Goal: Task Accomplishment & Management: Complete application form

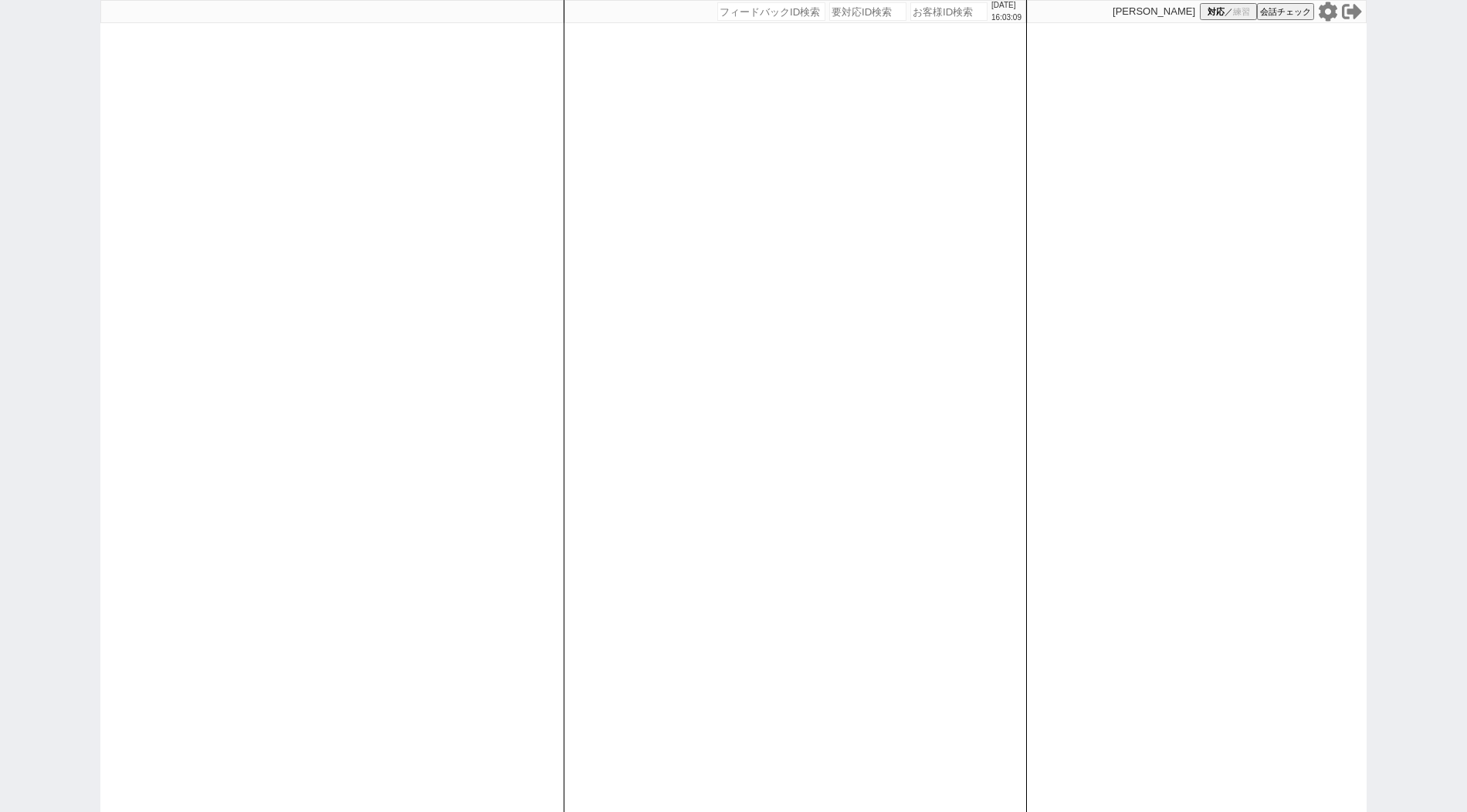
click at [941, 141] on div "[DATE] 16:03:09 候補物件を追加してしてください 紹介した物件一覧 他社物件を追加する 空室確認ページに追加・削除 紹介した物件一覧 他社物件を…" at bounding box center [795, 406] width 463 height 812
paste input "610963"
type input "610963"
select select "400"
select select
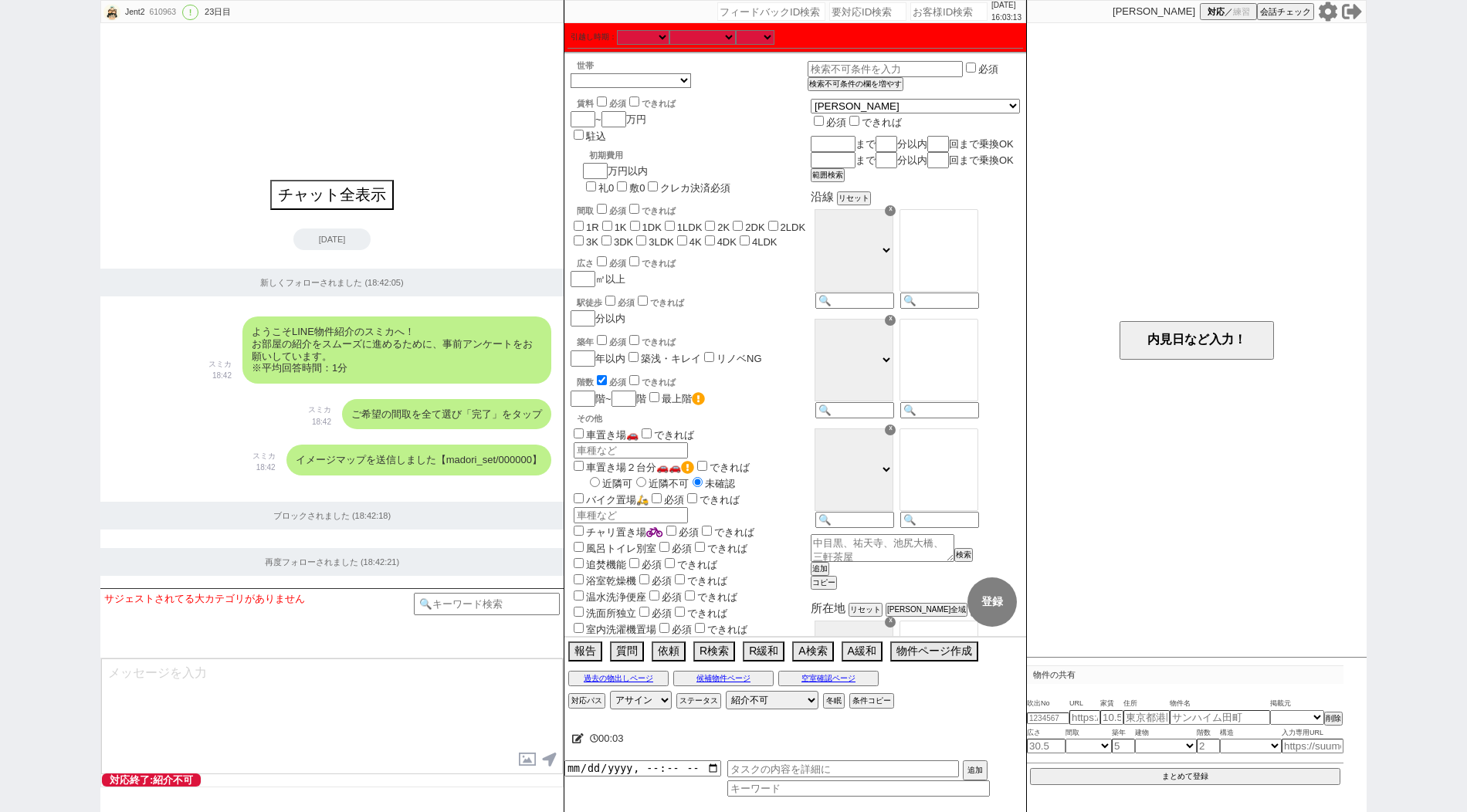
click at [581, 221] on input "1R" at bounding box center [578, 226] width 10 height 10
checkbox input "true"
checkbox input "false"
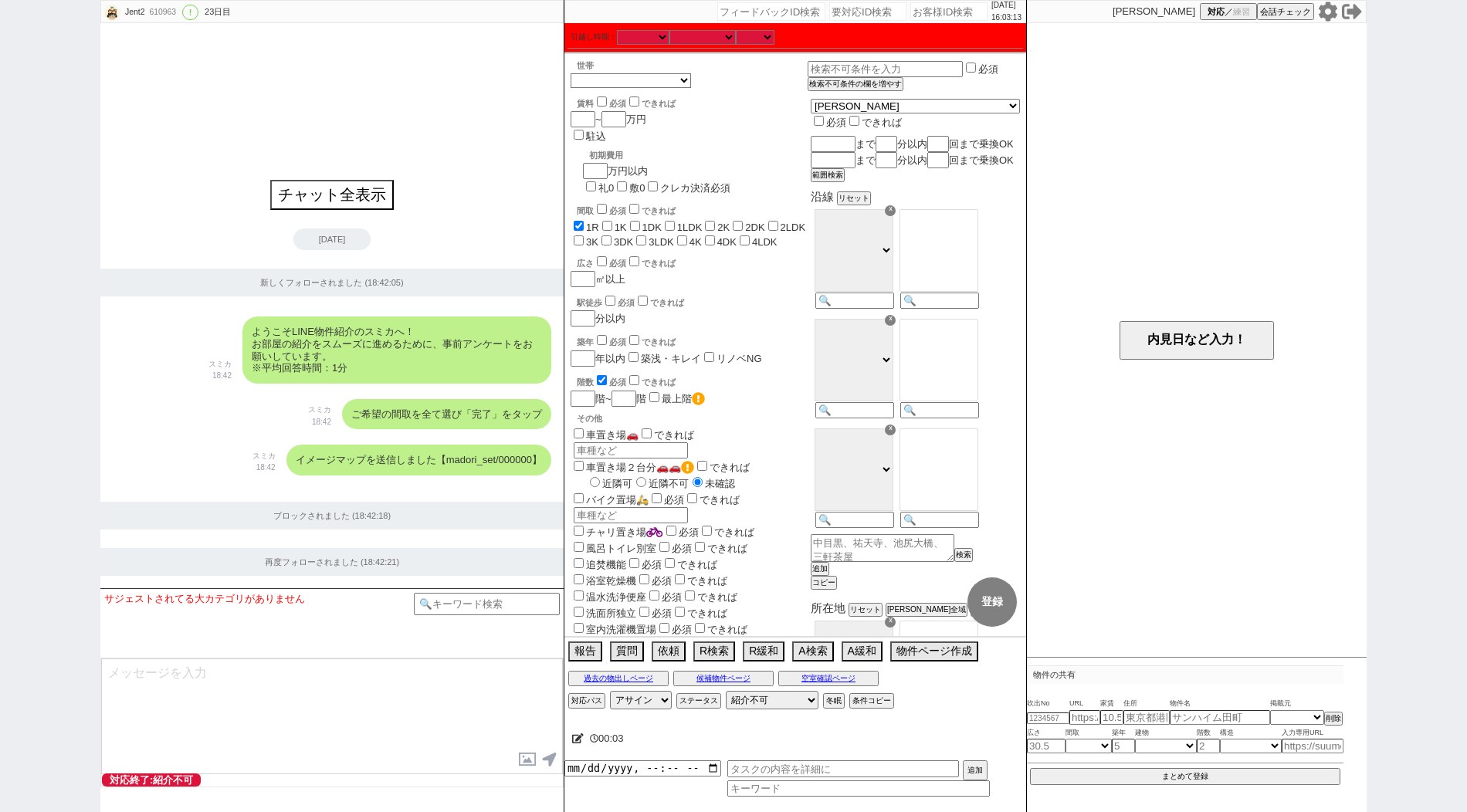
checkbox input "false"
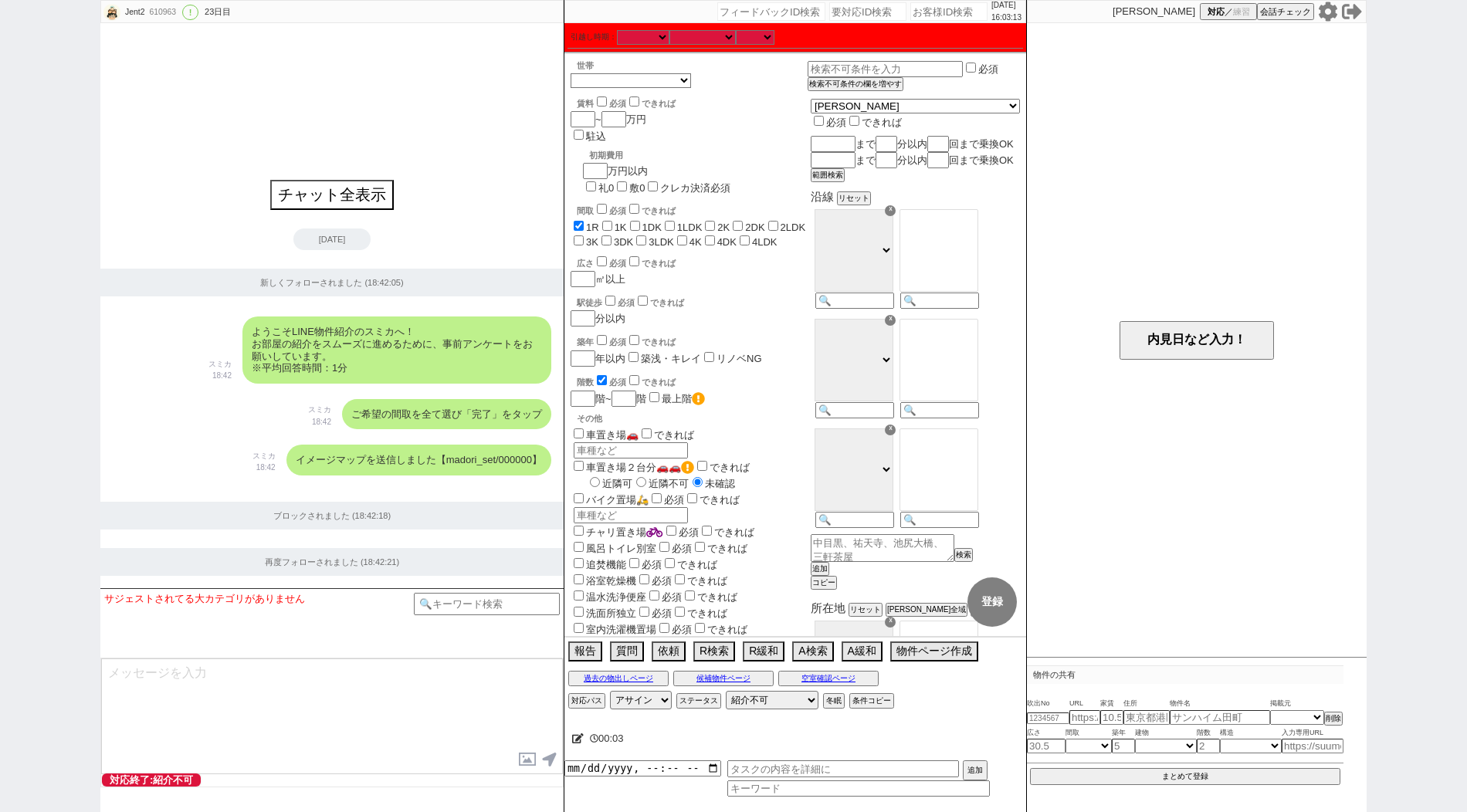
checkbox input "false"
click at [621, 221] on label "1K" at bounding box center [620, 227] width 13 height 12
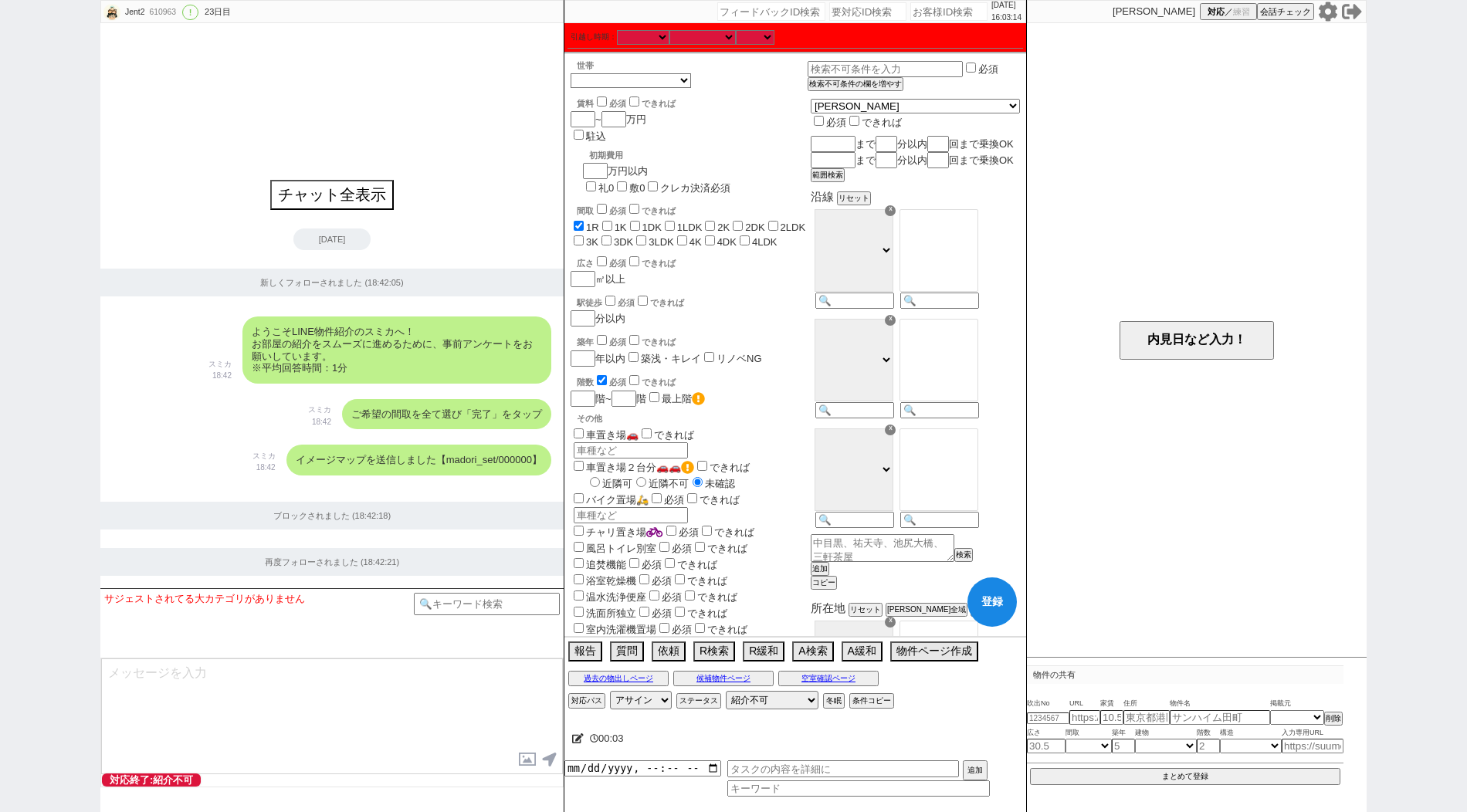
click at [612, 221] on input "1K" at bounding box center [607, 226] width 10 height 10
checkbox input "true"
checkbox input "false"
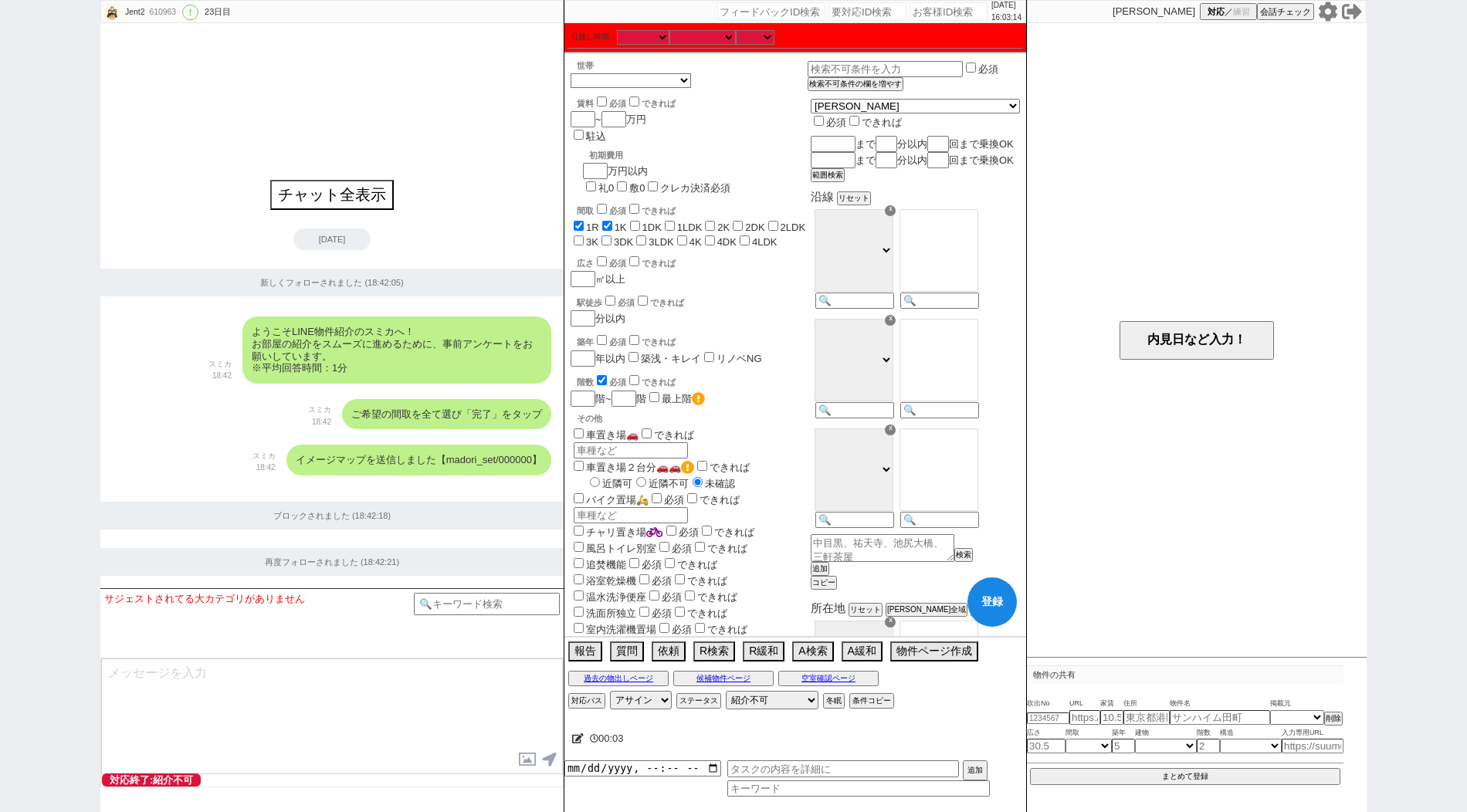
checkbox input "false"
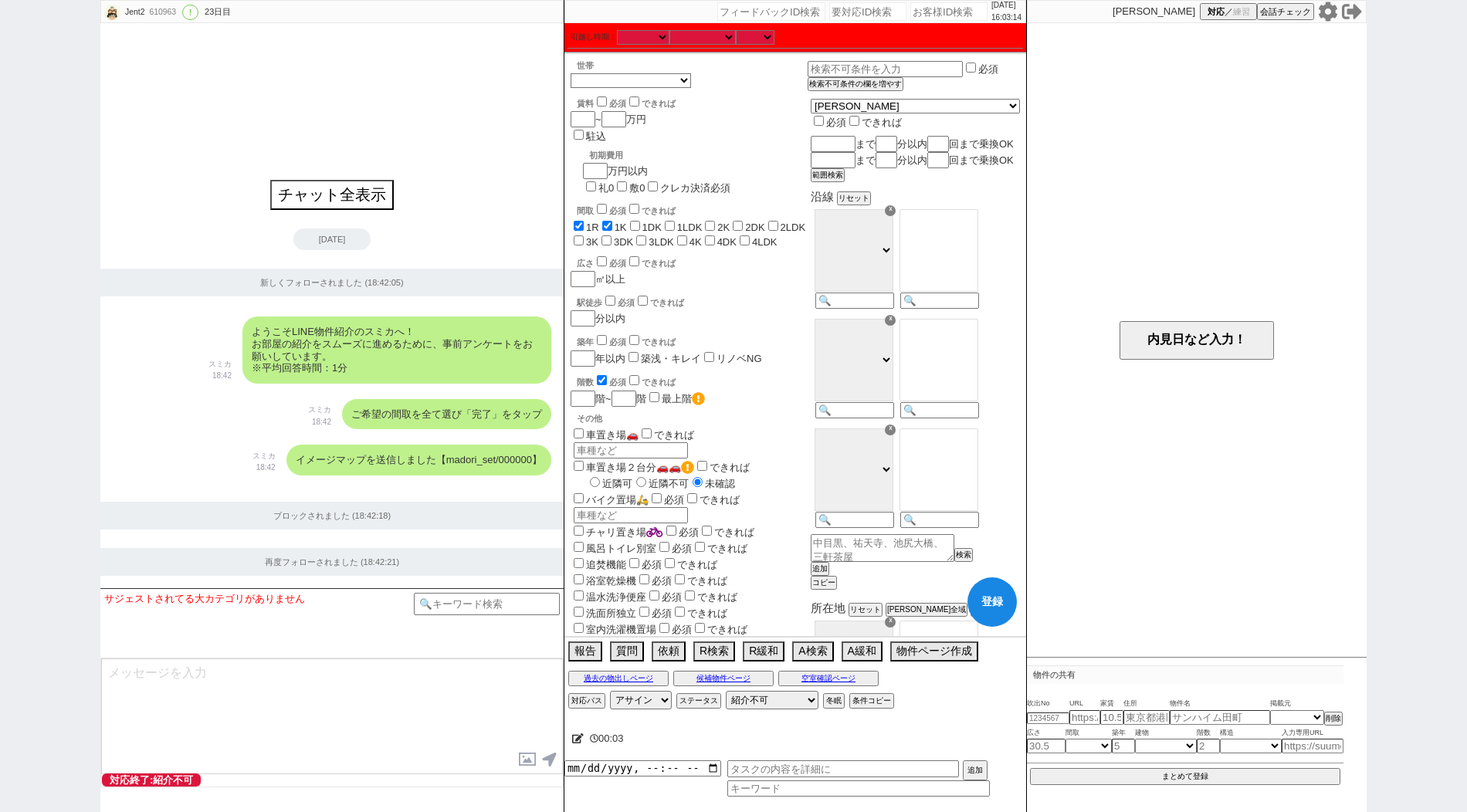
checkbox input "false"
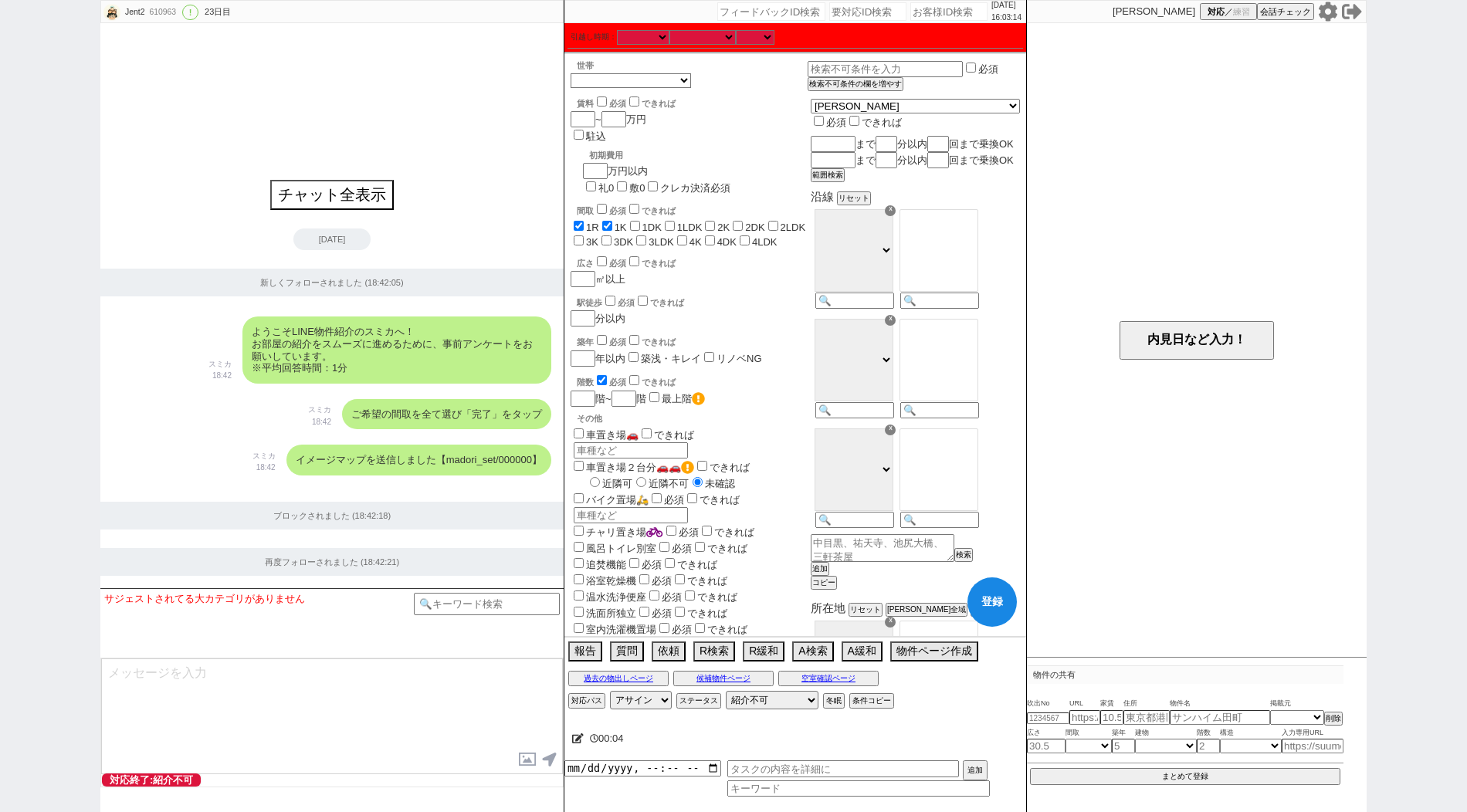
click at [614, 236] on label "3DK" at bounding box center [623, 242] width 19 height 12
click at [601, 236] on input "3DK" at bounding box center [606, 241] width 10 height 10
checkbox input "true"
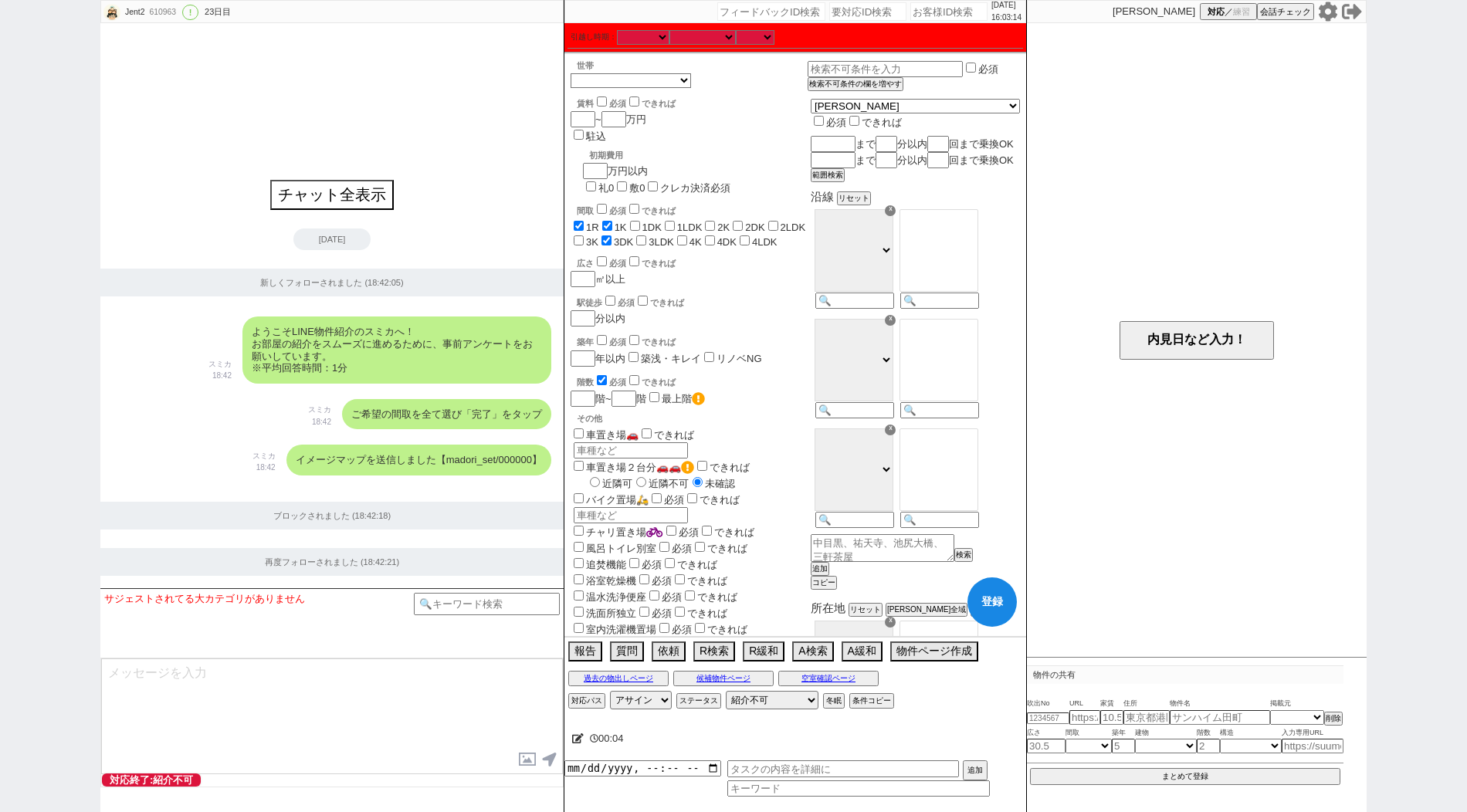
checkbox input "false"
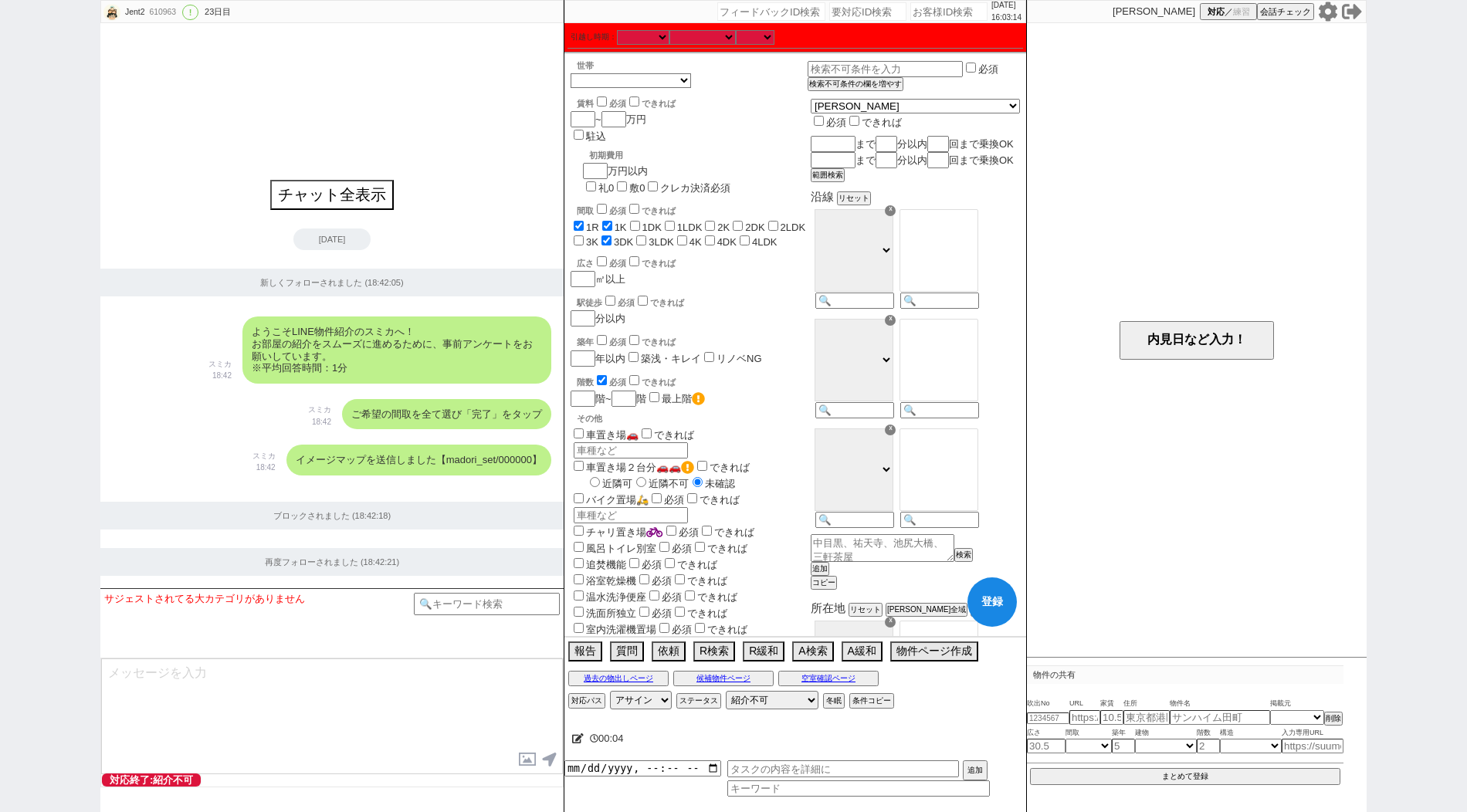
checkbox input "false"
checkbox input "true"
checkbox input "false"
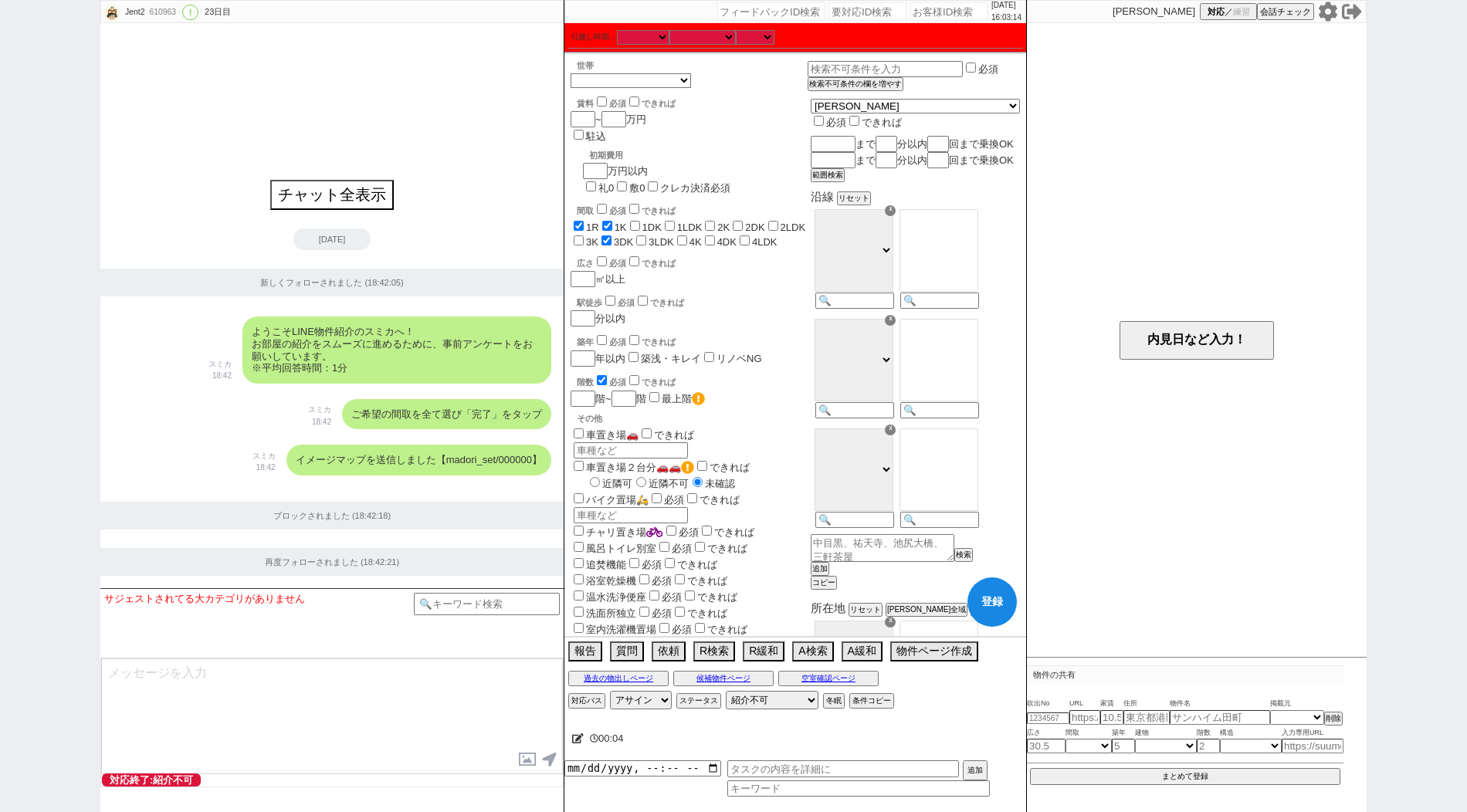
checkbox input "false"
click at [649, 236] on label "3LDK" at bounding box center [661, 242] width 25 height 12
click at [636, 236] on input "3LDK" at bounding box center [641, 241] width 10 height 10
checkbox input "true"
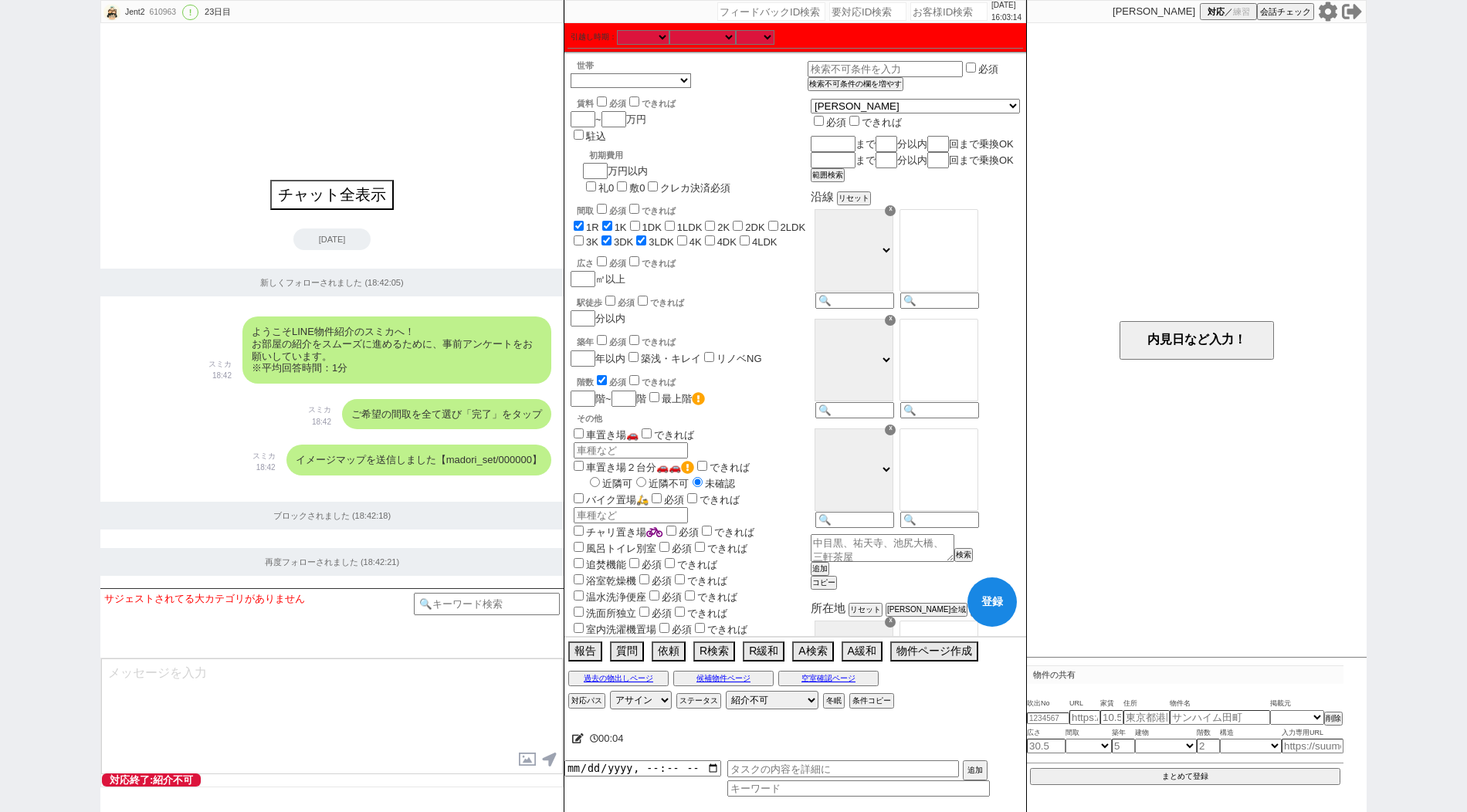
checkbox input "true"
checkbox input "false"
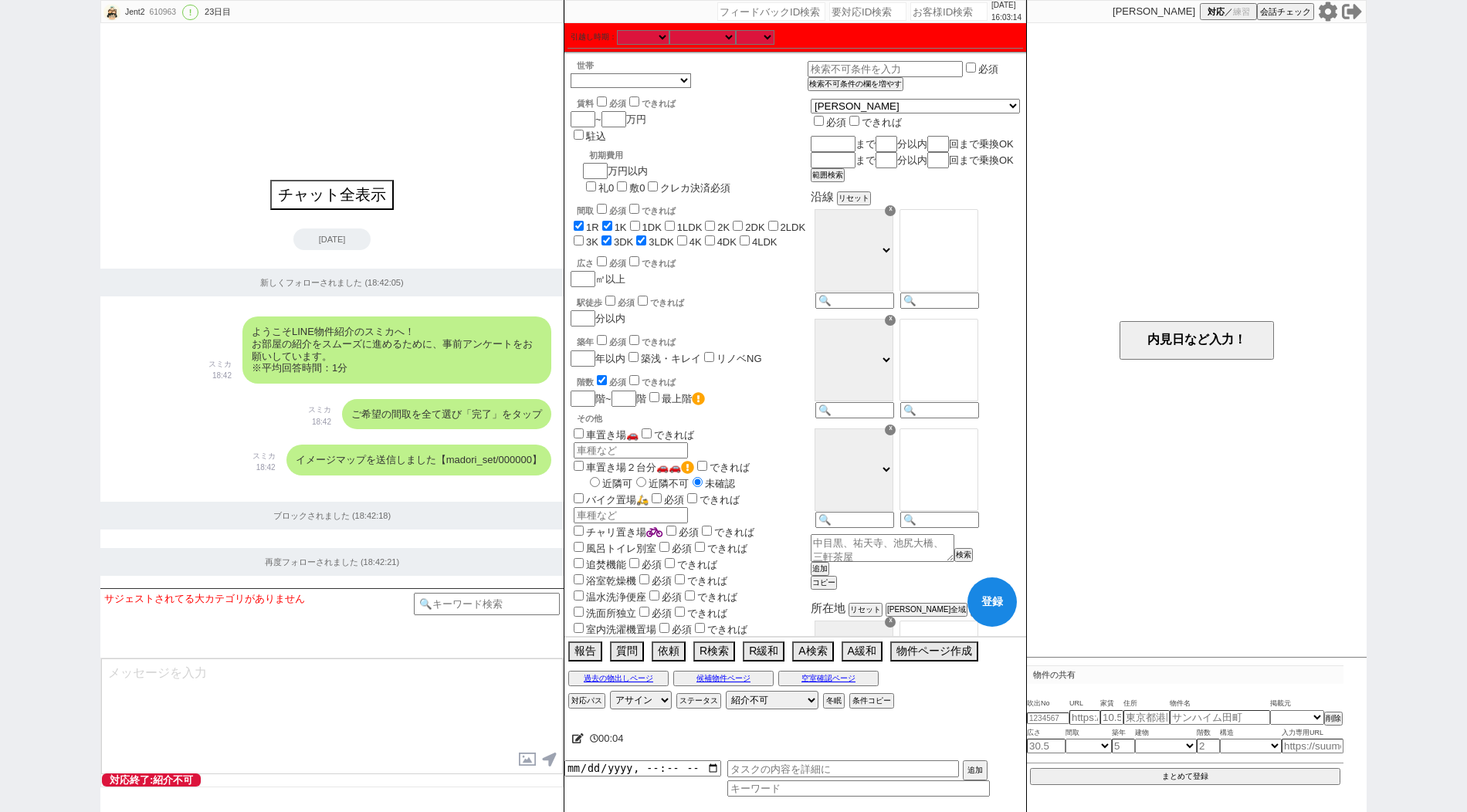
checkbox input "false"
checkbox input "true"
checkbox input "false"
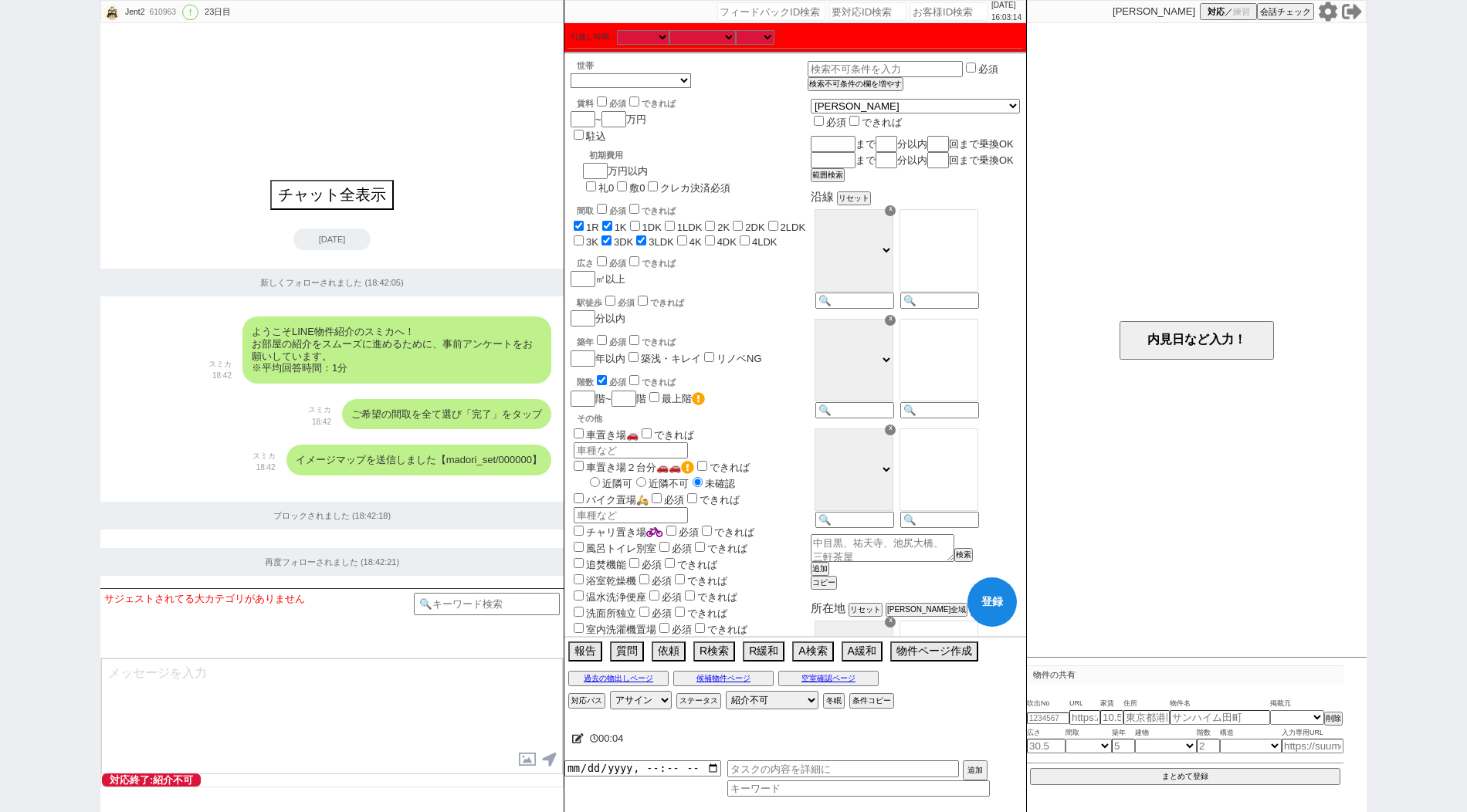
checkbox input "false"
click at [705, 236] on input "4DK" at bounding box center [710, 241] width 10 height 10
checkbox input "true"
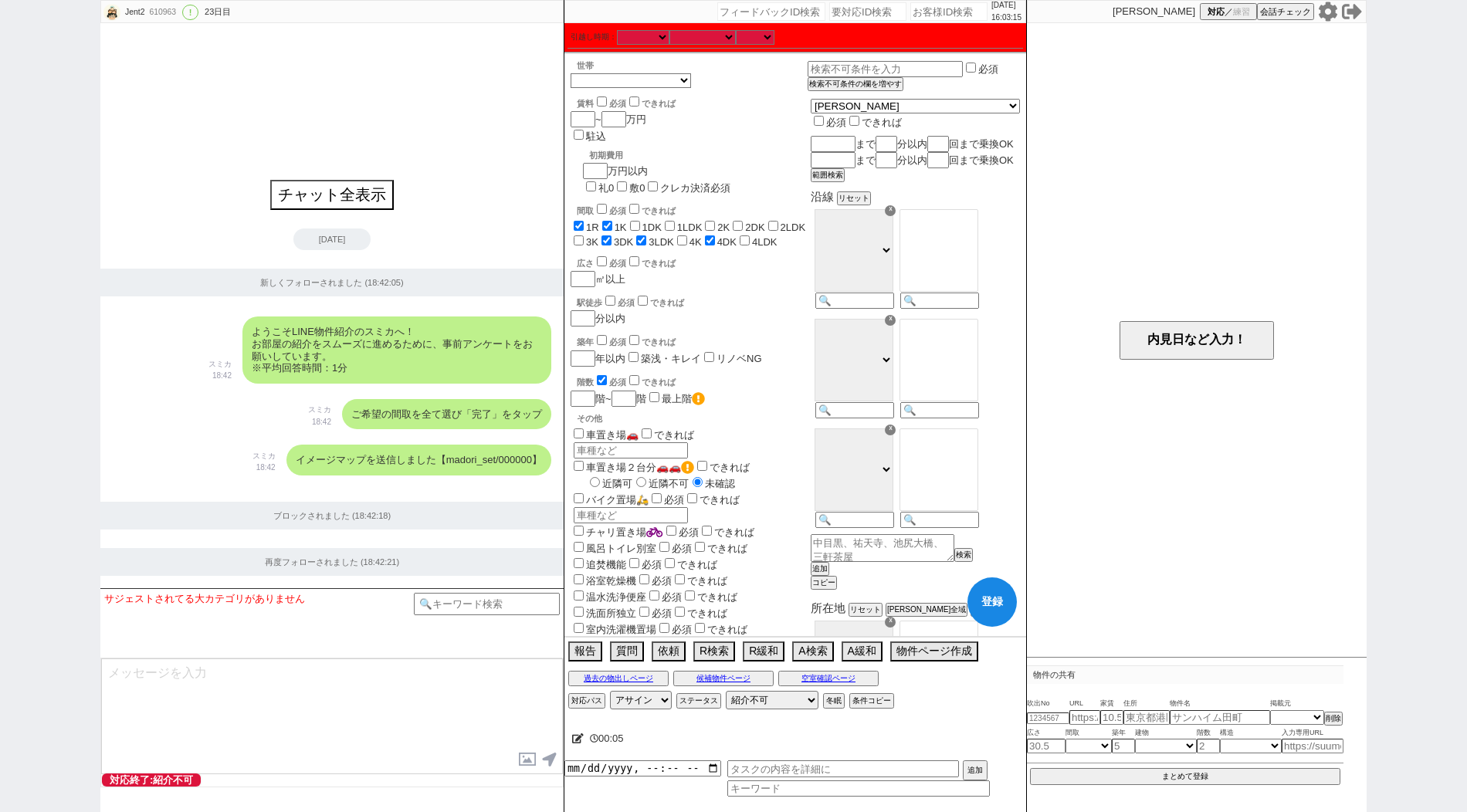
checkbox input "true"
checkbox input "false"
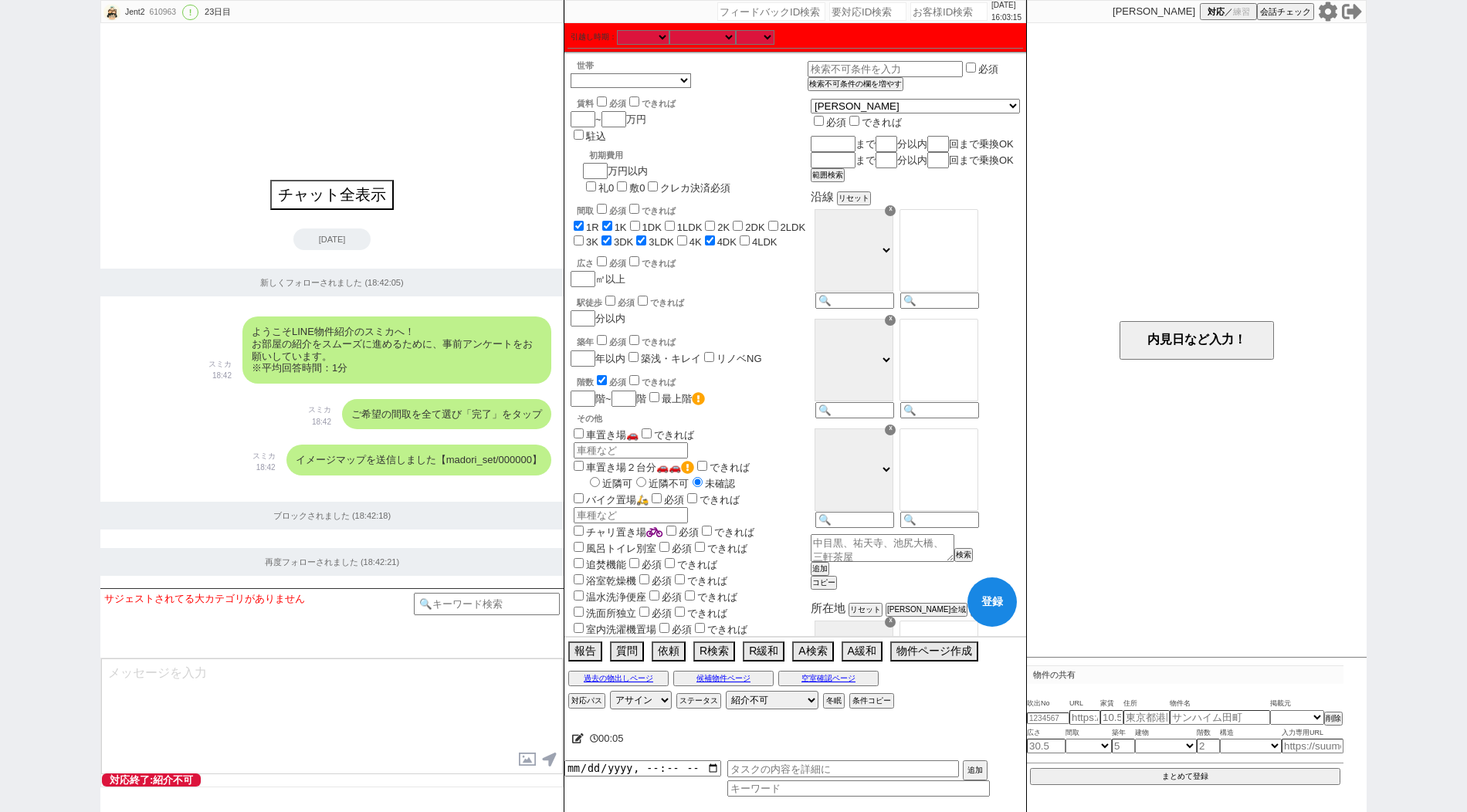
checkbox input "false"
checkbox input "true"
checkbox input "false"
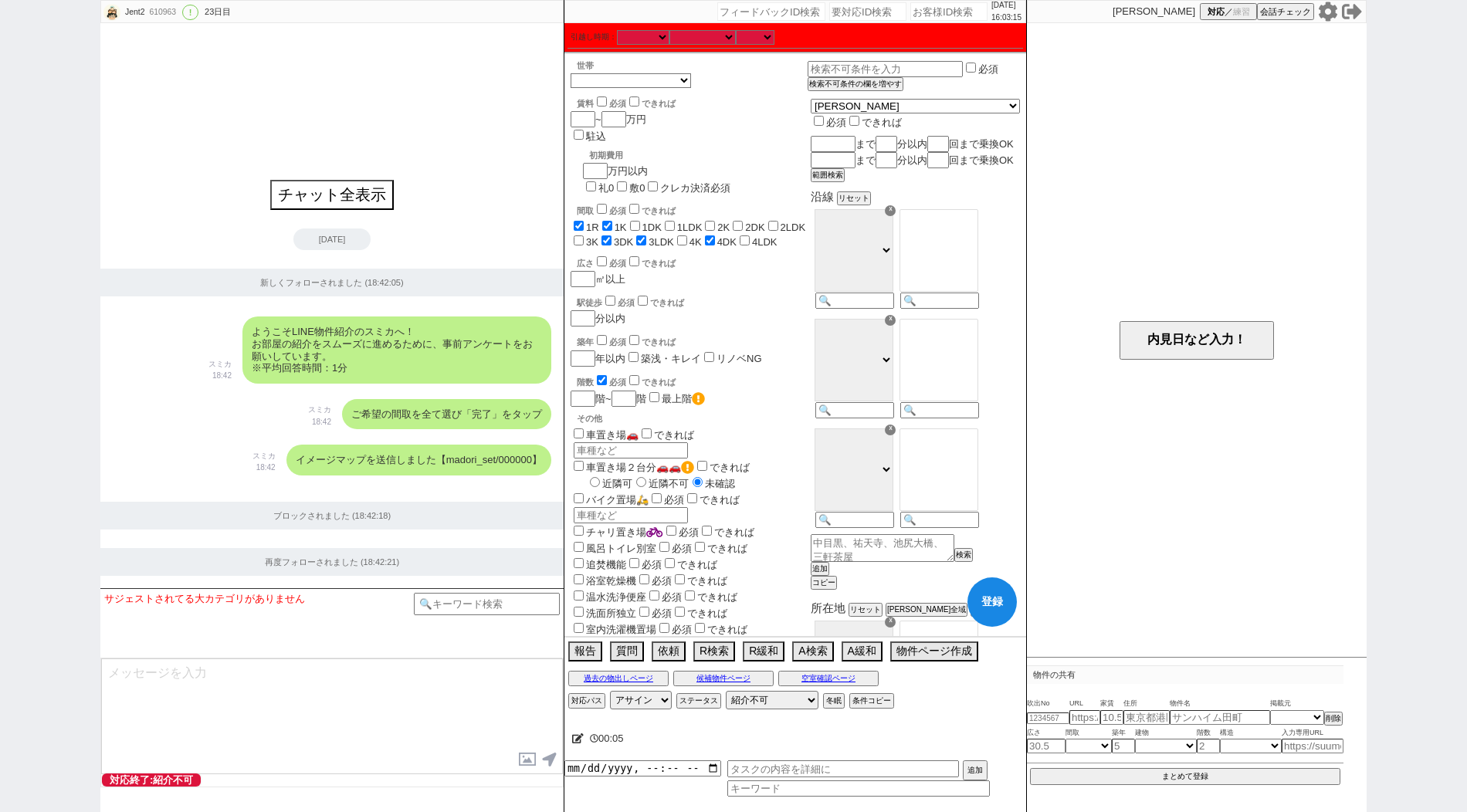
checkbox input "true"
checkbox input "false"
click at [674, 236] on span "4K" at bounding box center [687, 242] width 28 height 12
click at [661, 221] on label "1DK" at bounding box center [651, 227] width 19 height 12
click at [640, 221] on input "1DK" at bounding box center [635, 226] width 10 height 10
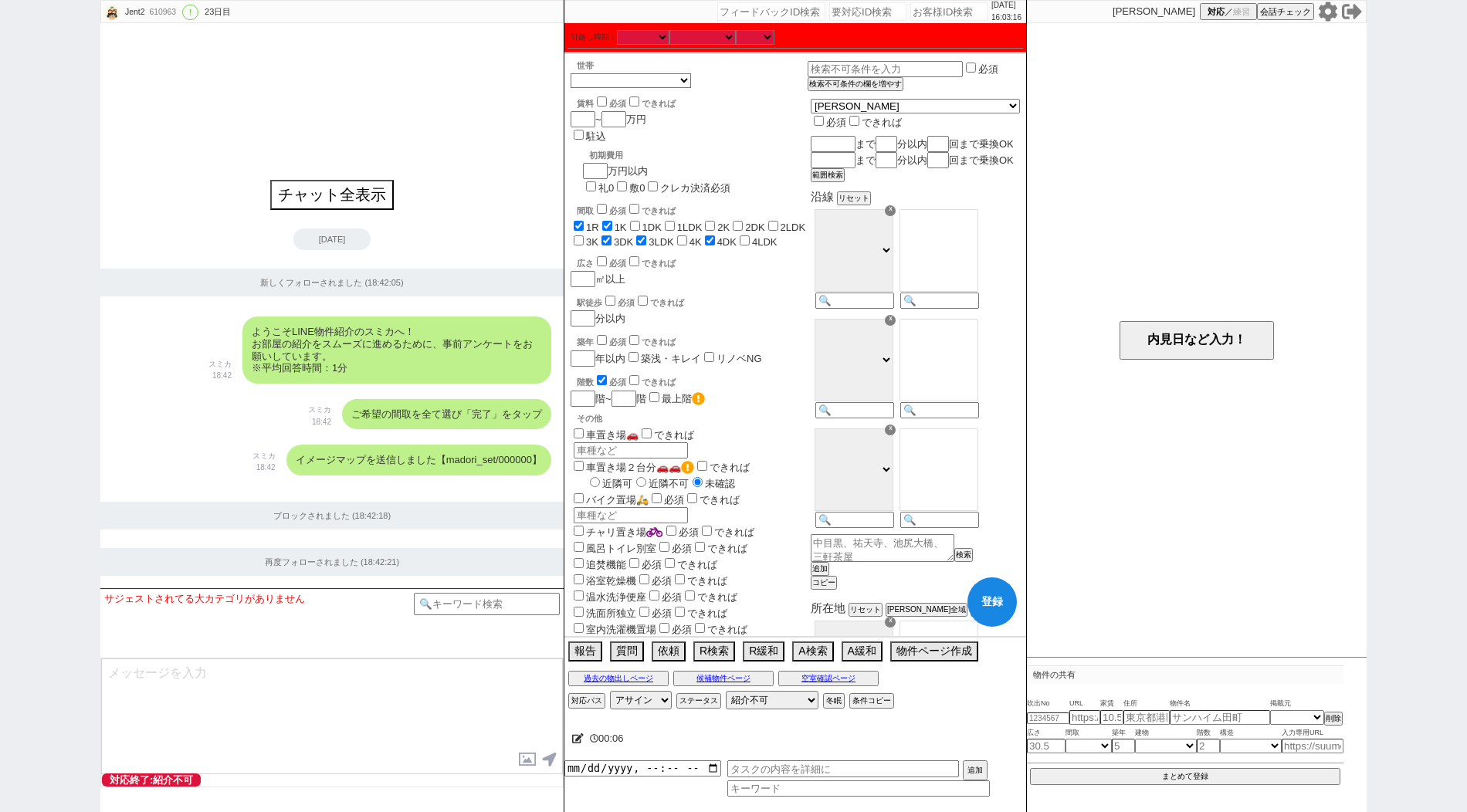
checkbox input "true"
checkbox input "false"
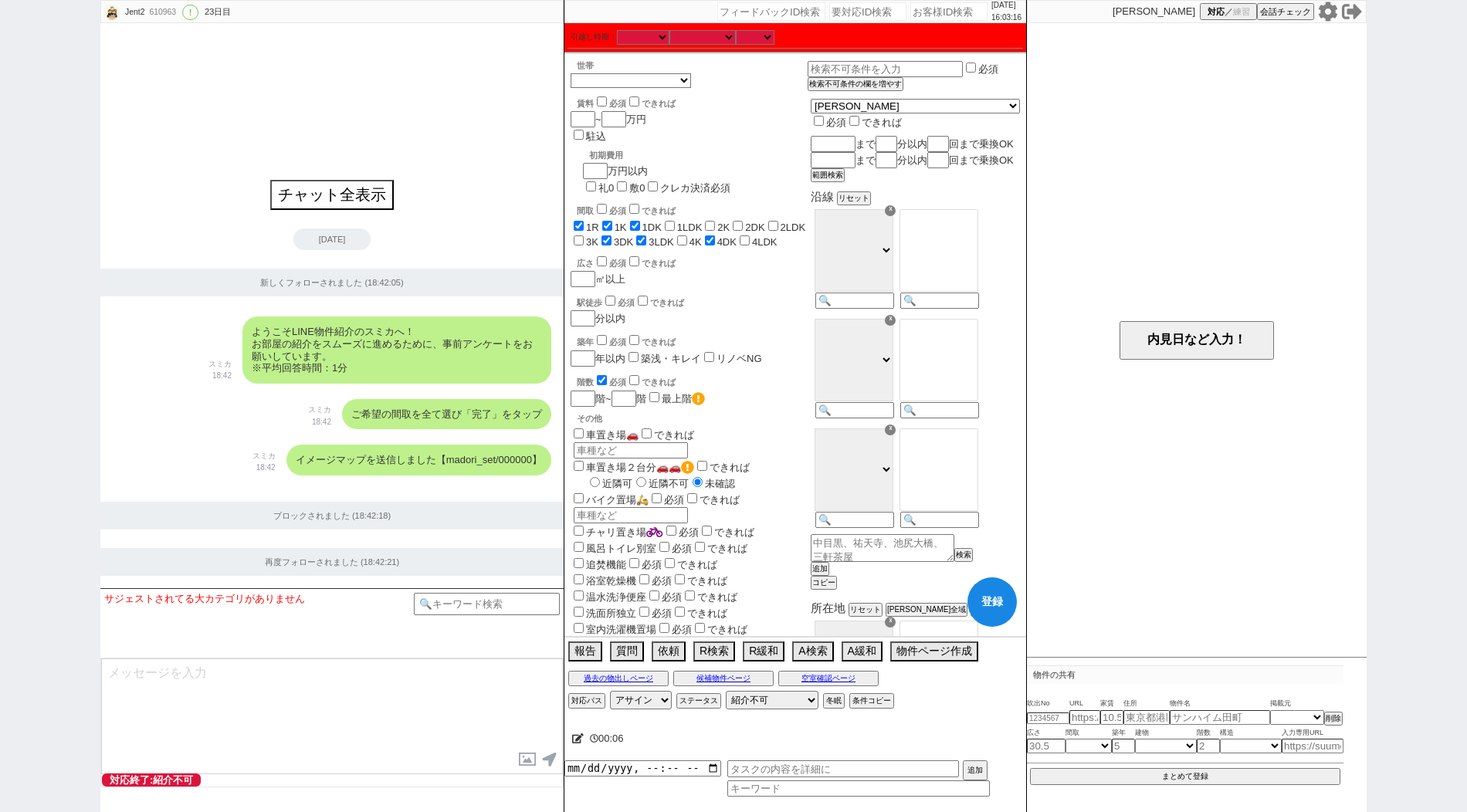
checkbox input "false"
checkbox input "true"
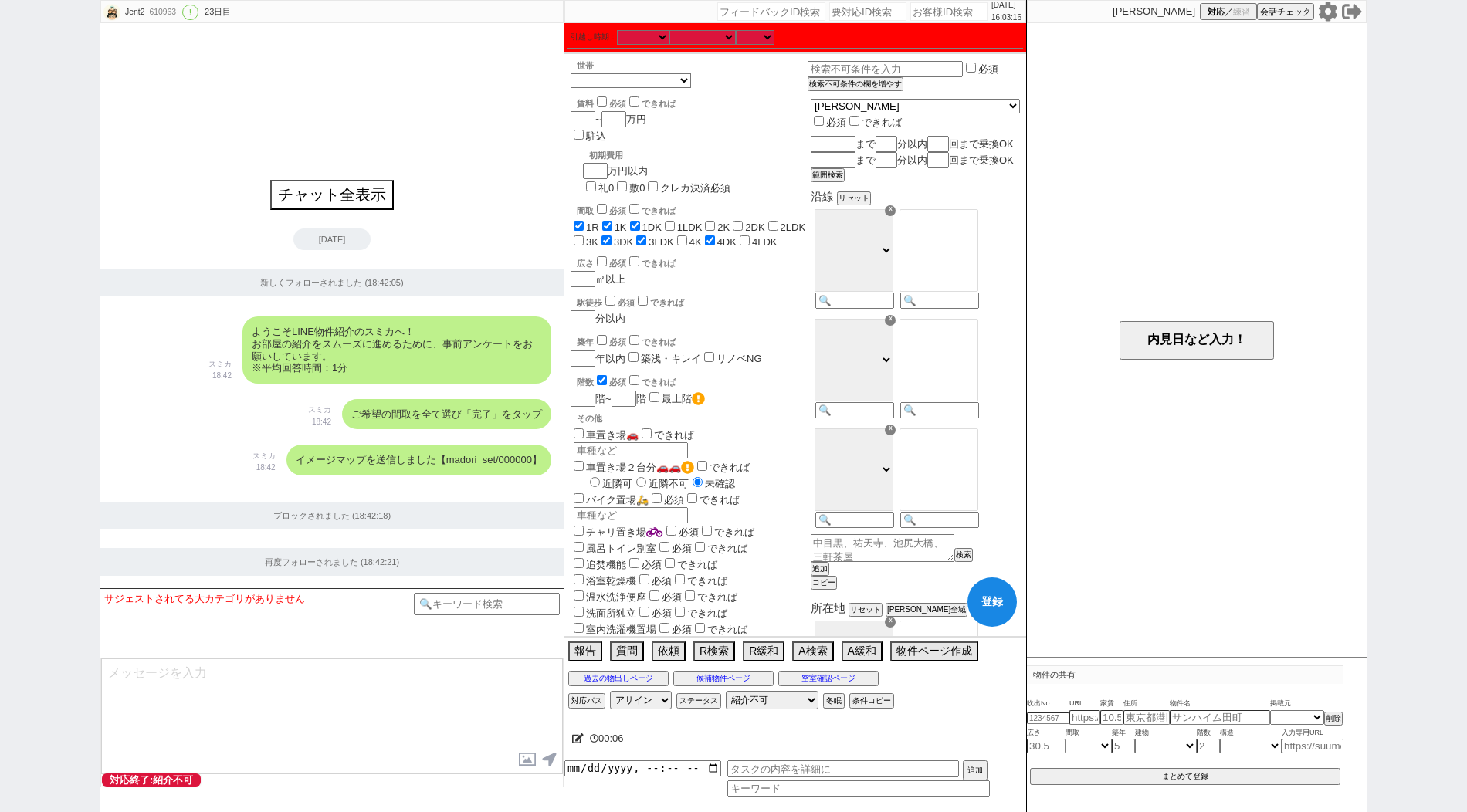
checkbox input "true"
checkbox input "false"
checkbox input "true"
checkbox input "false"
click at [677, 236] on input "4K" at bounding box center [682, 241] width 10 height 10
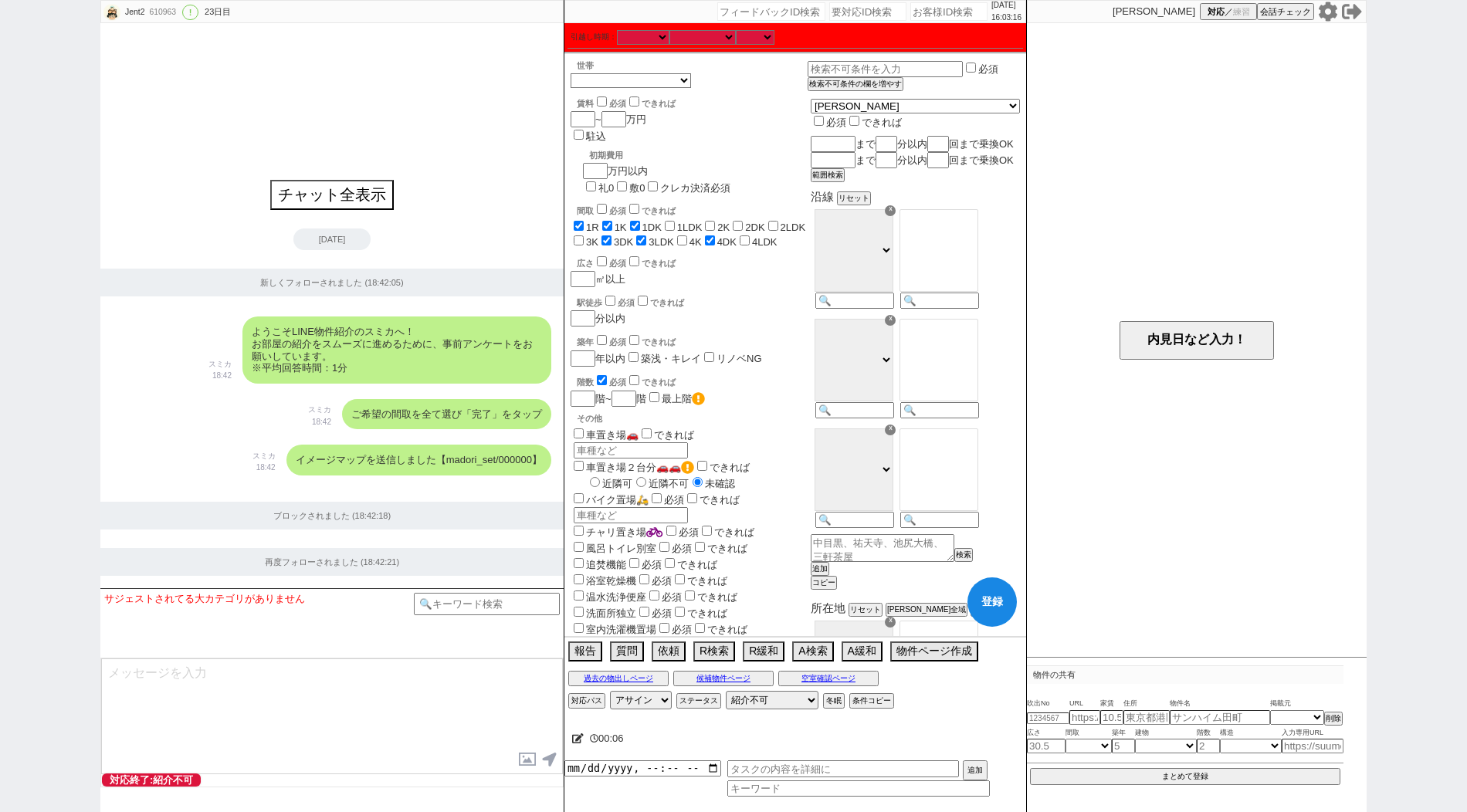
checkbox input "true"
checkbox input "false"
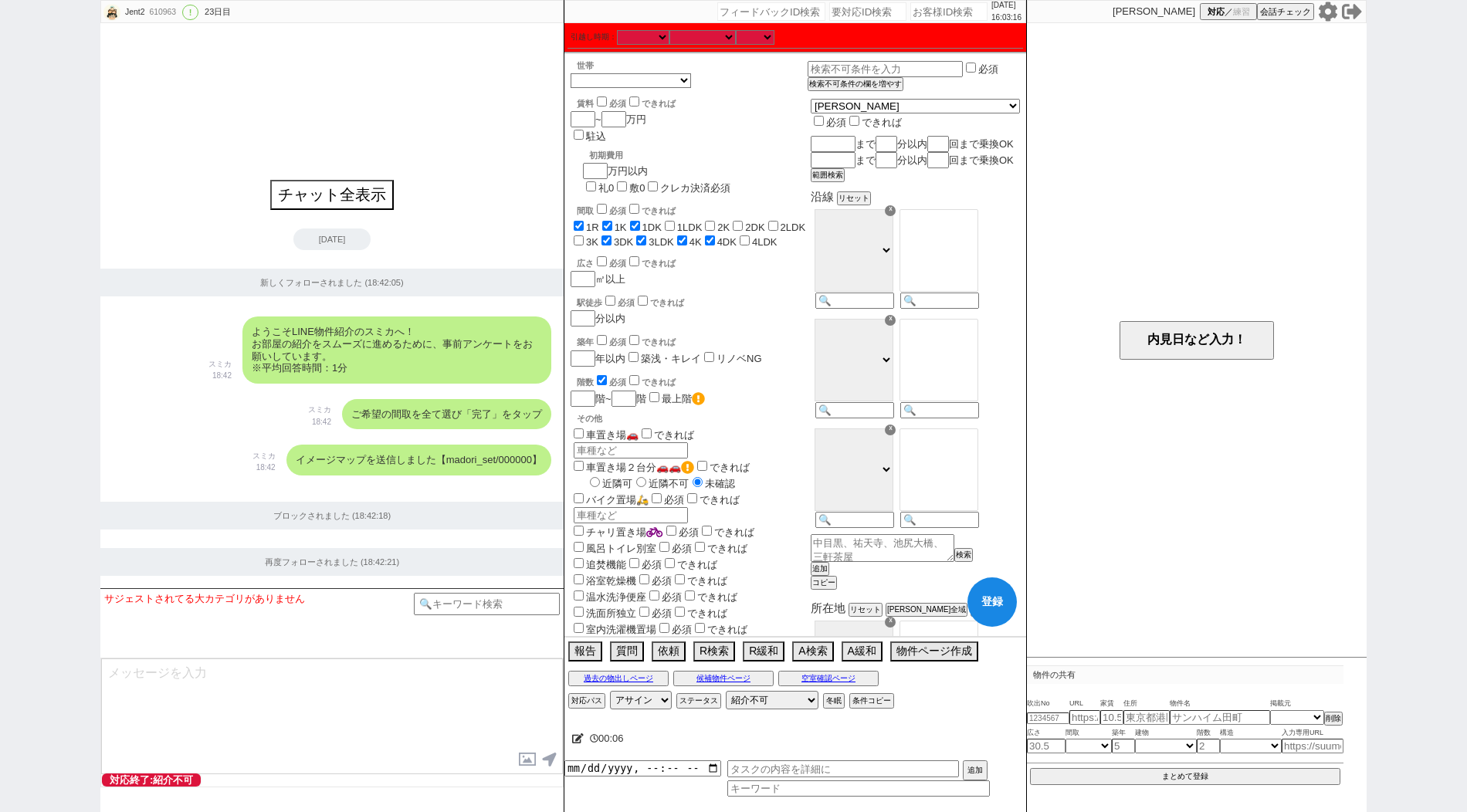
checkbox input "false"
checkbox input "true"
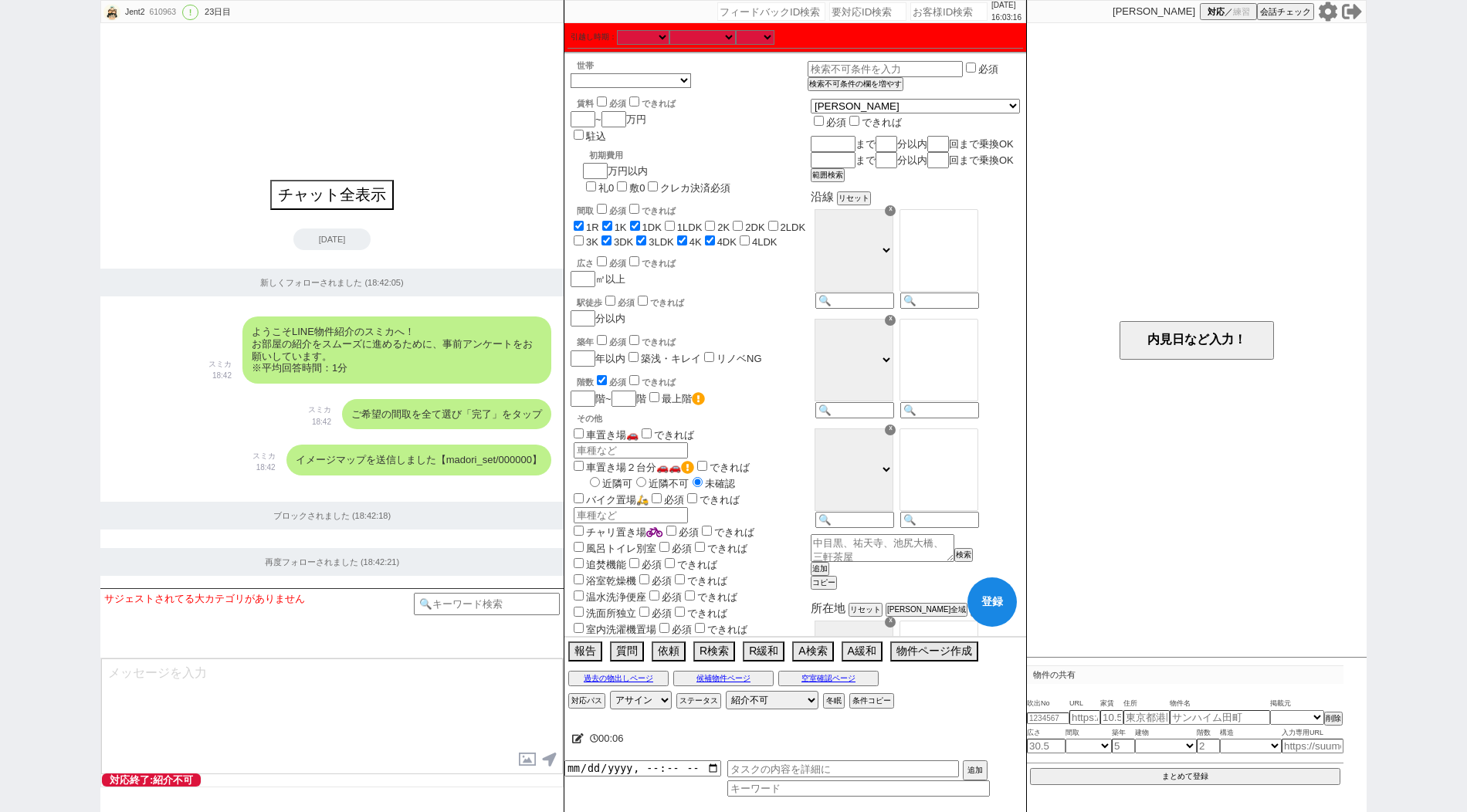
checkbox input "true"
checkbox input "false"
click at [675, 221] on input "1LDK" at bounding box center [670, 226] width 10 height 10
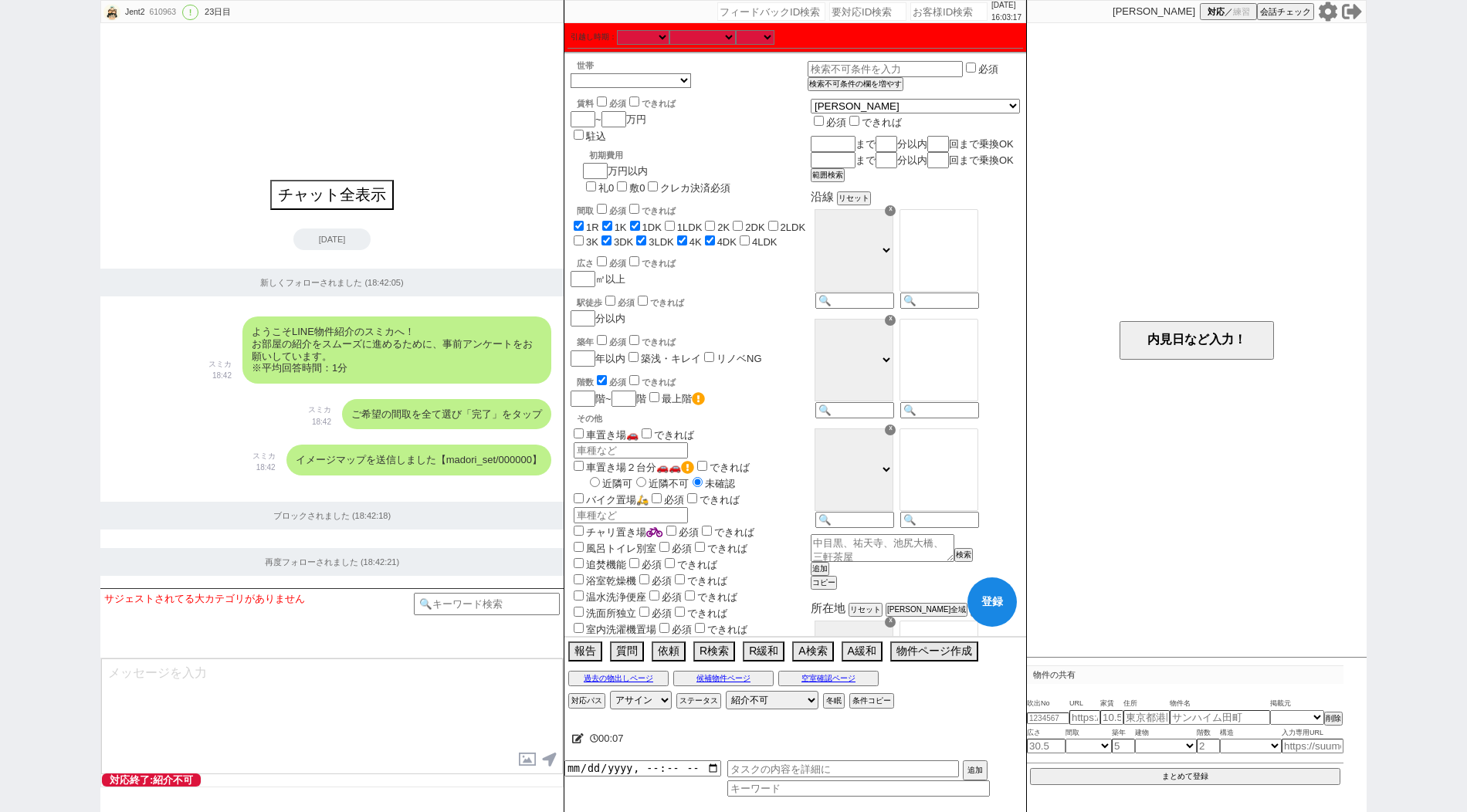
checkbox input "true"
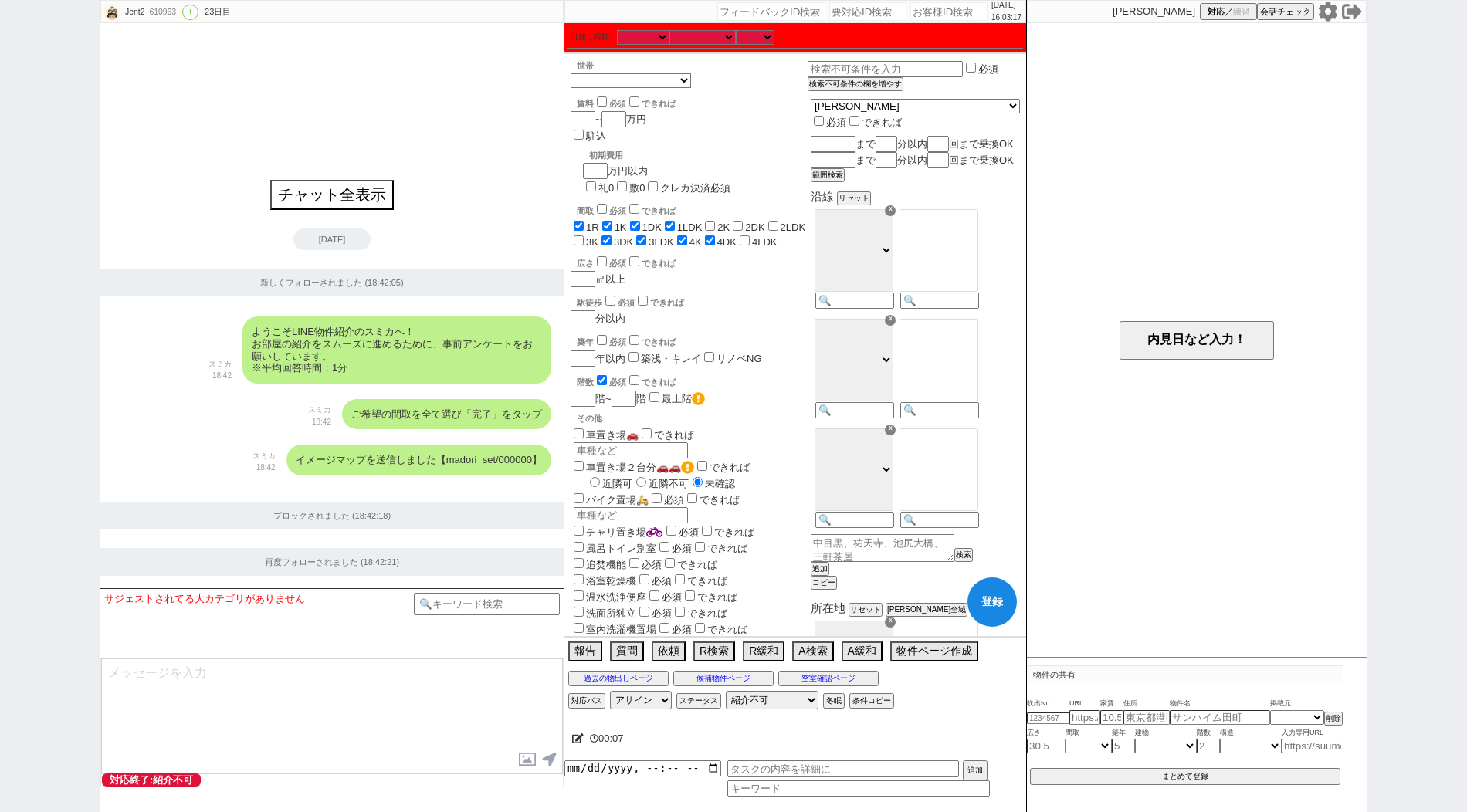
checkbox input "false"
checkbox input "true"
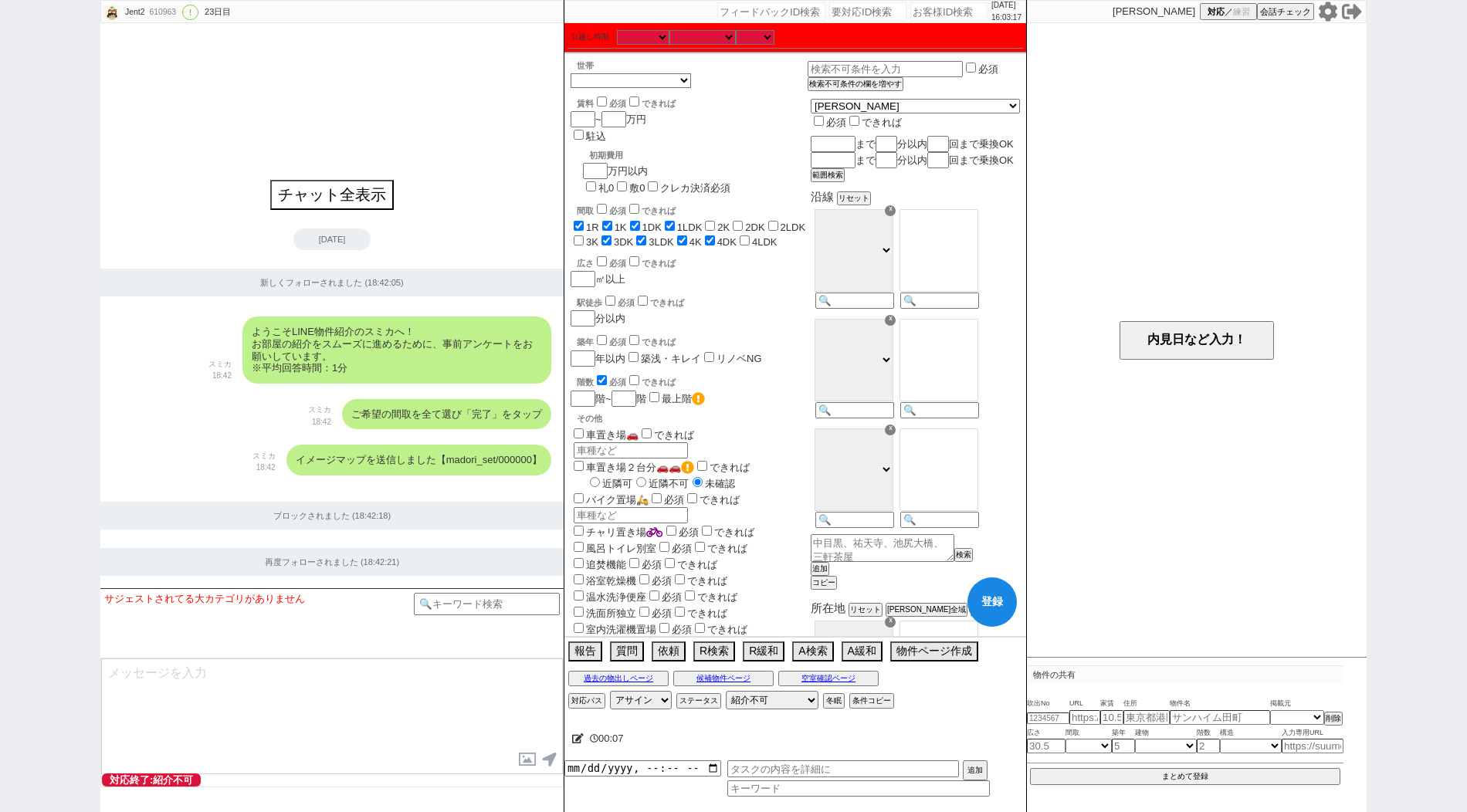
checkbox input "true"
checkbox input "false"
click at [730, 221] on label "2K" at bounding box center [723, 227] width 13 height 12
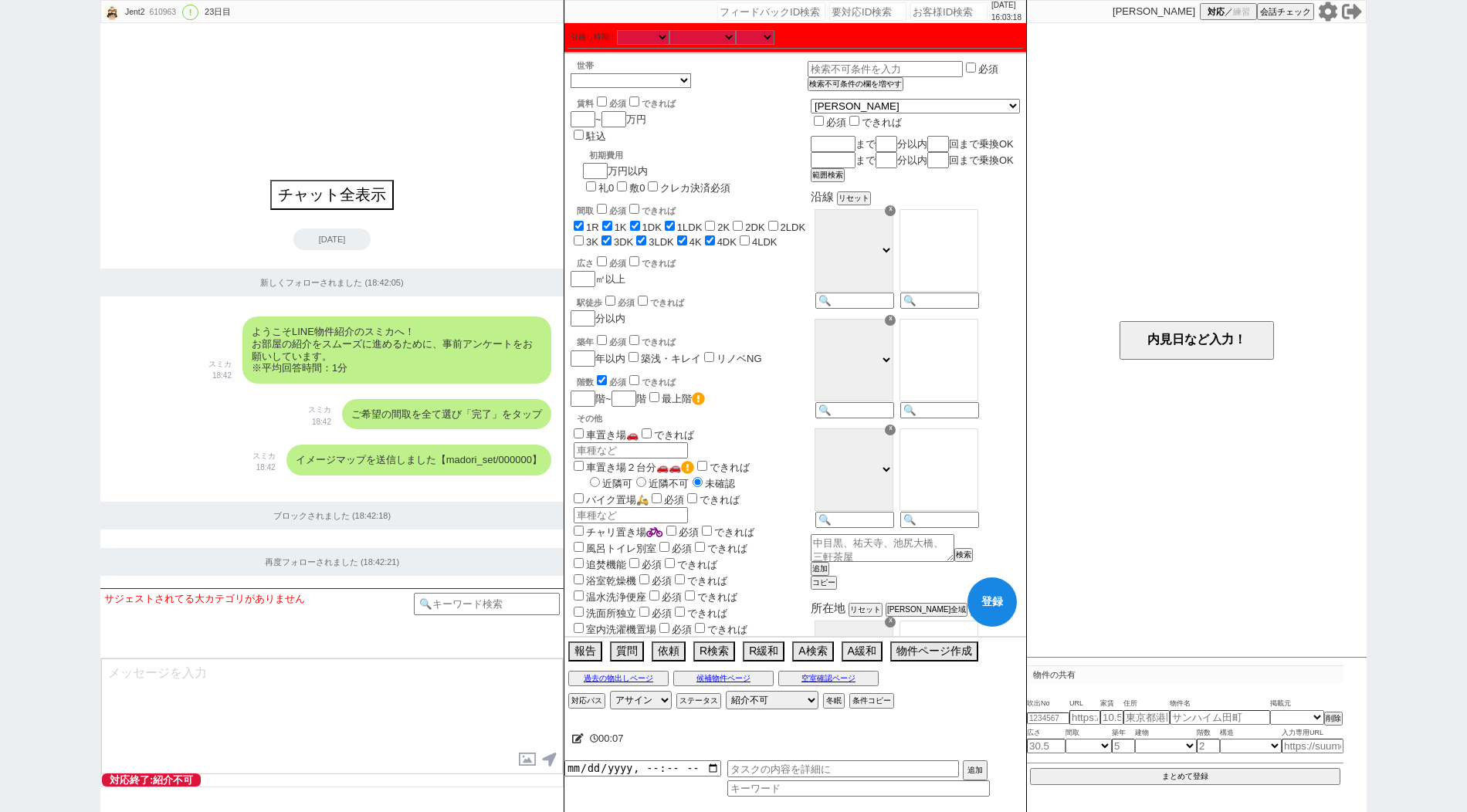
click at [715, 221] on input "2K" at bounding box center [710, 226] width 10 height 10
checkbox input "true"
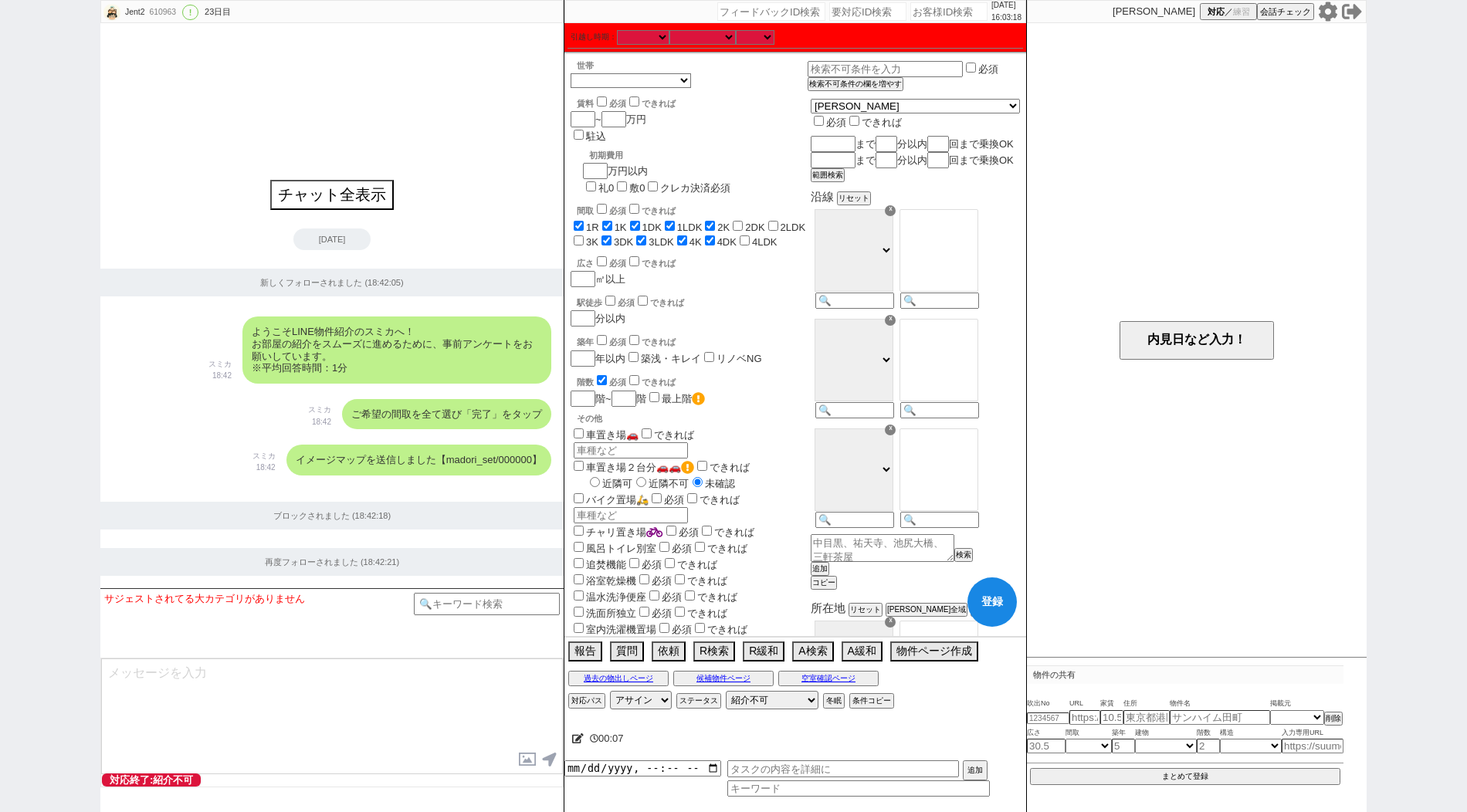
checkbox input "true"
checkbox input "false"
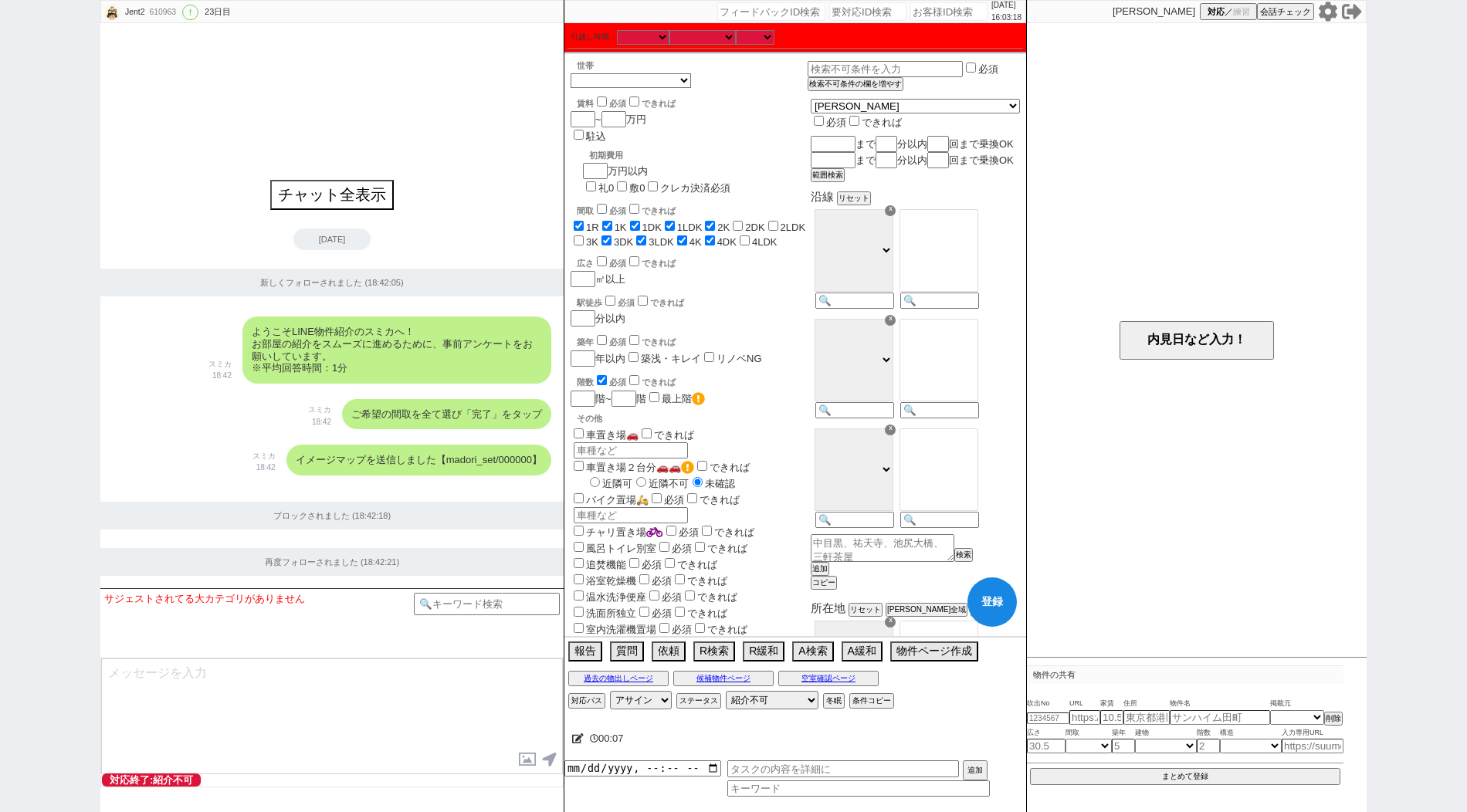
checkbox input "true"
checkbox input "false"
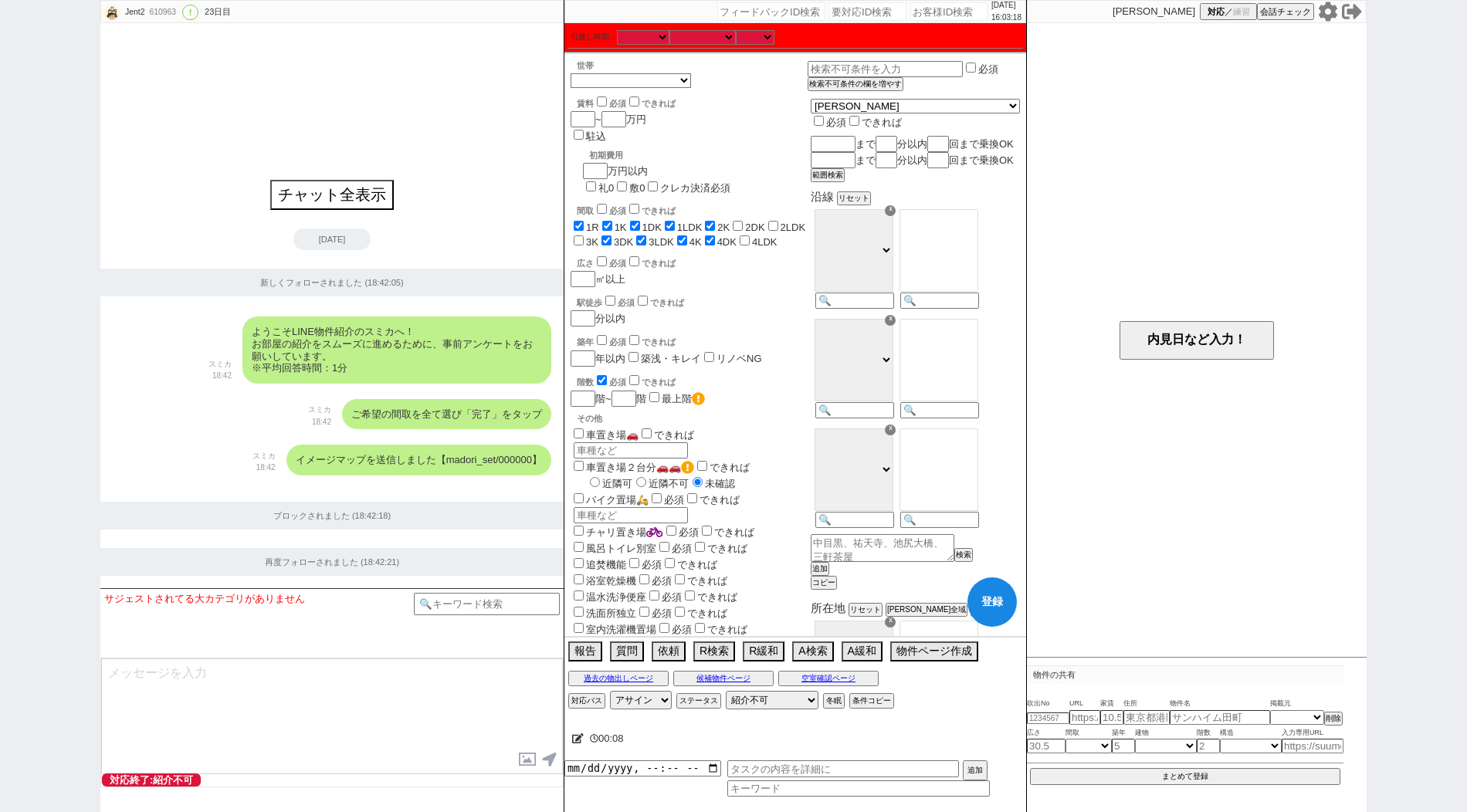
click at [736, 236] on span "4LDK" at bounding box center [756, 242] width 41 height 12
click at [742, 221] on input "2DK" at bounding box center [737, 226] width 10 height 10
checkbox input "true"
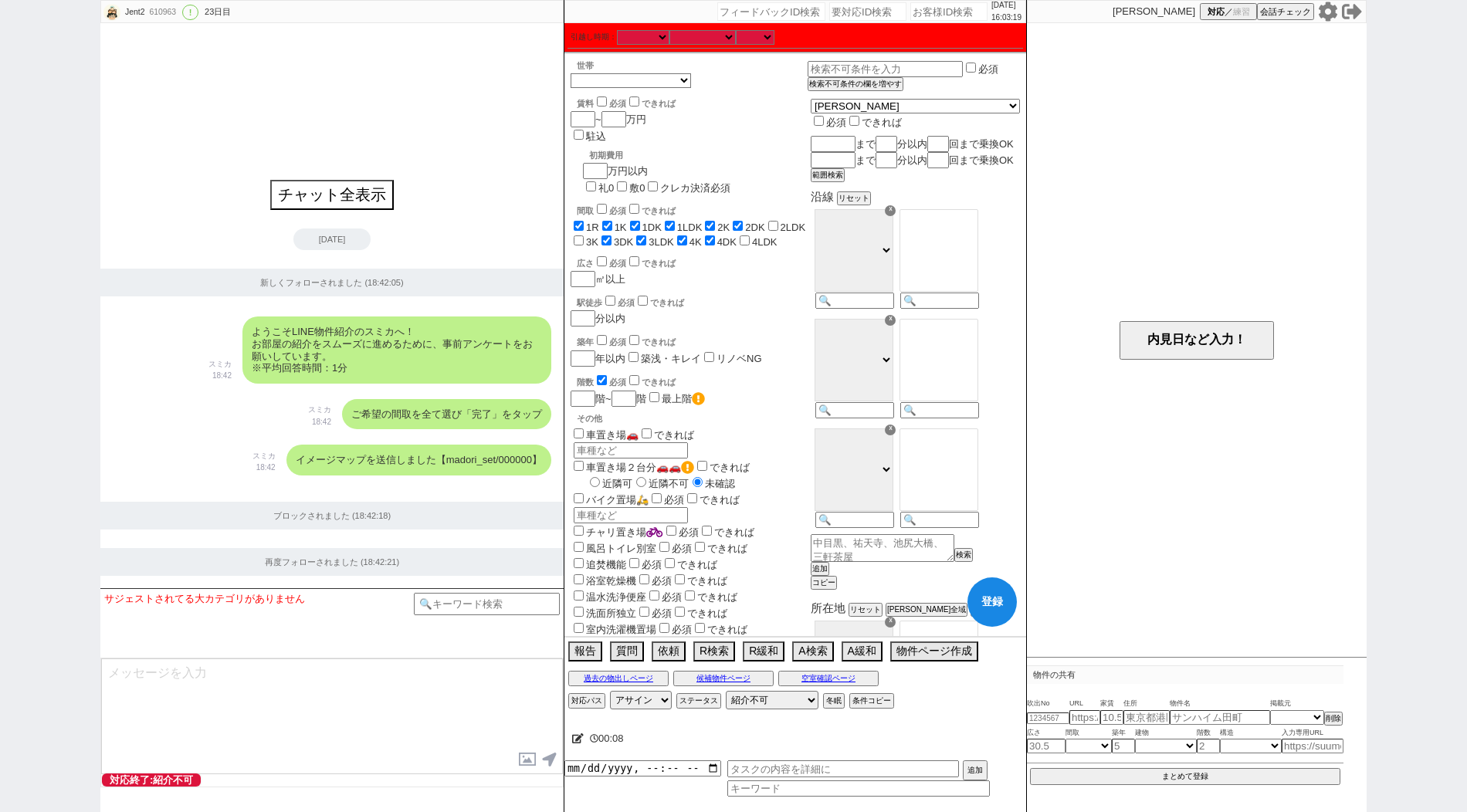
checkbox input "true"
checkbox input "false"
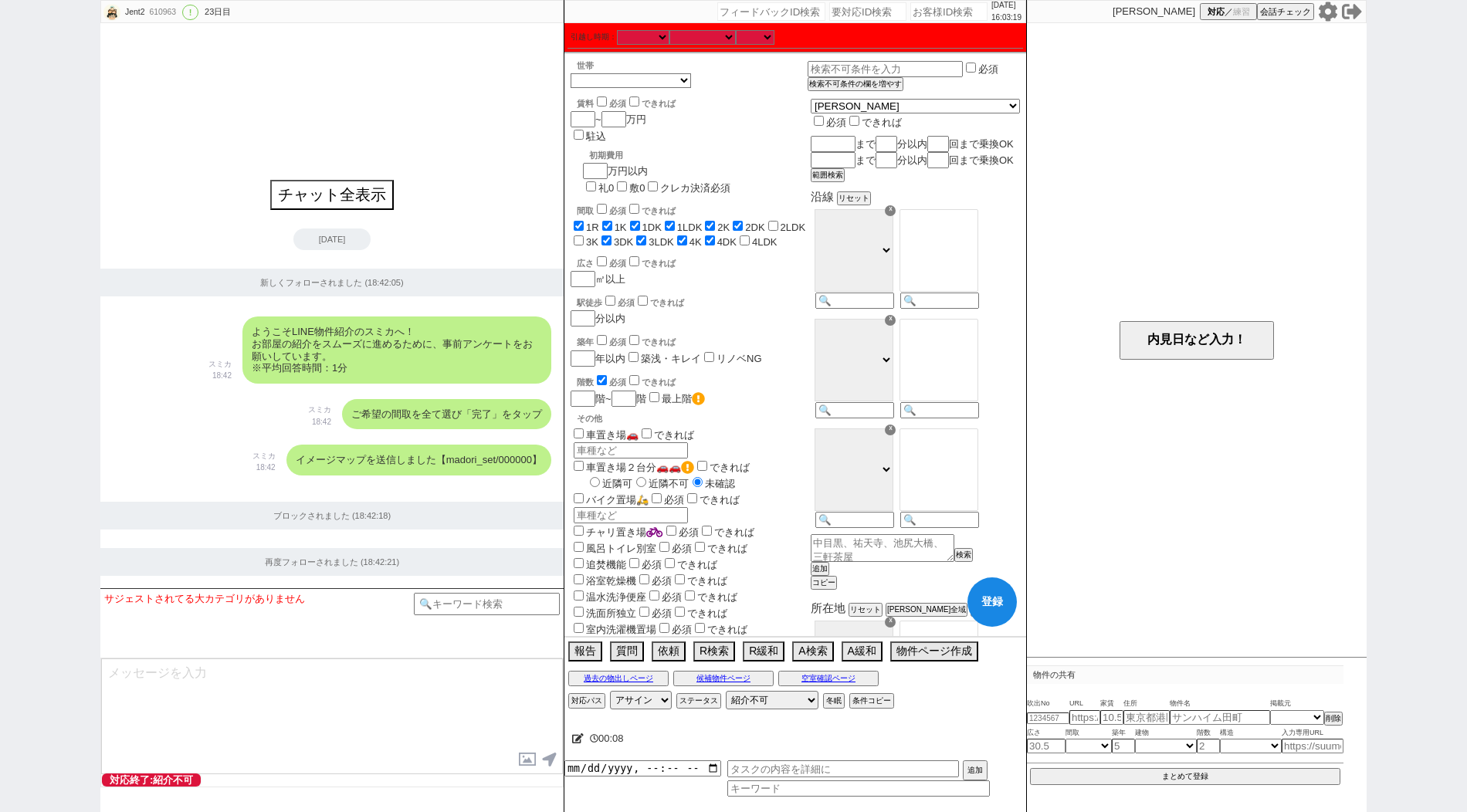
checkbox input "false"
checkbox input "true"
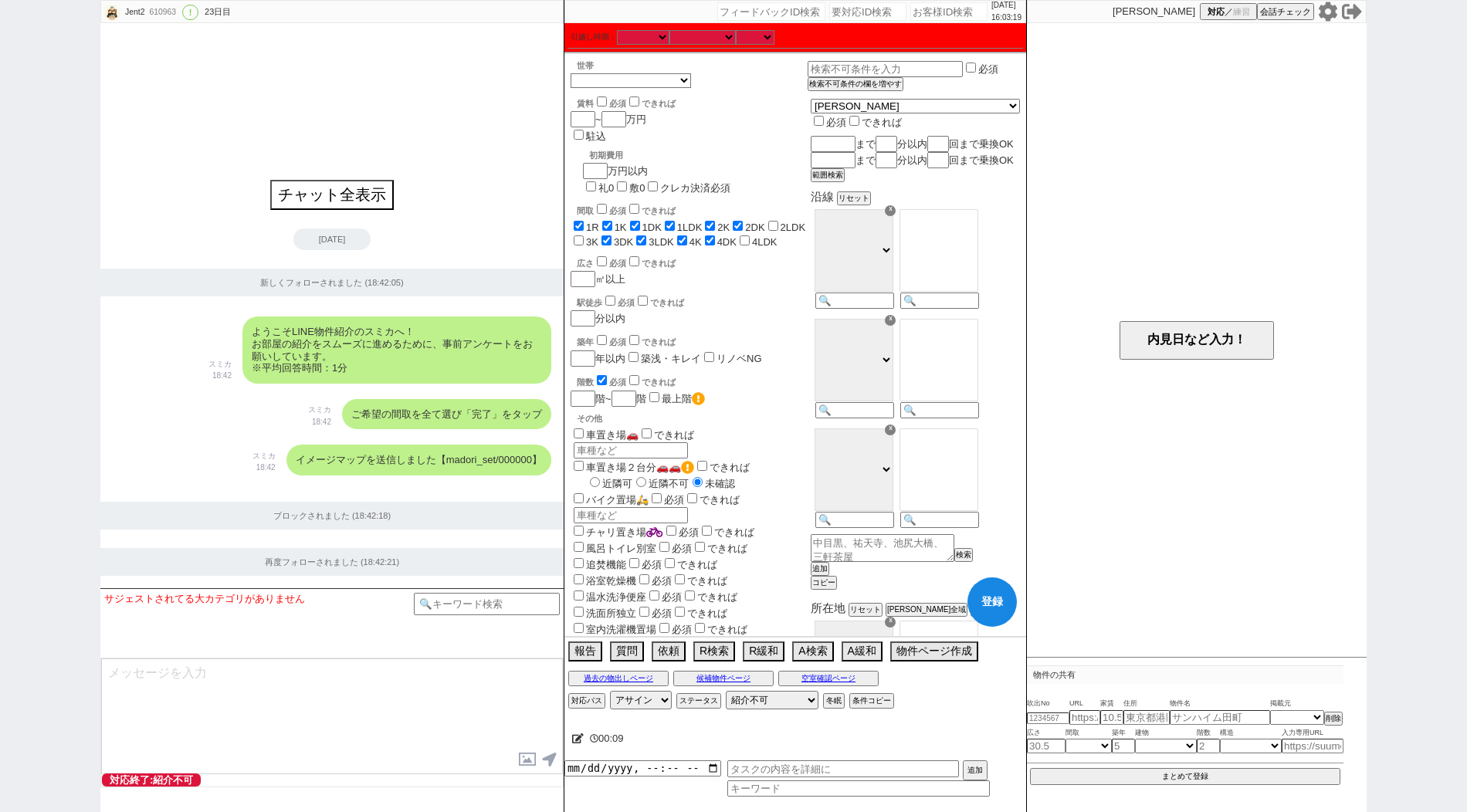
click at [740, 236] on input "4LDK" at bounding box center [745, 241] width 10 height 10
checkbox input "true"
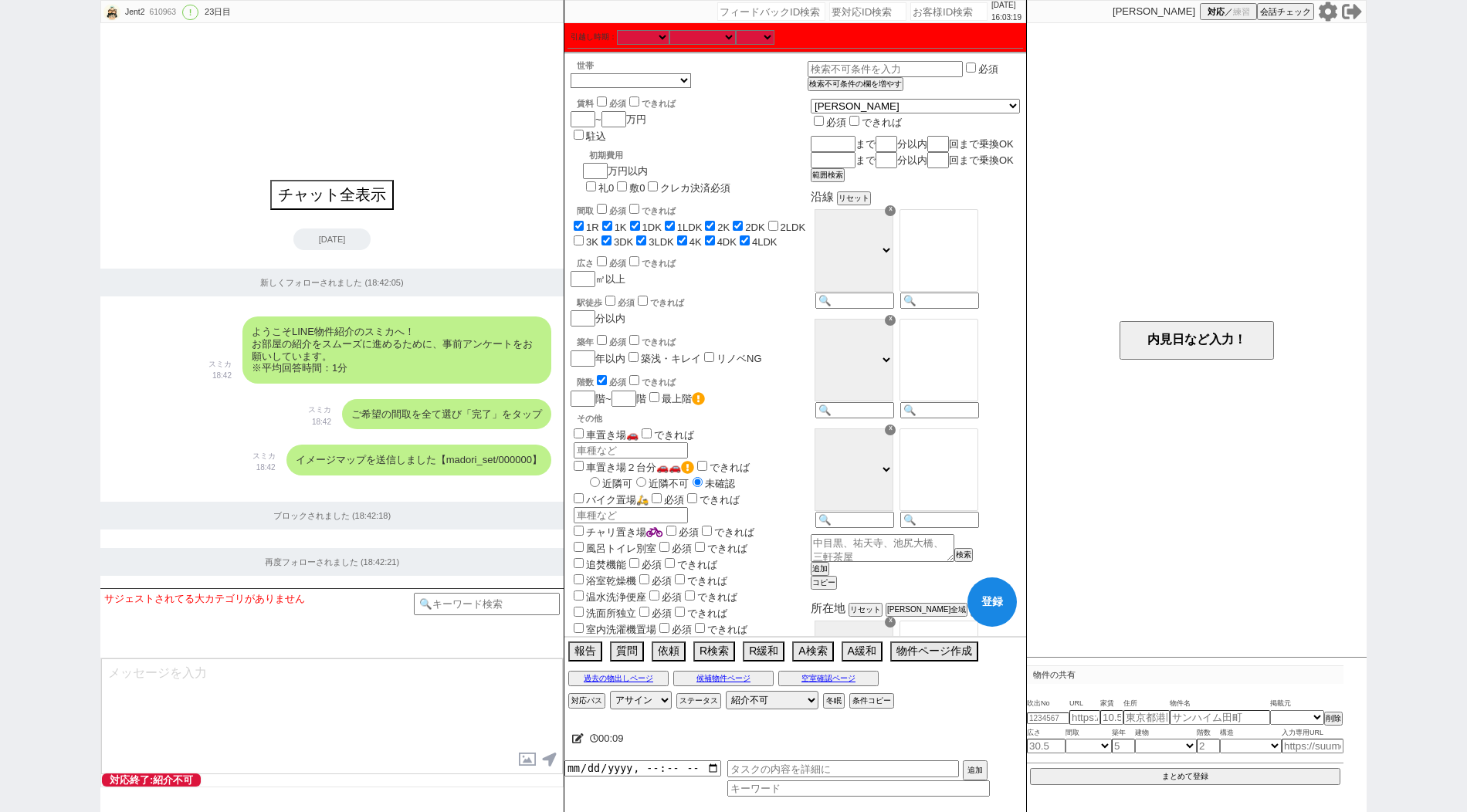
checkbox input "true"
checkbox input "false"
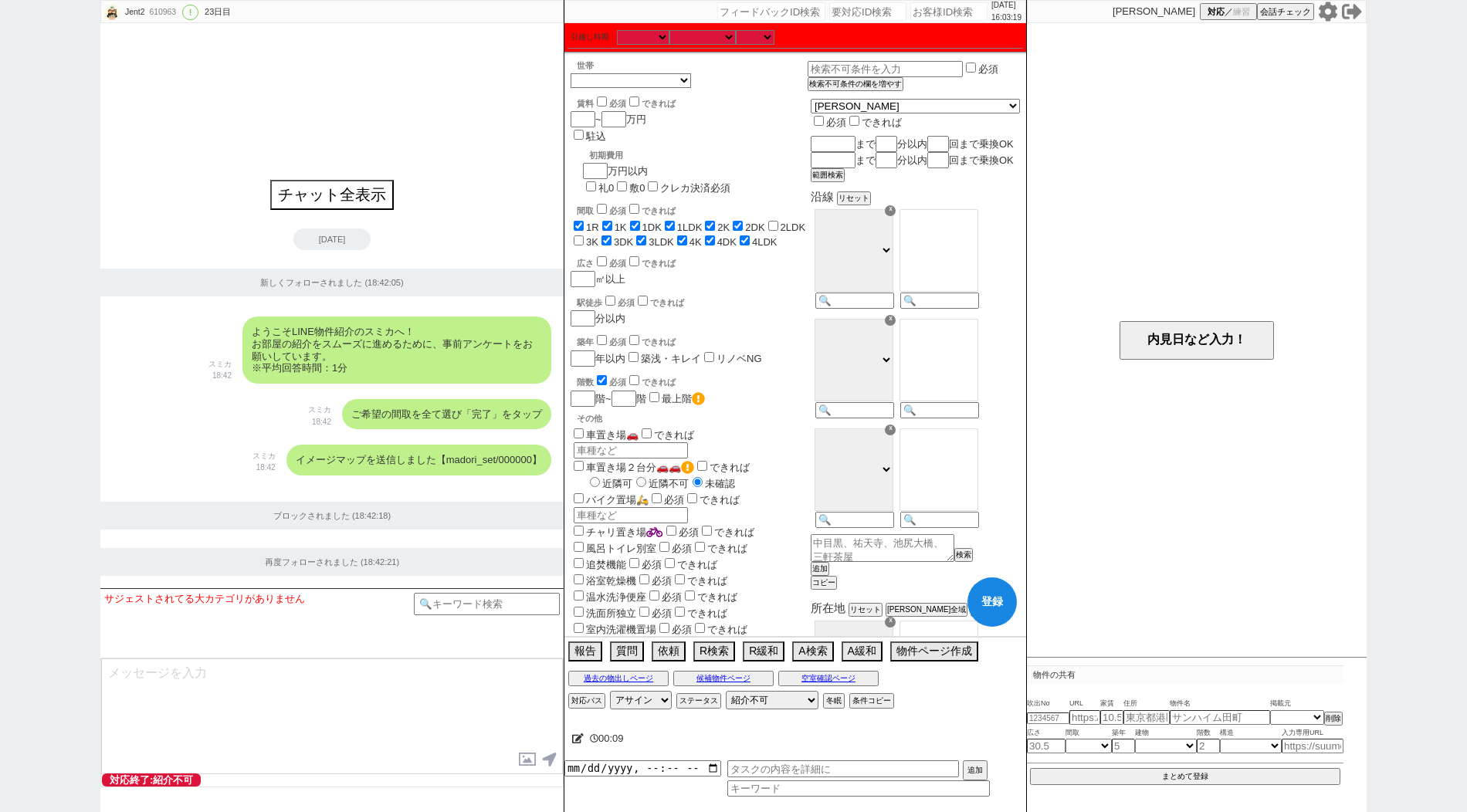
checkbox input "true"
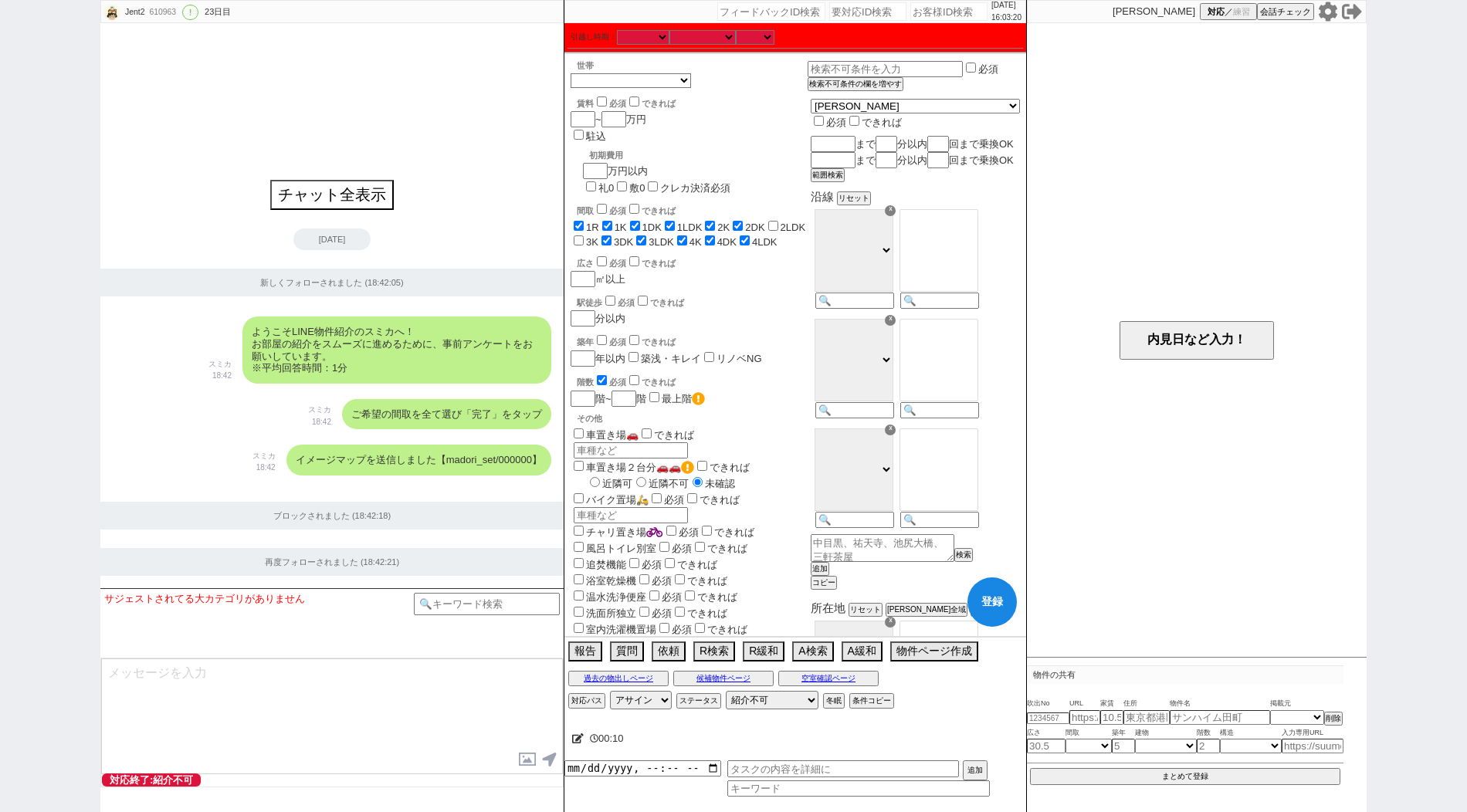
click at [764, 221] on label "2DK" at bounding box center [754, 227] width 19 height 12
click at [742, 221] on input "2DK" at bounding box center [737, 226] width 10 height 10
checkbox input "false"
checkbox input "true"
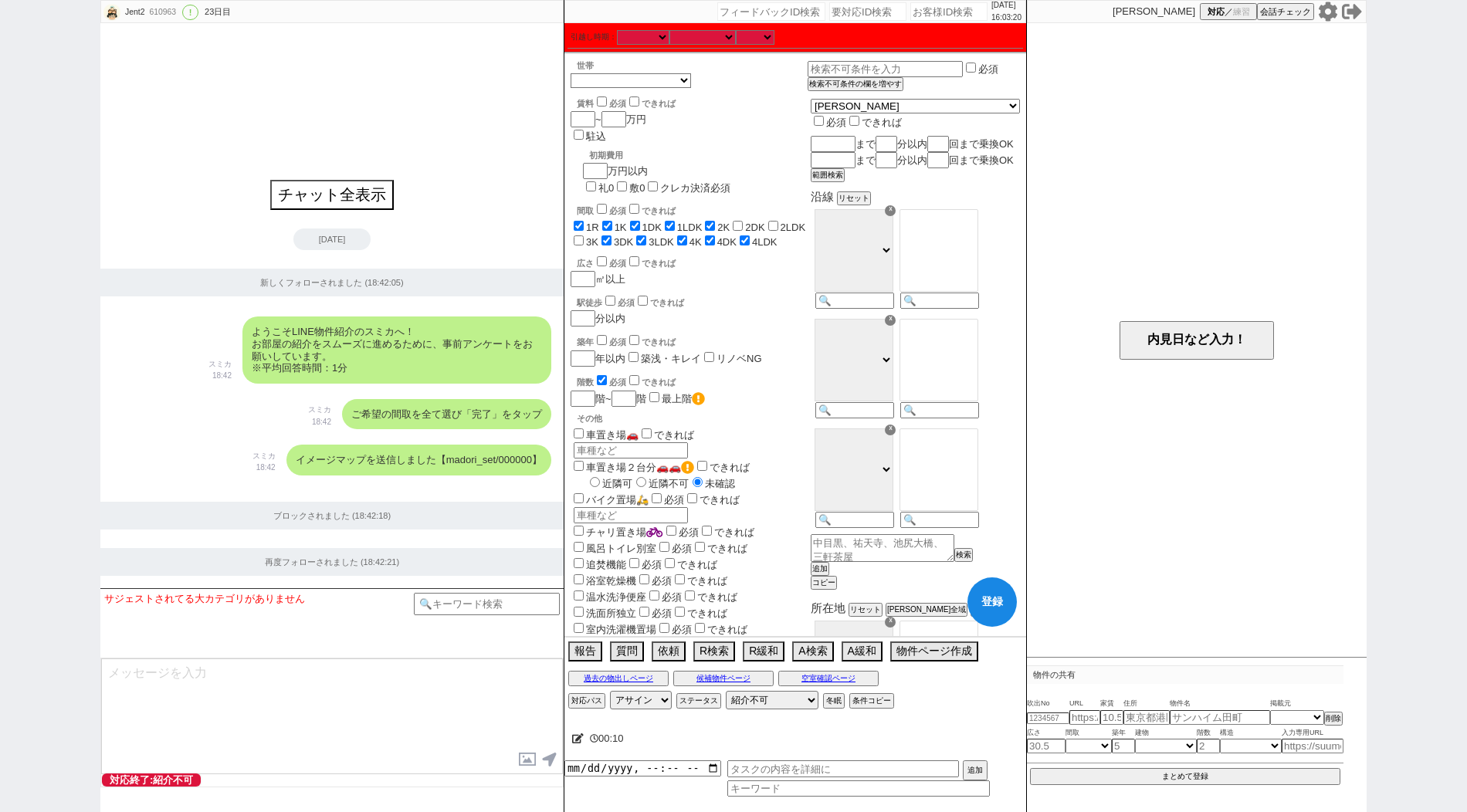
checkbox input "true"
checkbox input "false"
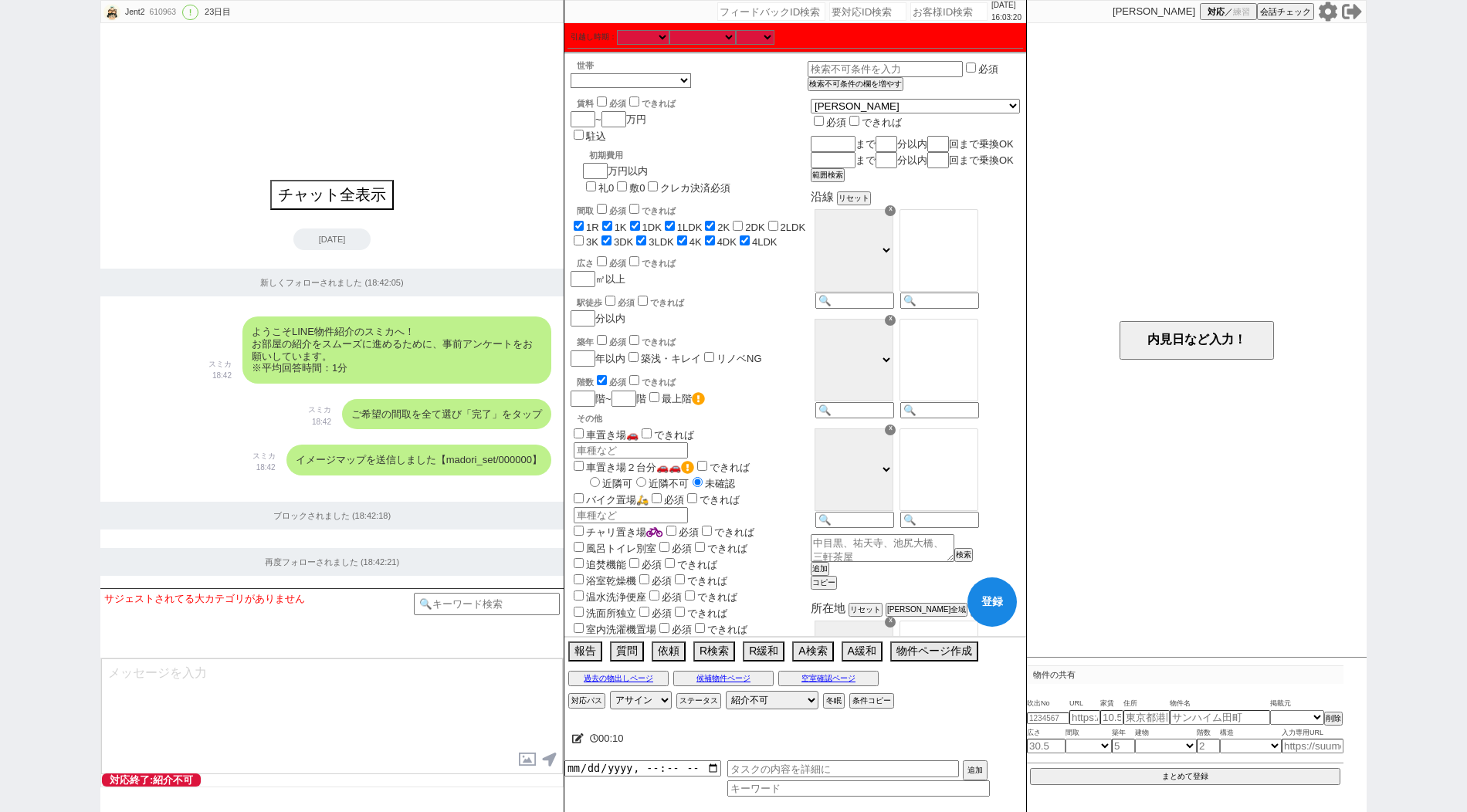
checkbox input "false"
checkbox input "true"
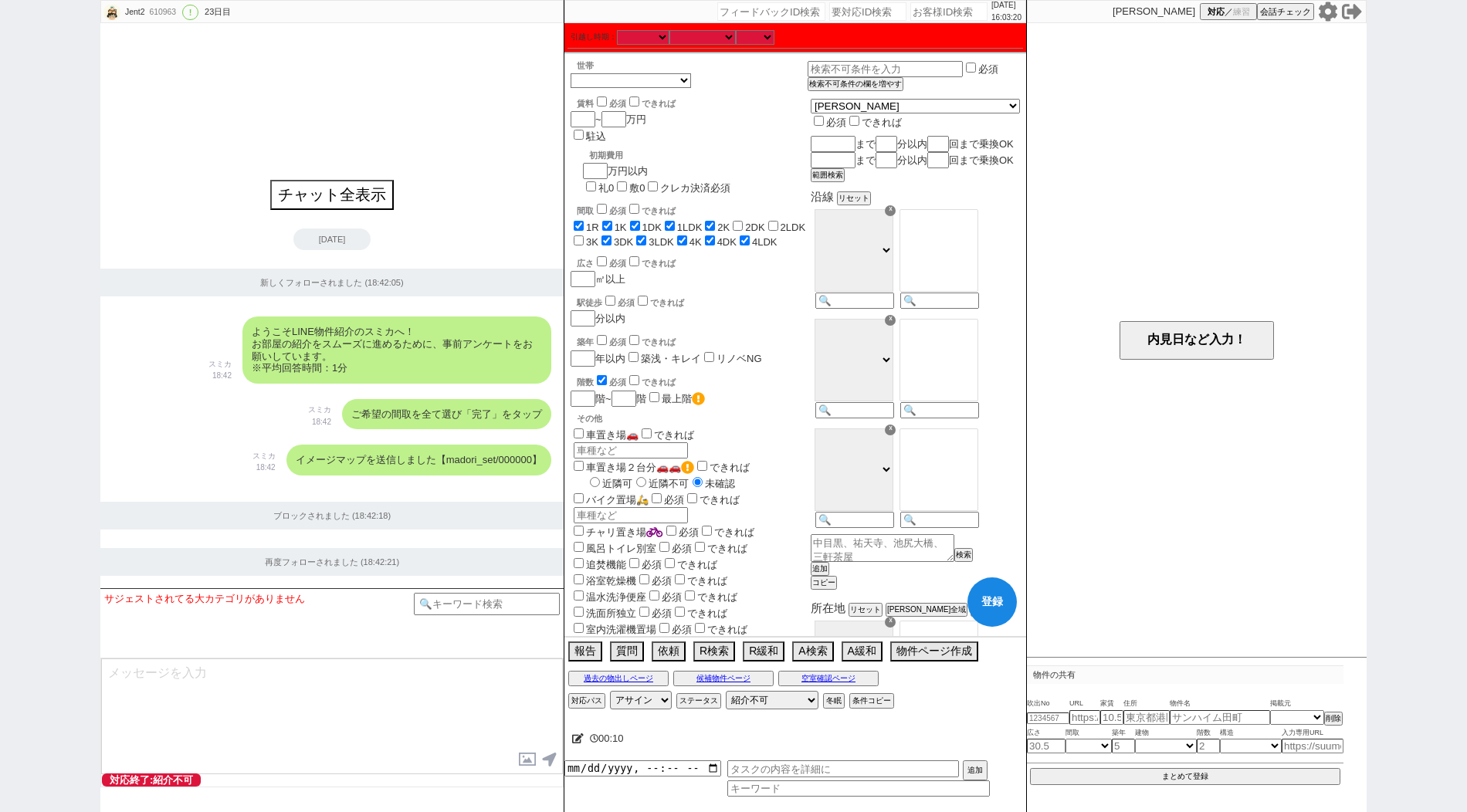
checkbox input "true"
click at [764, 221] on label "2DK" at bounding box center [754, 227] width 19 height 12
click at [742, 221] on input "2DK" at bounding box center [737, 226] width 10 height 10
checkbox input "true"
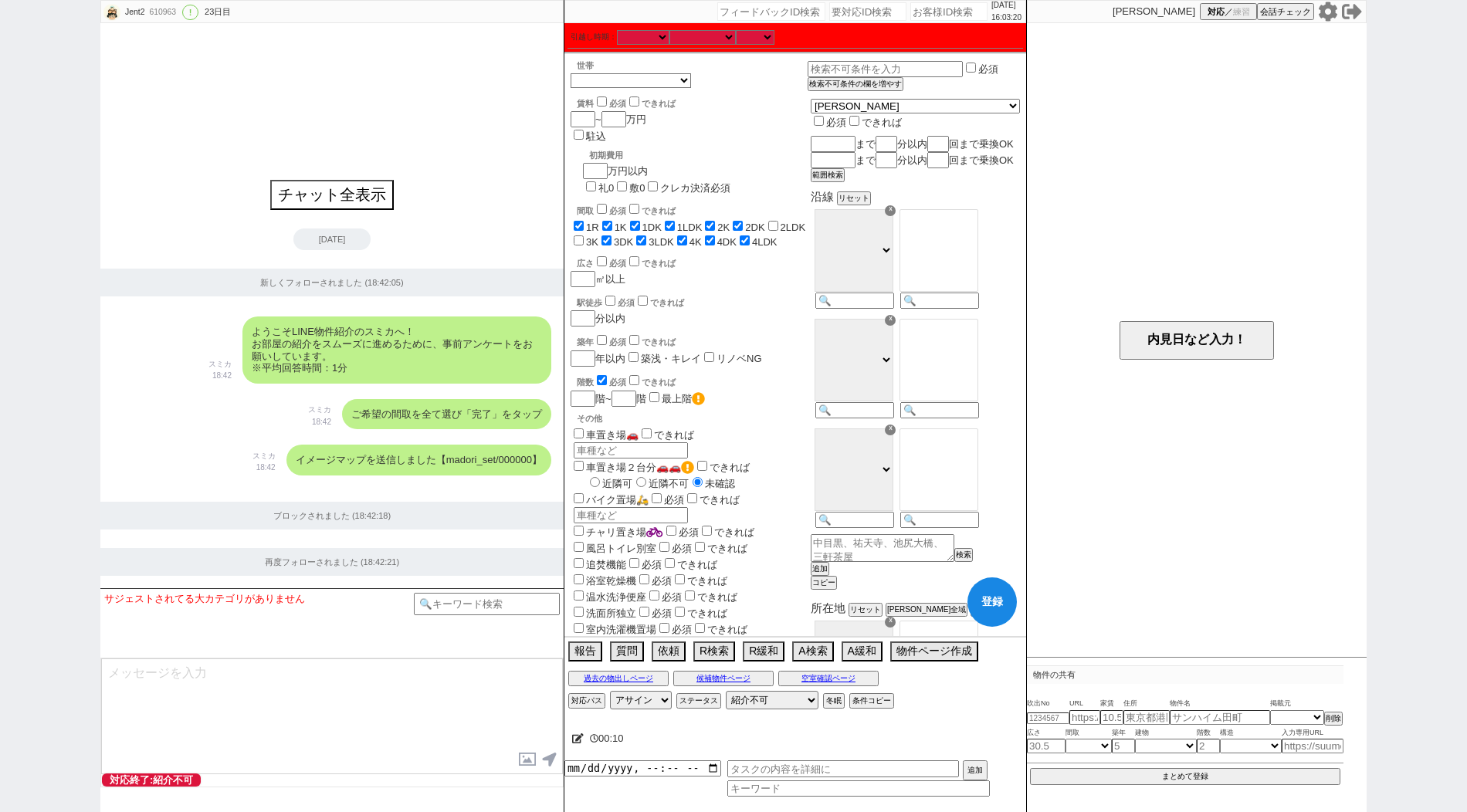
checkbox input "true"
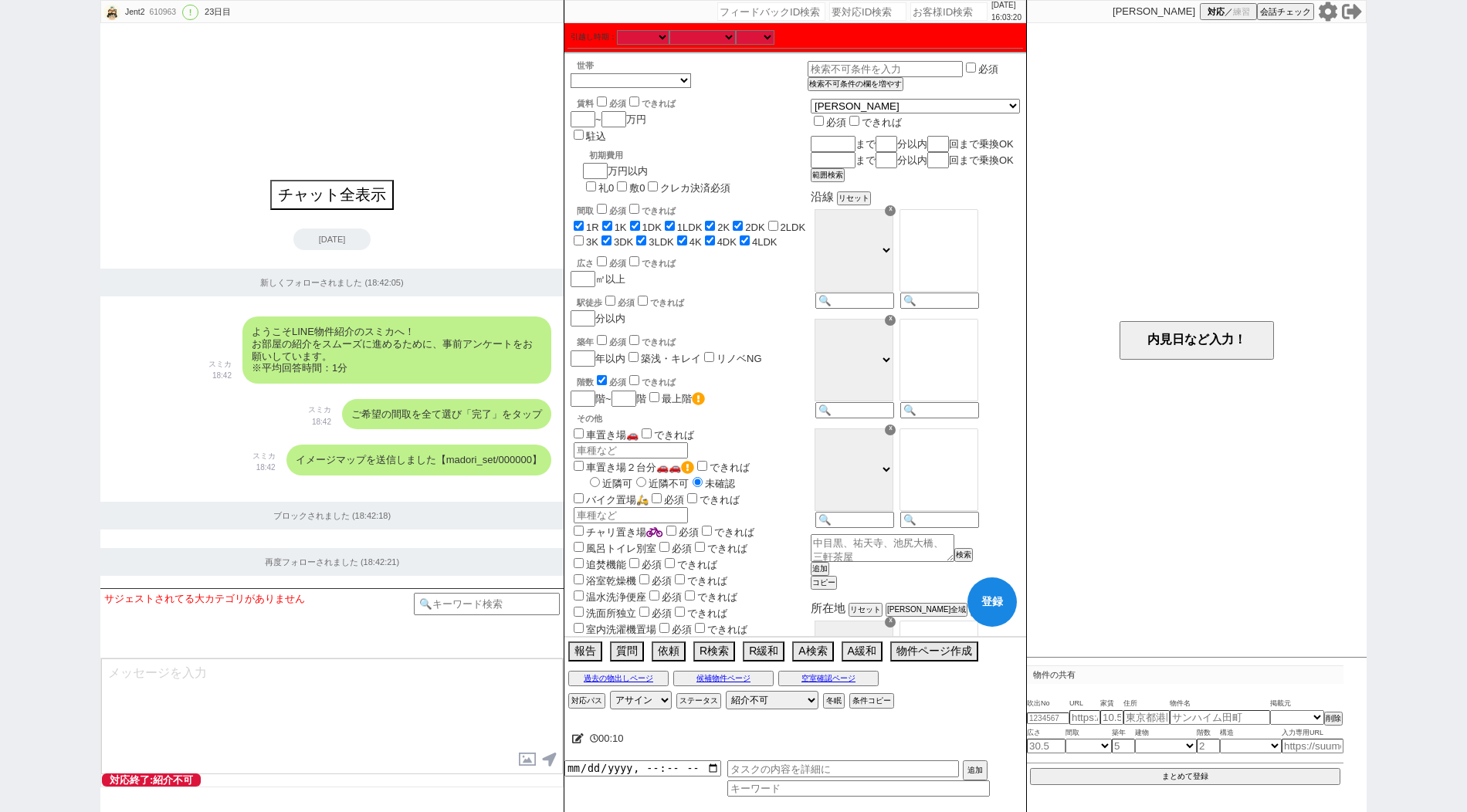
checkbox input "false"
checkbox input "true"
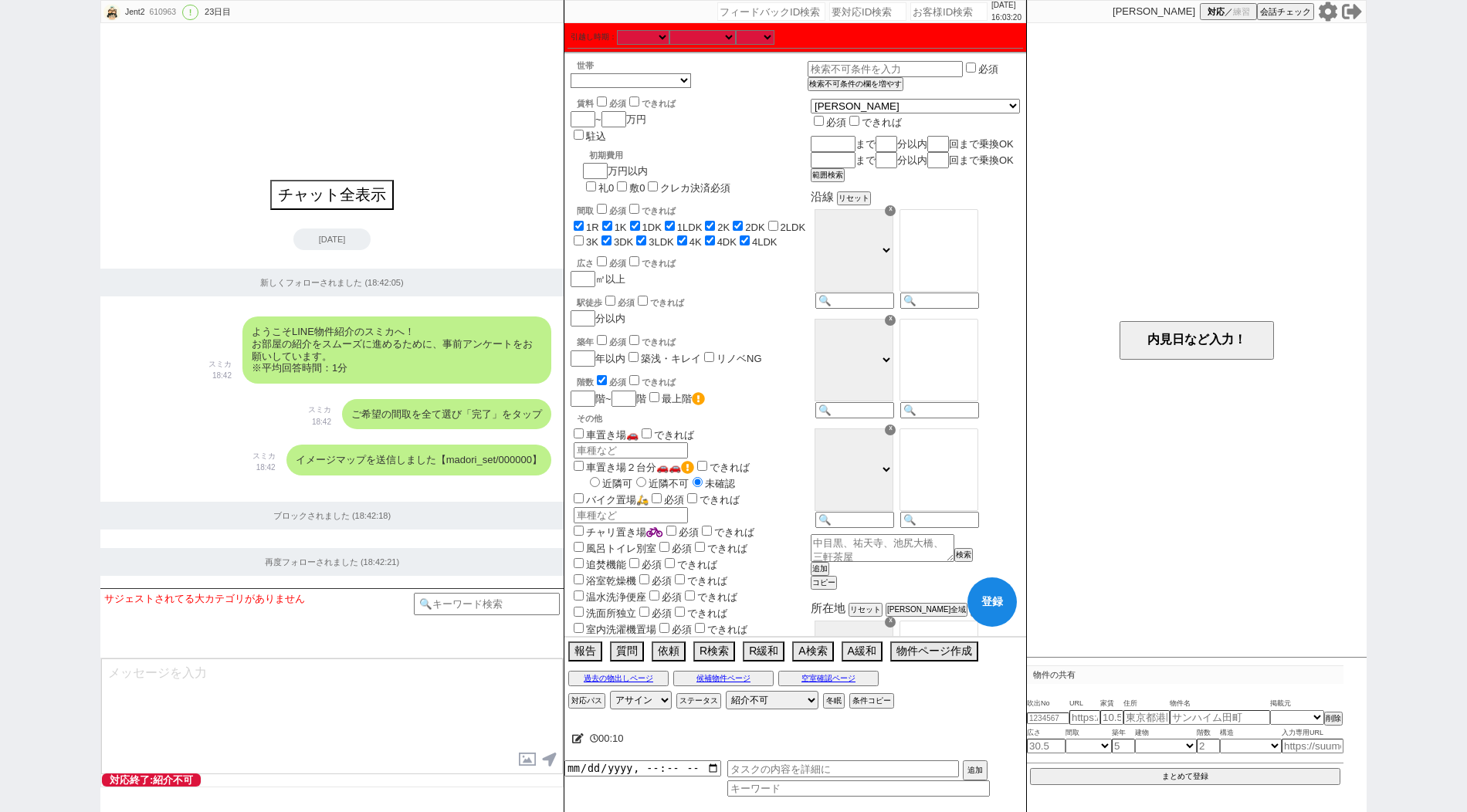
checkbox input "true"
click at [778, 221] on input "2LDK" at bounding box center [773, 226] width 10 height 10
checkbox input "true"
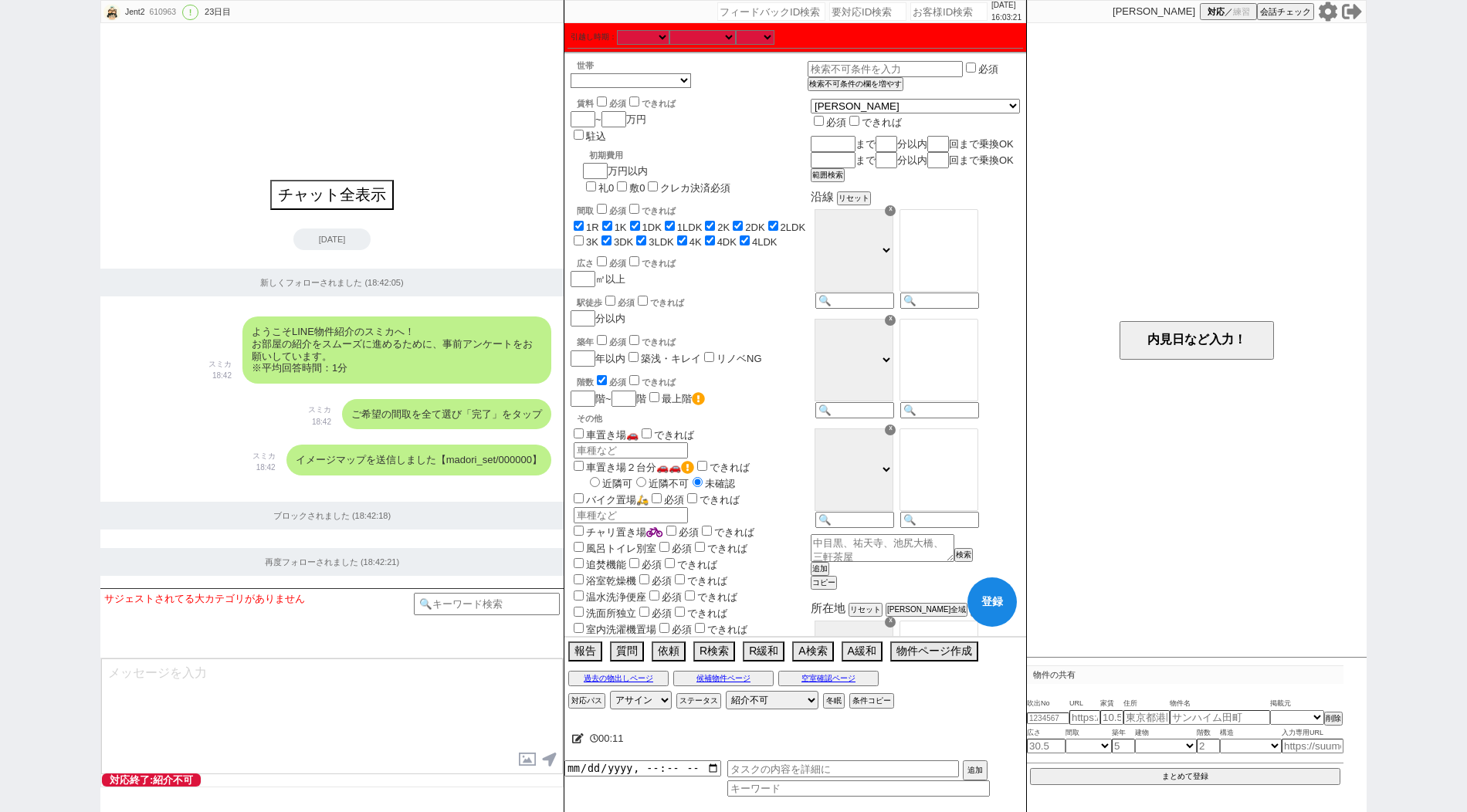
checkbox input "true"
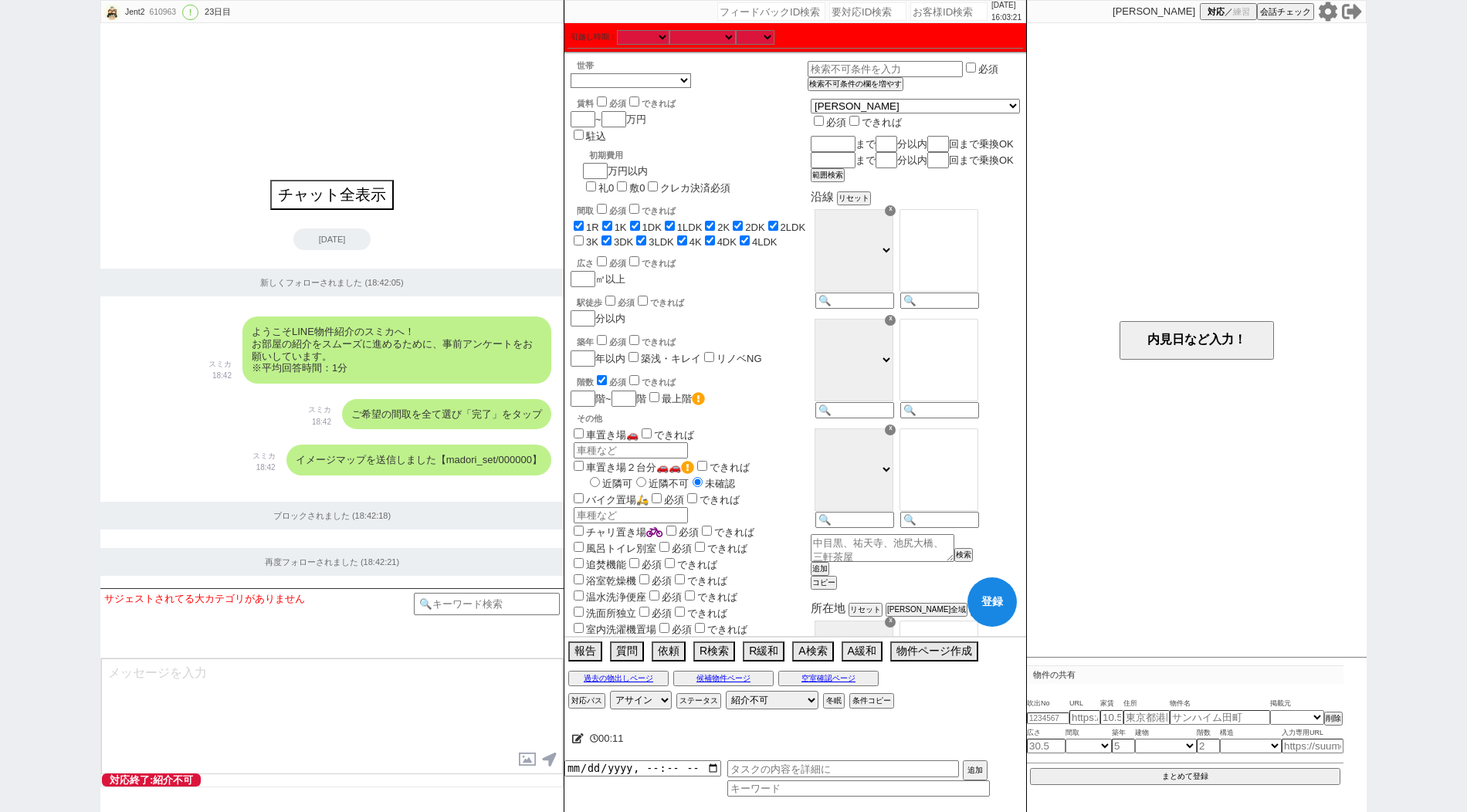
checkbox input "true"
checkbox input "false"
checkbox input "true"
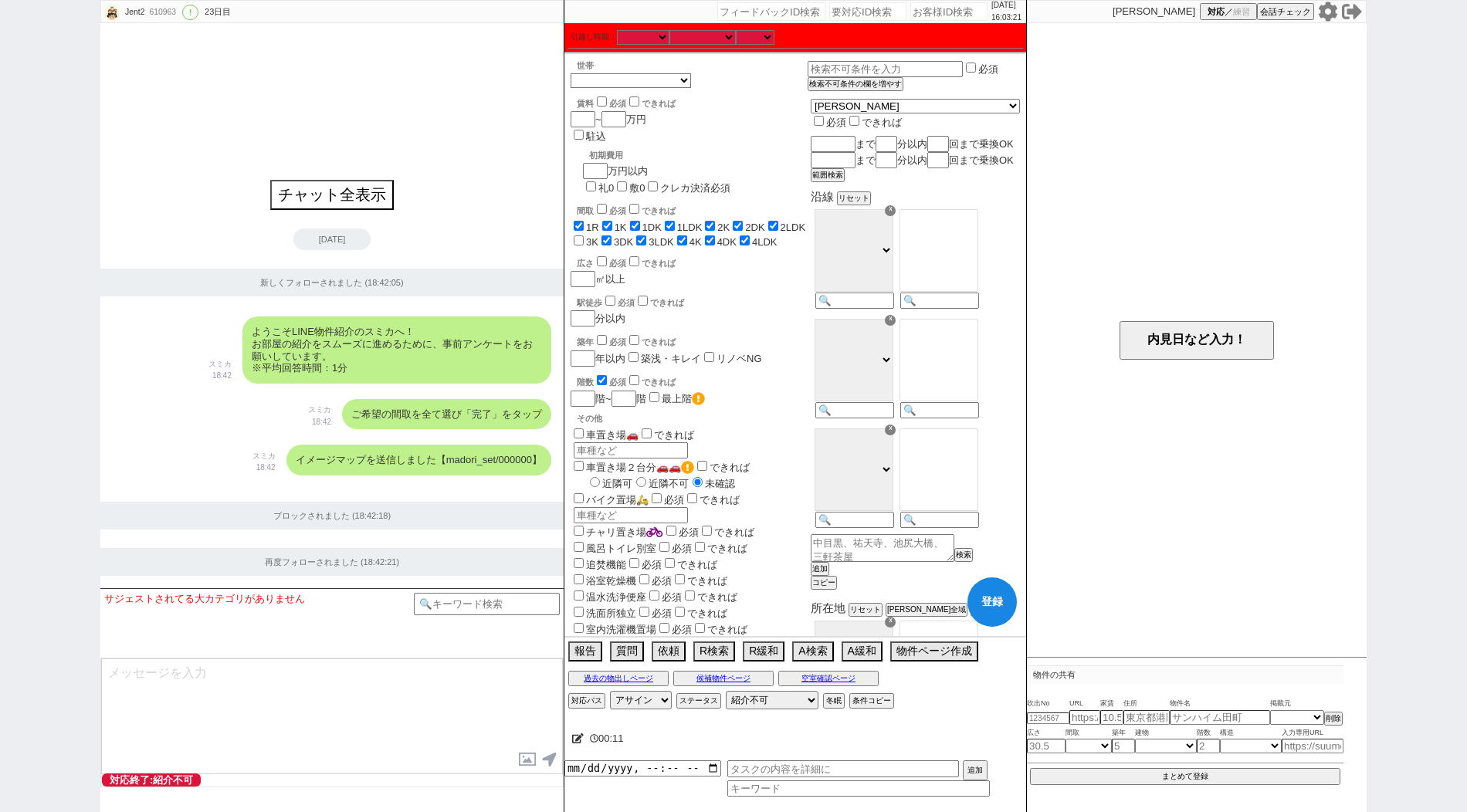
checkbox input "true"
click at [599, 236] on span "3K" at bounding box center [583, 242] width 28 height 12
click at [583, 236] on input "3K" at bounding box center [578, 241] width 10 height 10
checkbox input "true"
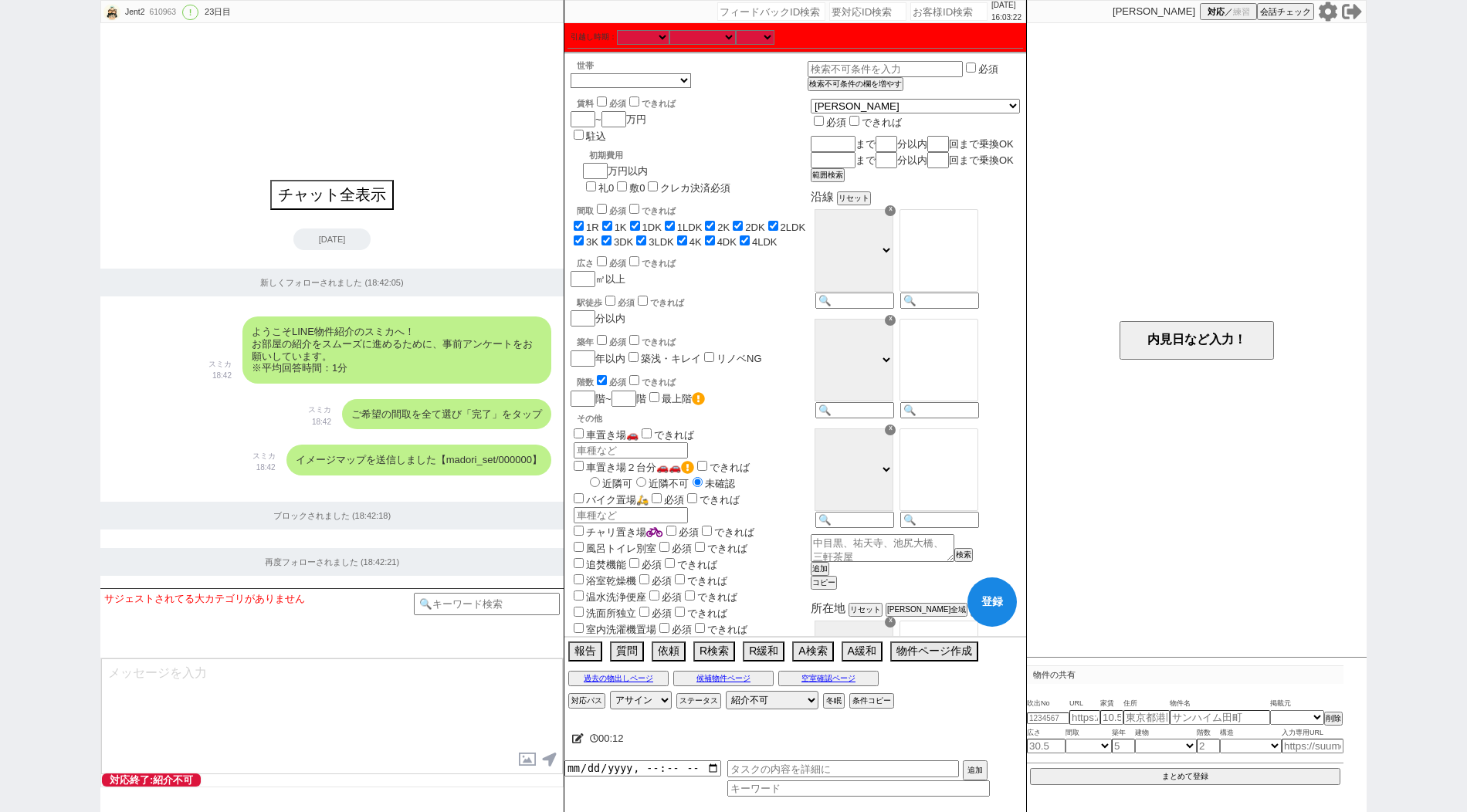
checkbox input "true"
click at [891, 308] on input at bounding box center [853, 302] width 76 height 13
paste input "山手"
drag, startPoint x: 964, startPoint y: 265, endPoint x: 964, endPoint y: 256, distance: 9.0
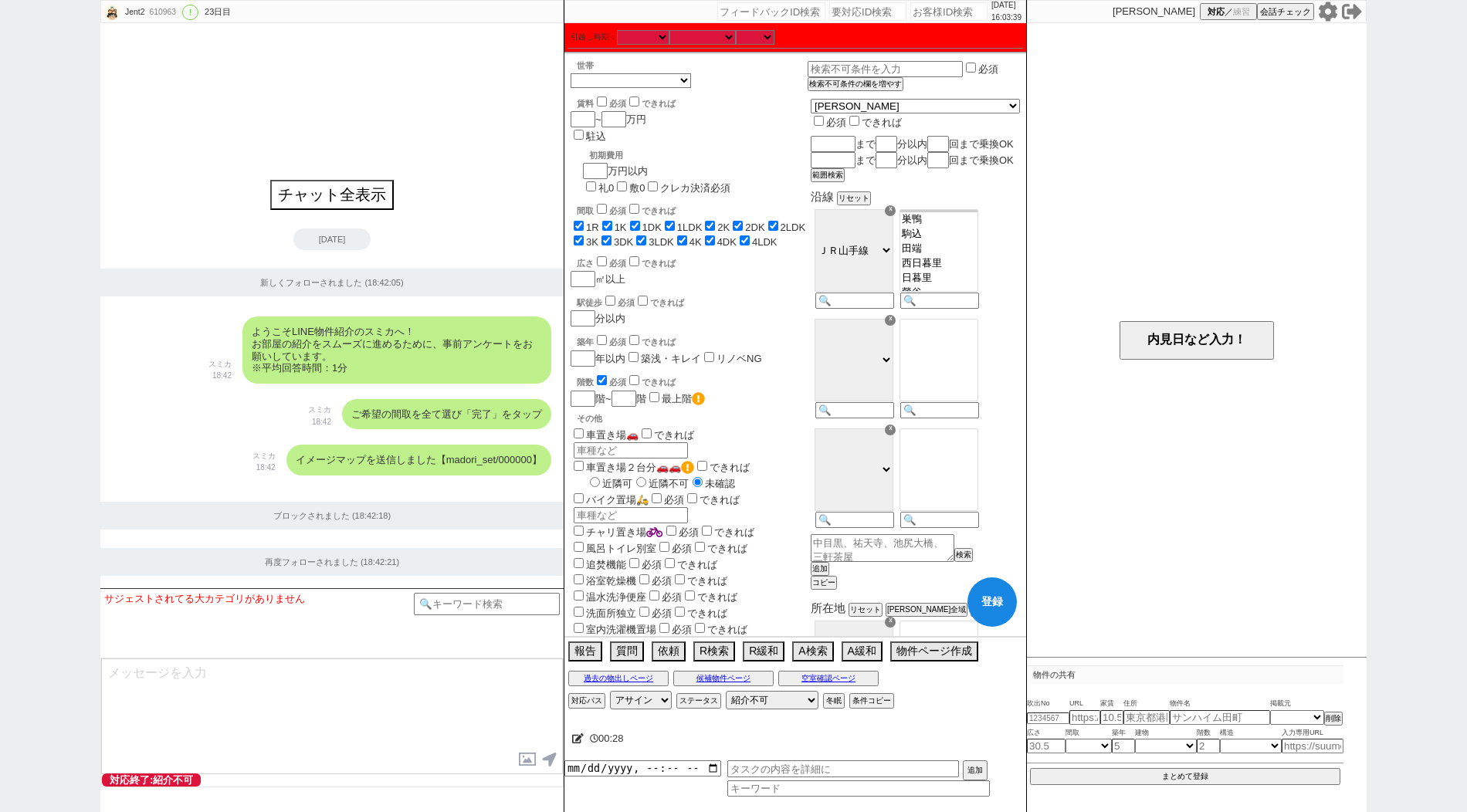
click at [964, 256] on select "[GEOGRAPHIC_DATA][PERSON_NAME][PERSON_NAME][PERSON_NAME][PERSON_NAME][PERSON_NA…" at bounding box center [939, 250] width 79 height 83
click at [891, 419] on input at bounding box center [853, 412] width 76 height 13
click at [961, 419] on input at bounding box center [938, 412] width 76 height 13
paste input "三田"
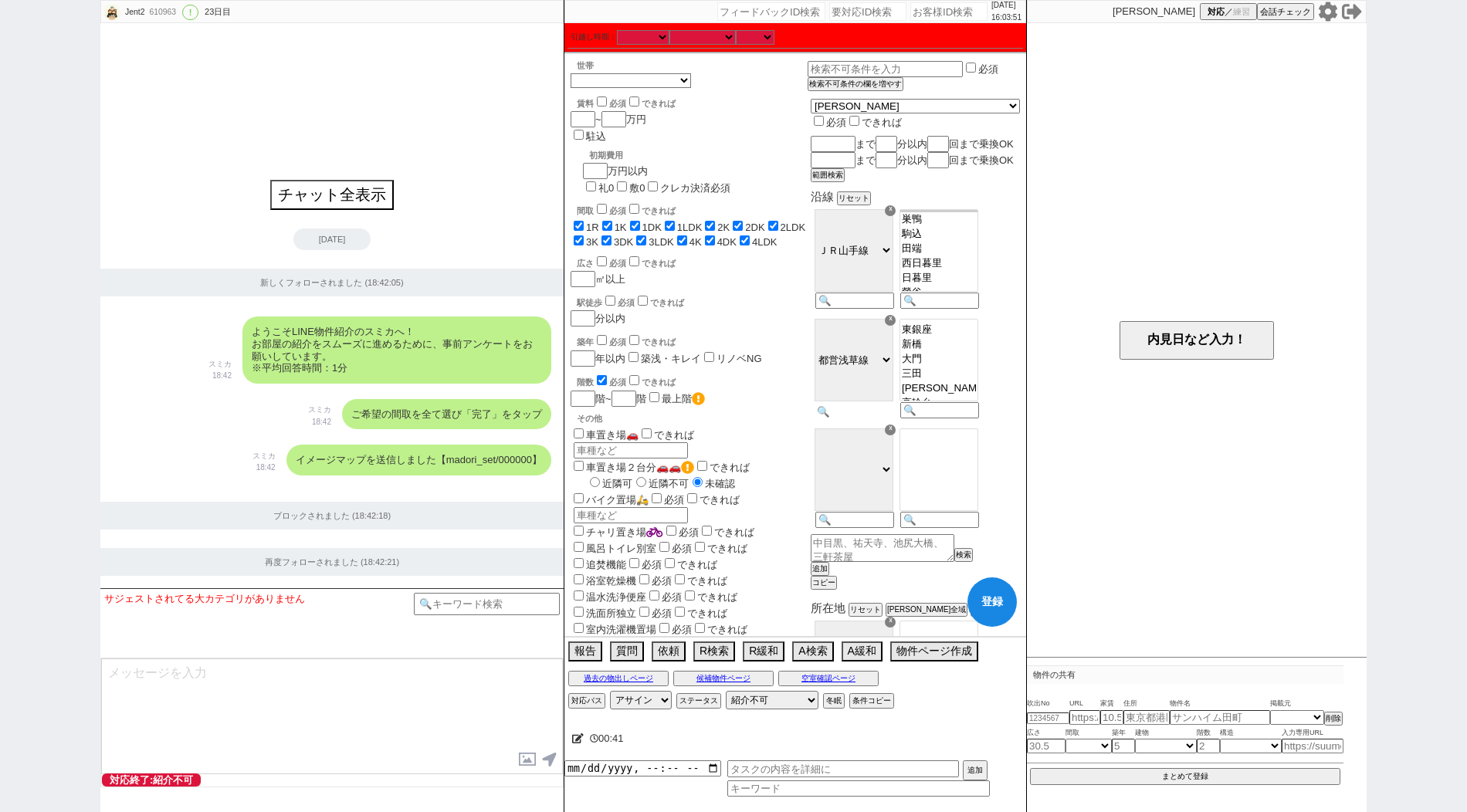
click at [891, 419] on input at bounding box center [853, 412] width 76 height 13
paste input "三田"
click at [964, 371] on select "[GEOGRAPHIC_DATA][PERSON_NAME][PERSON_NAME][PERSON_NAME][PERSON_NAME][GEOGRAPHI…" at bounding box center [939, 359] width 79 height 83
click at [960, 358] on option "白山" at bounding box center [939, 352] width 77 height 15
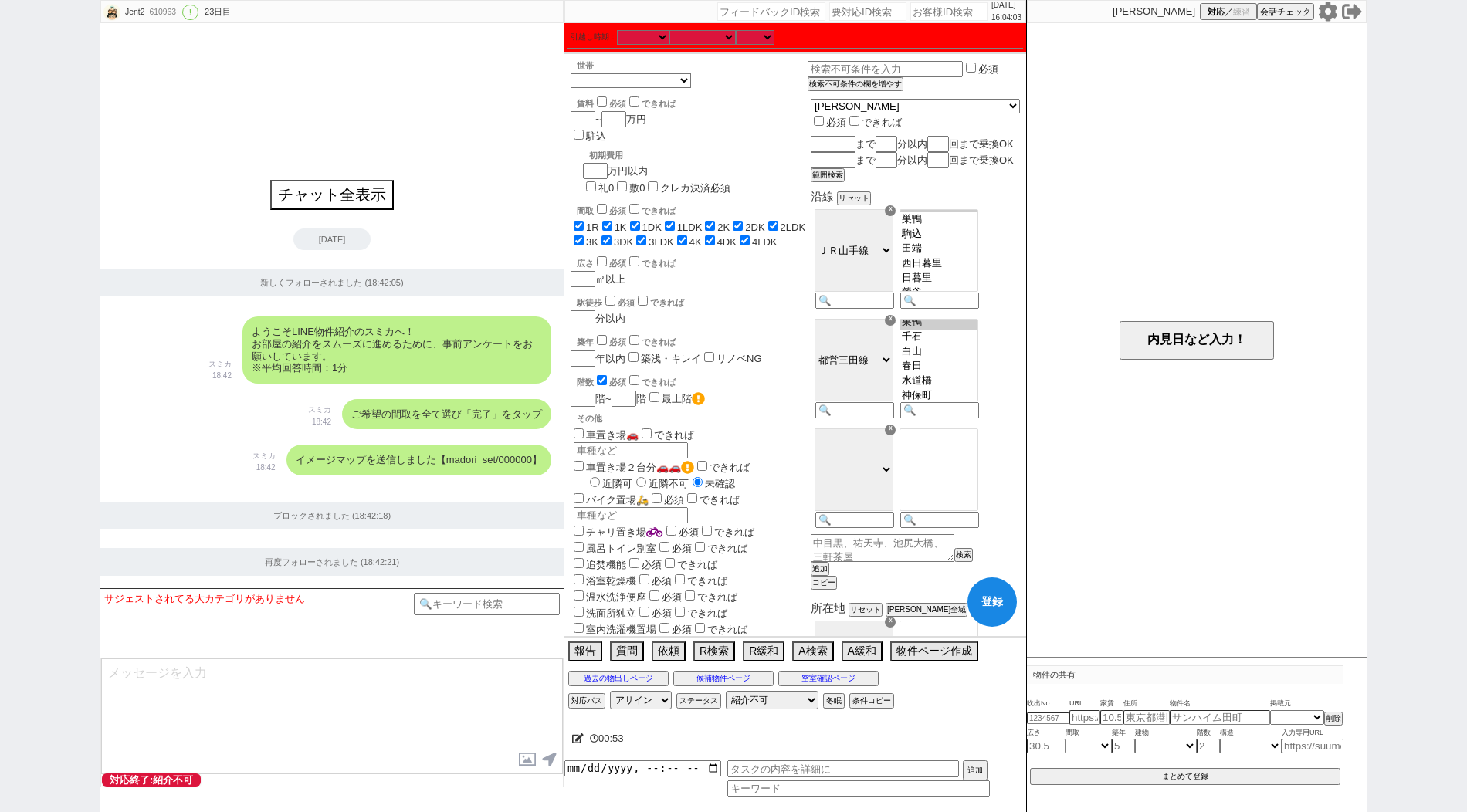
click at [895, 530] on div "☓ ＪＲ総武・中央緩行線 [GEOGRAPHIC_DATA] 小田急[PERSON_NAME]線 ＪＲ[GEOGRAPHIC_DATA]・[PERSON_NA…" at bounding box center [853, 479] width 85 height 109
click at [891, 528] on input at bounding box center [853, 521] width 76 height 13
paste input "丸ノ内線"
drag, startPoint x: 974, startPoint y: 469, endPoint x: 968, endPoint y: 483, distance: 15.2
click at [968, 483] on select "[GEOGRAPHIC_DATA][PERSON_NAME][PERSON_NAME][PERSON_NAME][PERSON_NAME][PERSON_NA…" at bounding box center [939, 469] width 79 height 83
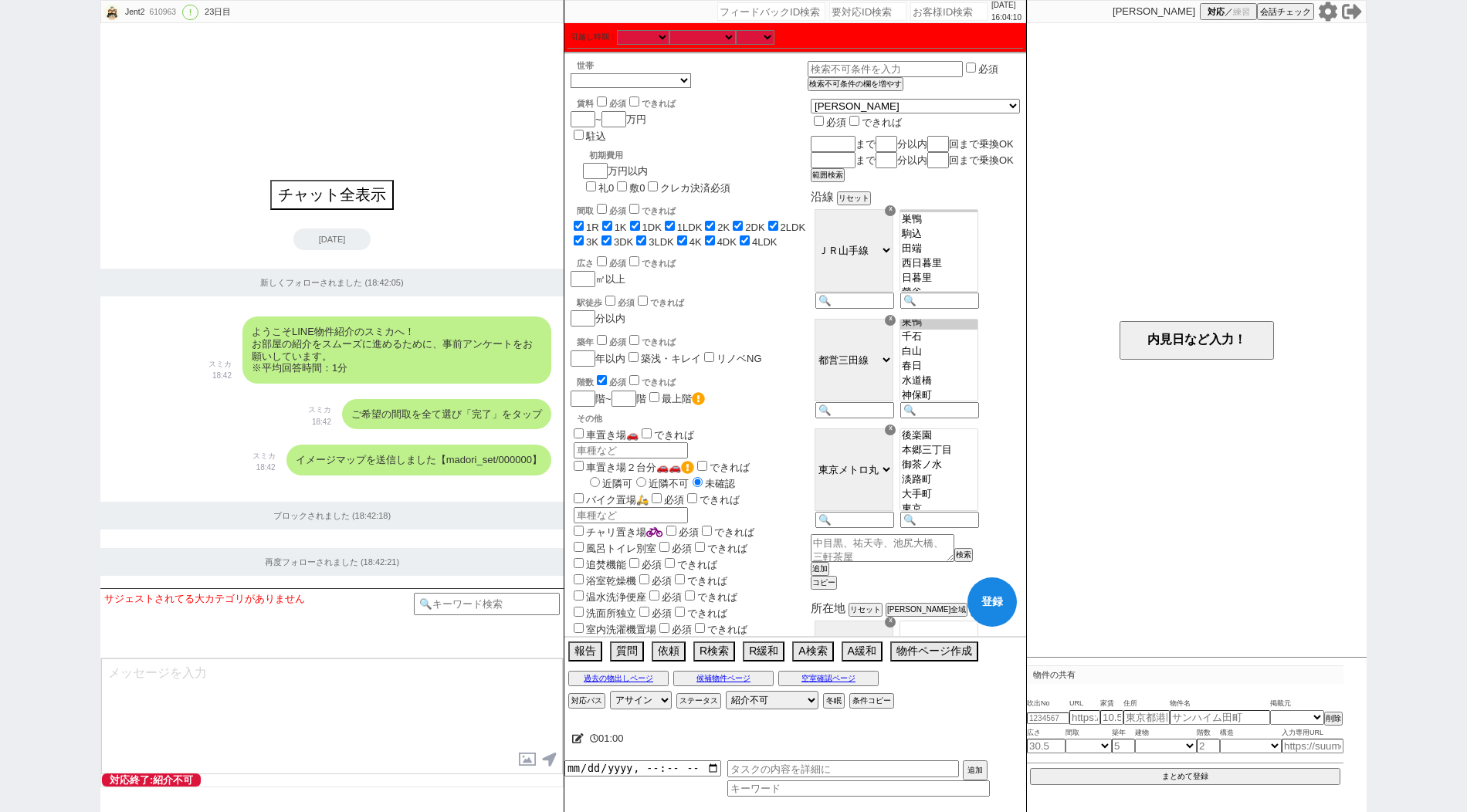
scroll to position [48, 0]
click at [826, 574] on button "追加" at bounding box center [818, 568] width 15 height 11
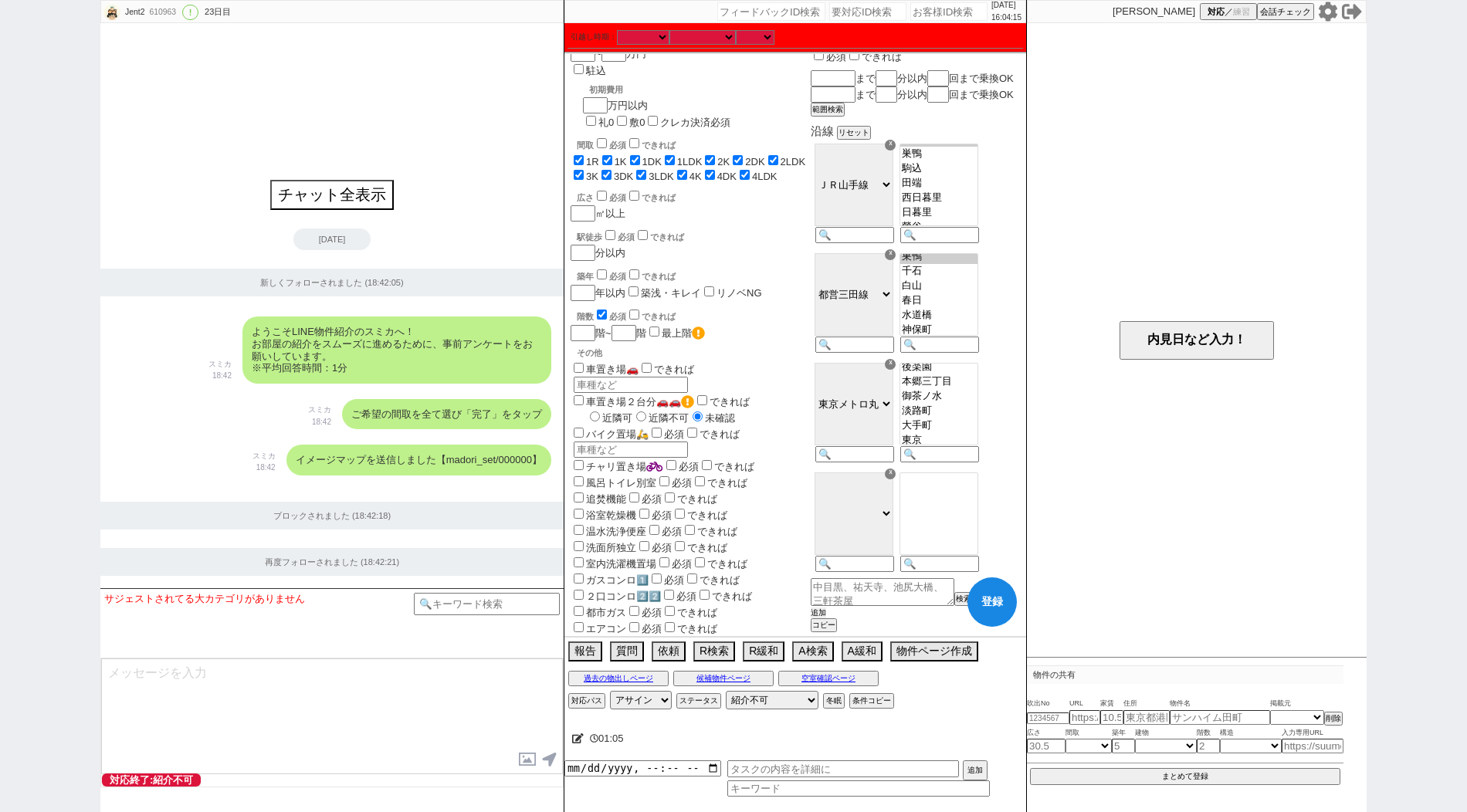
scroll to position [98, 0]
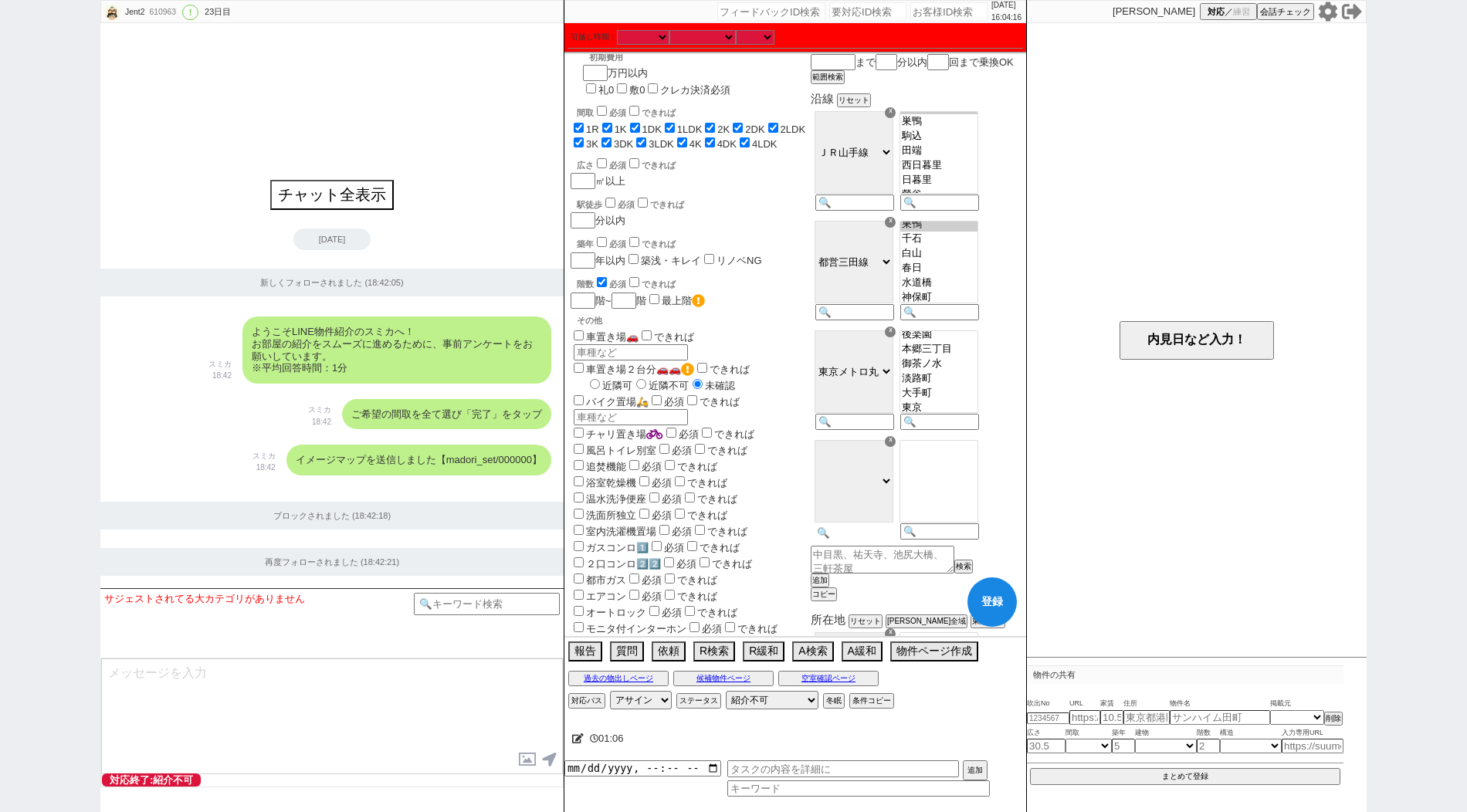
click at [889, 540] on input at bounding box center [853, 533] width 76 height 13
paste input "都電荒川線"
click at [977, 439] on option "[PERSON_NAME][GEOGRAPHIC_DATA]" at bounding box center [939, 432] width 77 height 13
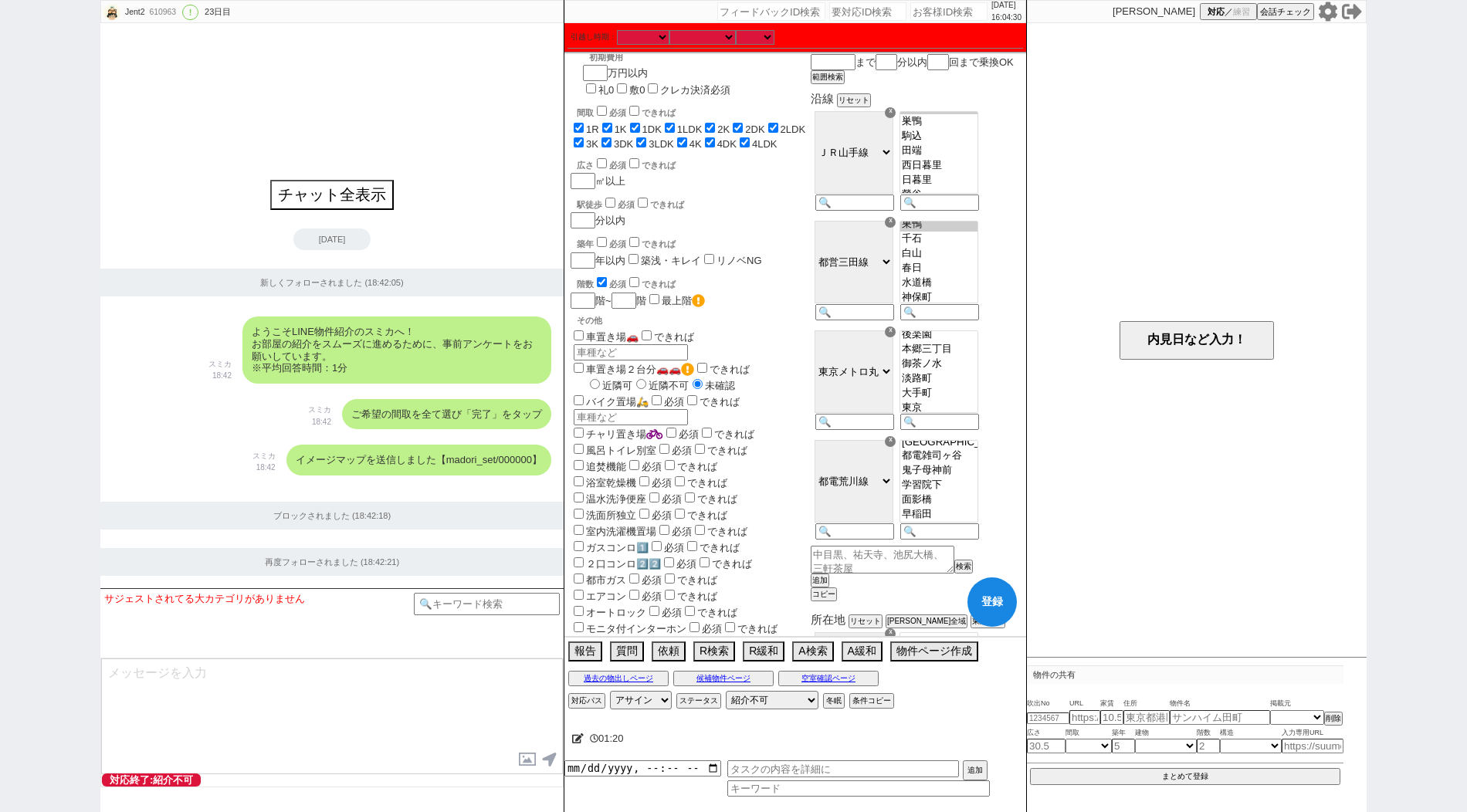
click at [600, 277] on input "checkbox" at bounding box center [602, 282] width 10 height 10
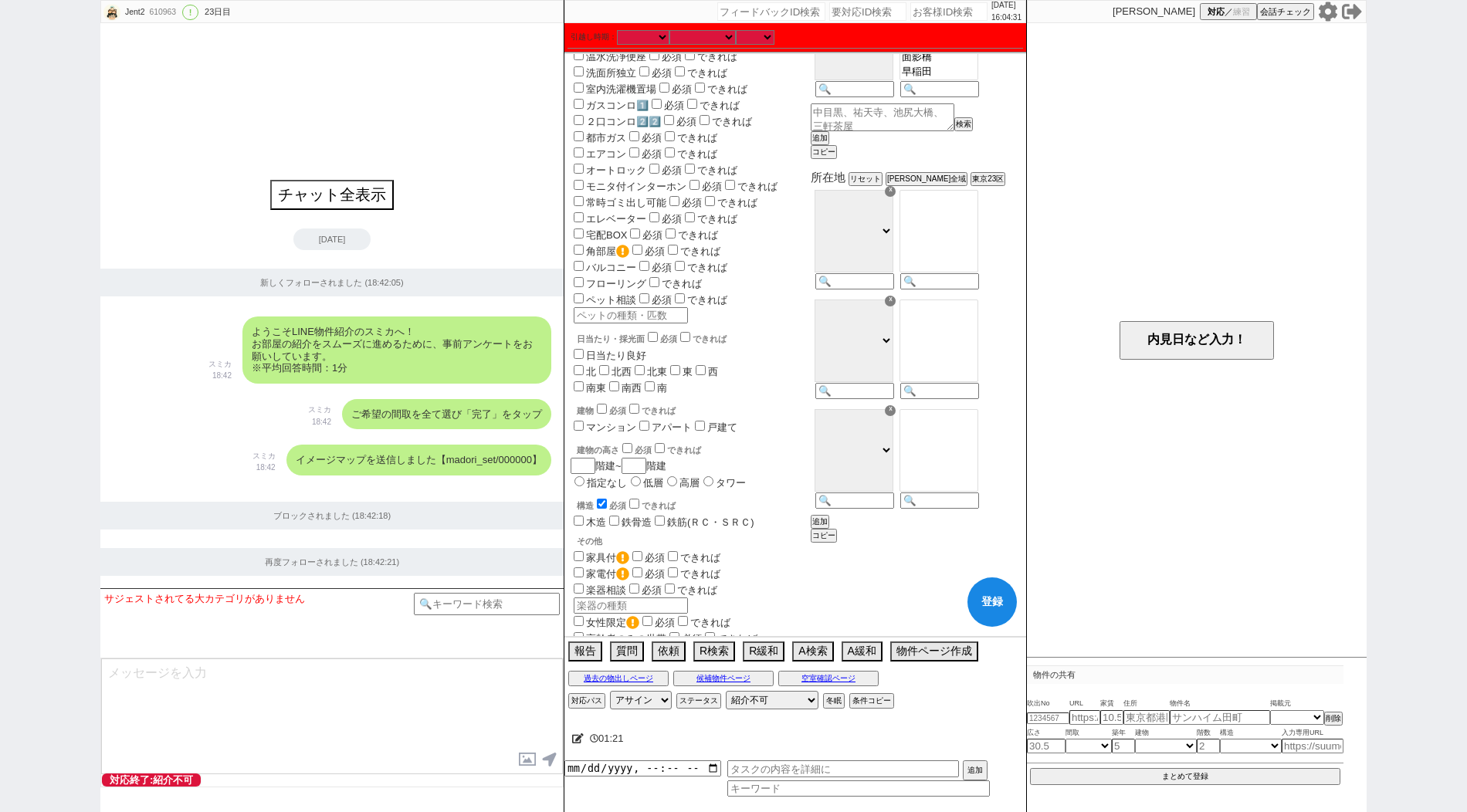
scroll to position [756, 0]
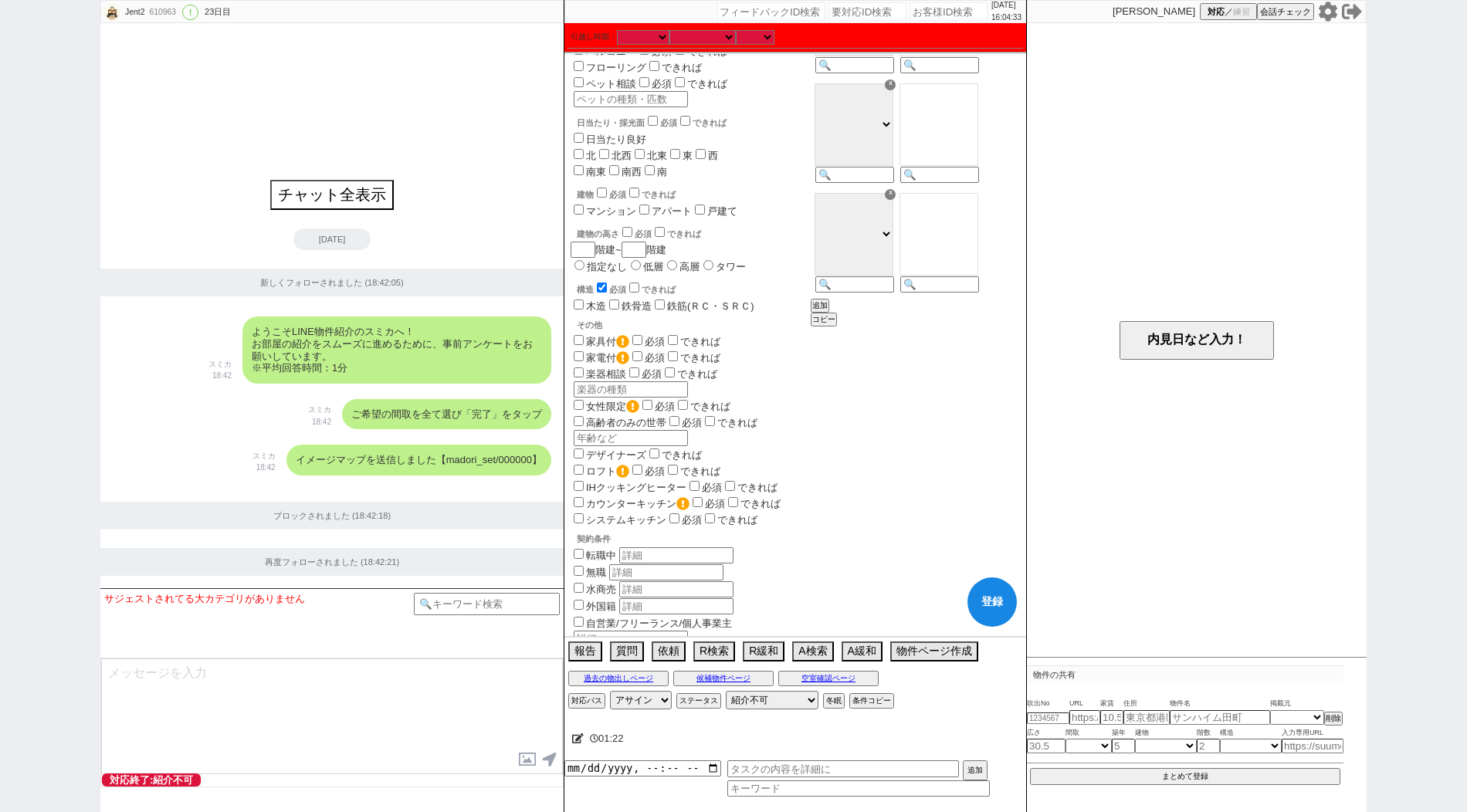
click at [609, 280] on div "構造 必須 できれば" at bounding box center [692, 287] width 231 height 15
click at [607, 282] on input "checkbox" at bounding box center [602, 287] width 10 height 10
click at [1006, 604] on button "登録" at bounding box center [991, 601] width 49 height 49
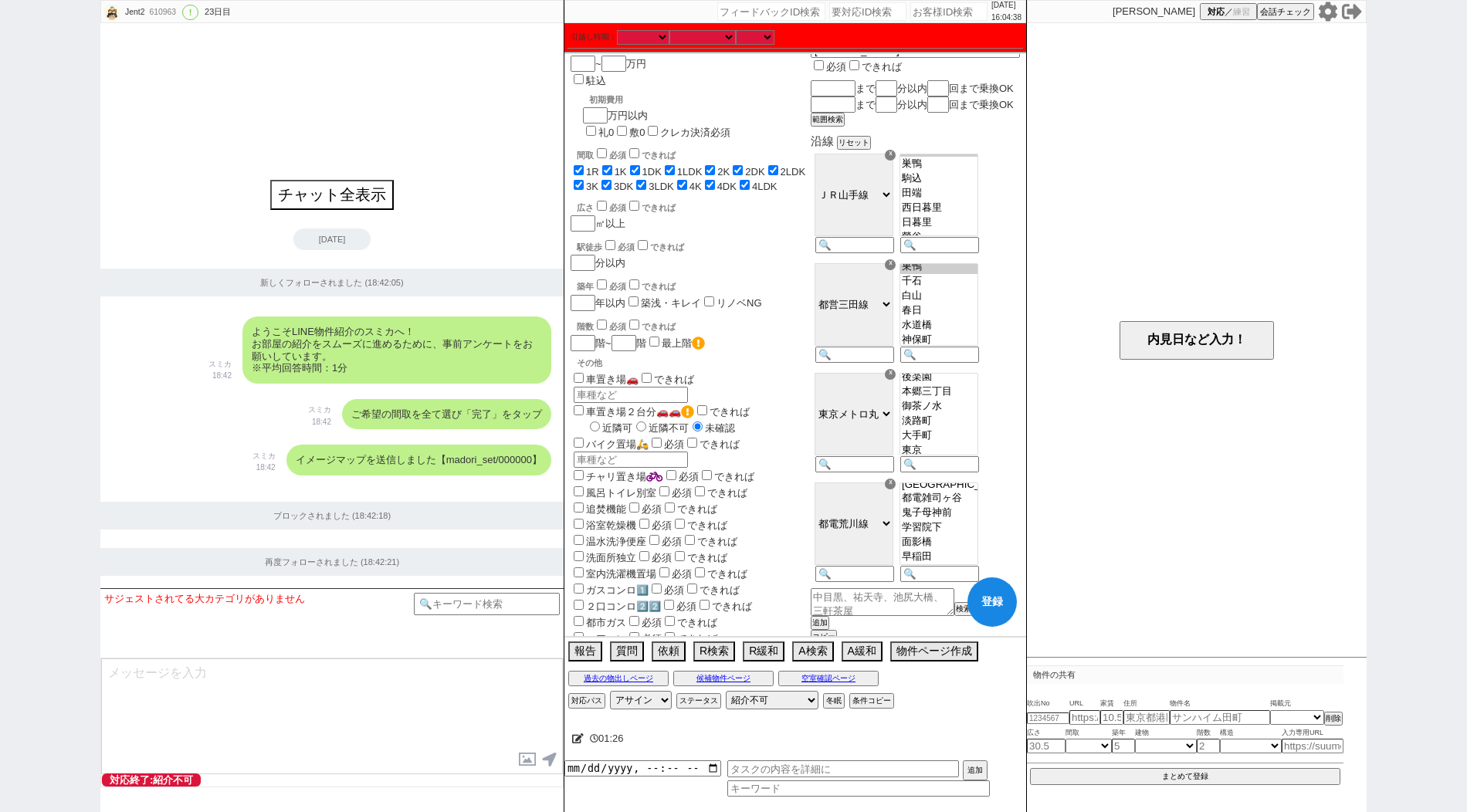
scroll to position [0, 0]
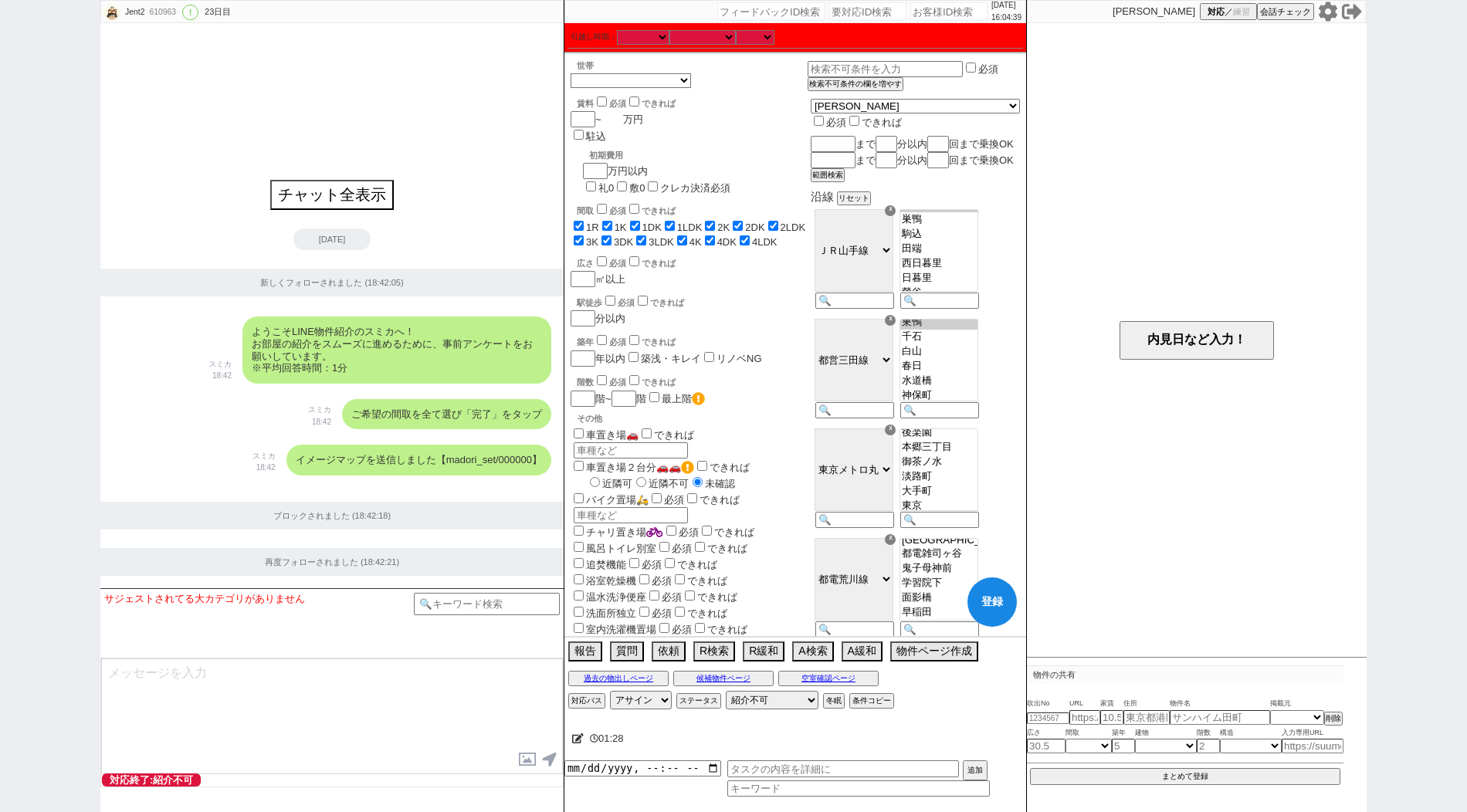
click at [617, 117] on input "number" at bounding box center [612, 119] width 22 height 13
click at [616, 116] on input "number" at bounding box center [612, 119] width 22 height 13
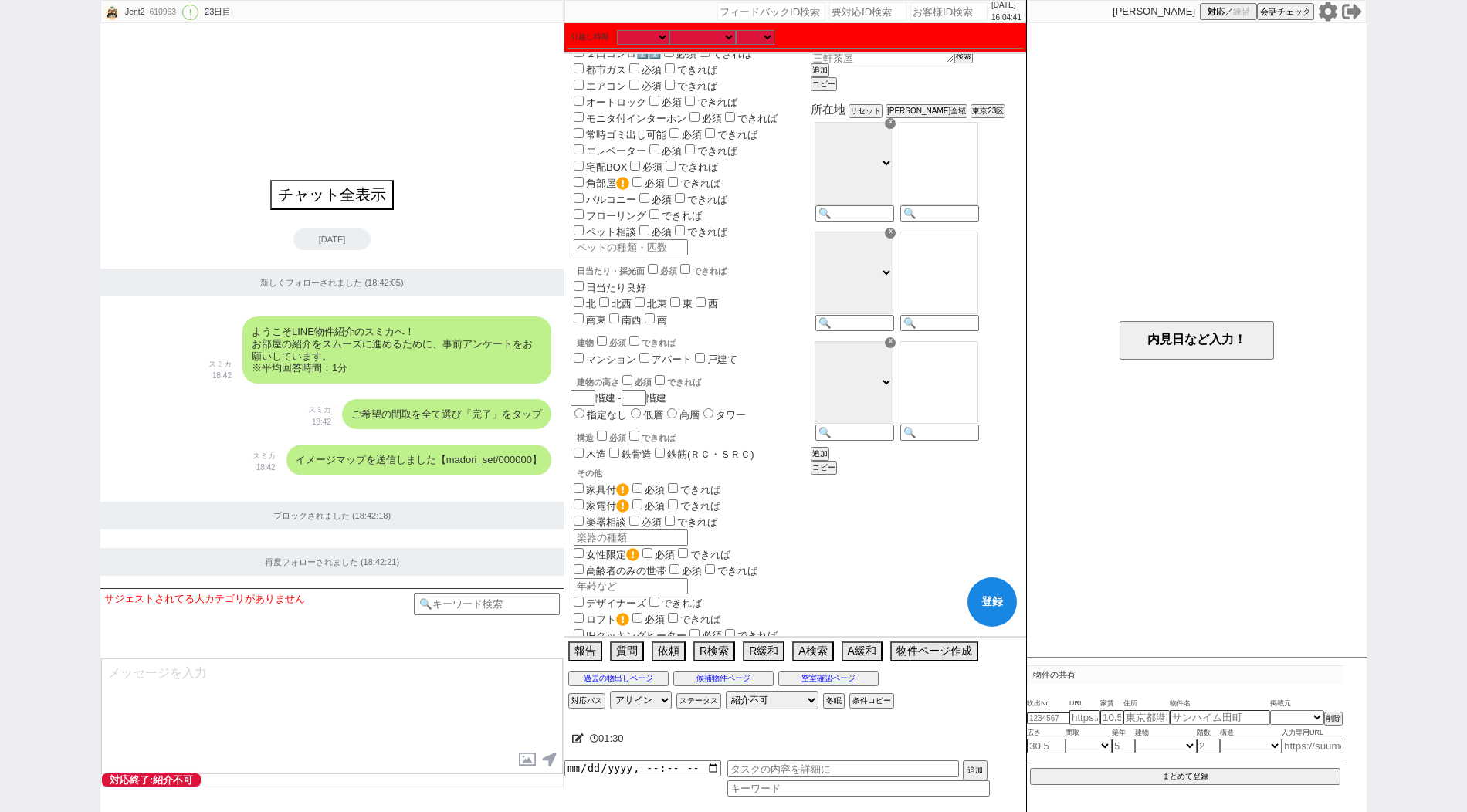
scroll to position [756, 0]
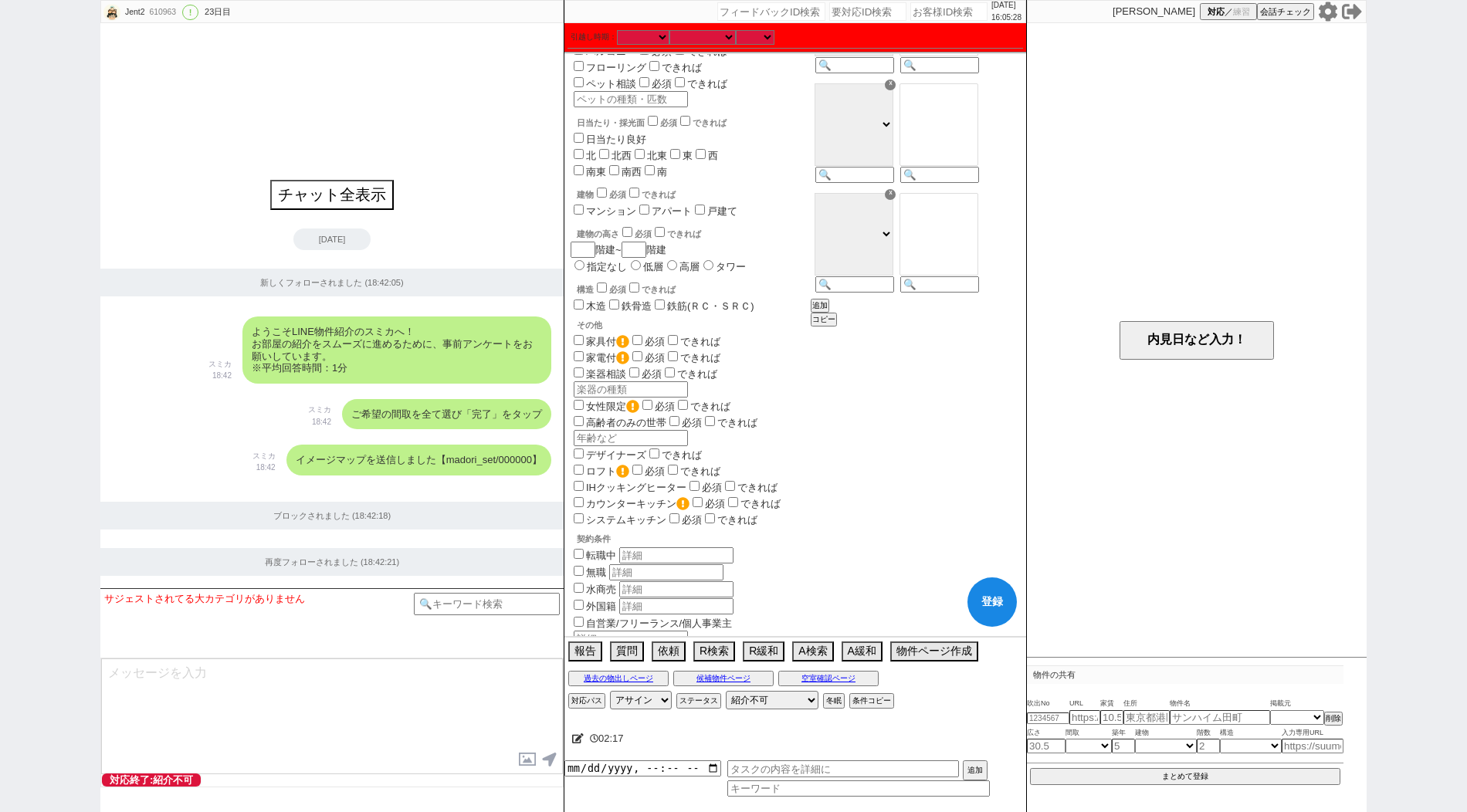
click at [994, 592] on button "登録" at bounding box center [991, 601] width 49 height 49
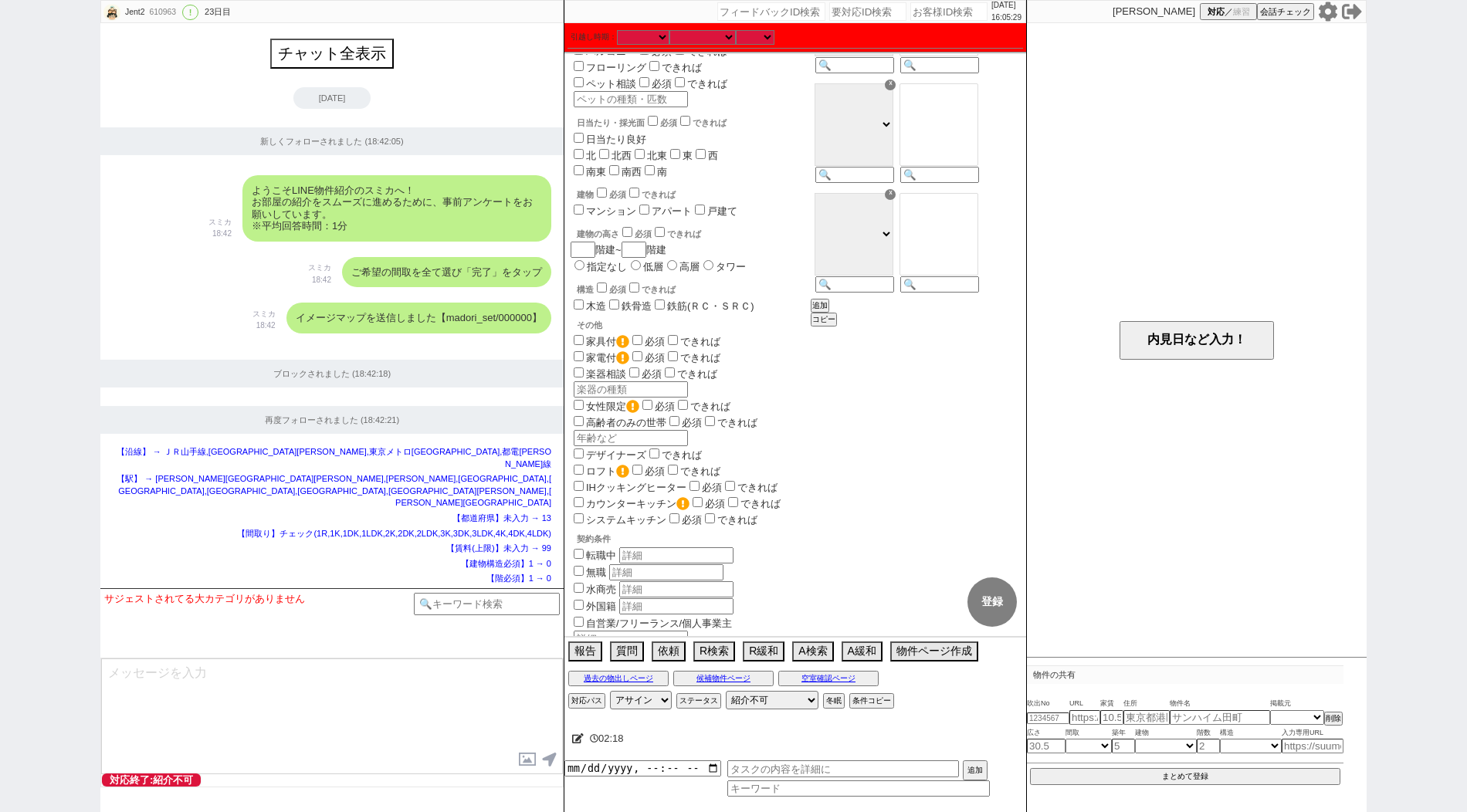
click at [575, 739] on icon at bounding box center [578, 738] width 12 height 10
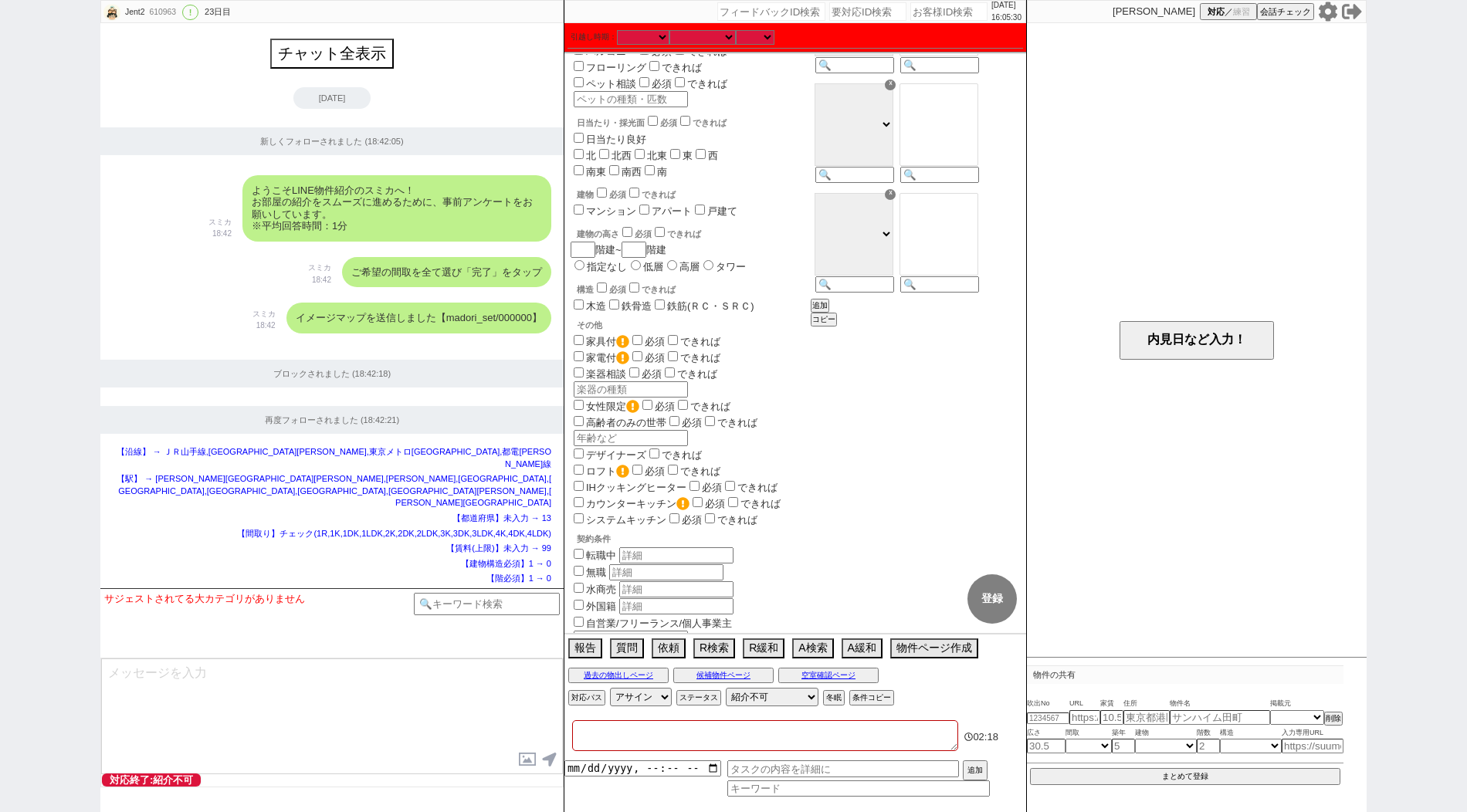
scroll to position [243, 0]
click at [599, 733] on textarea at bounding box center [765, 735] width 386 height 31
click at [311, 575] on div "【階必須】1 → 0" at bounding box center [332, 578] width 439 height 13
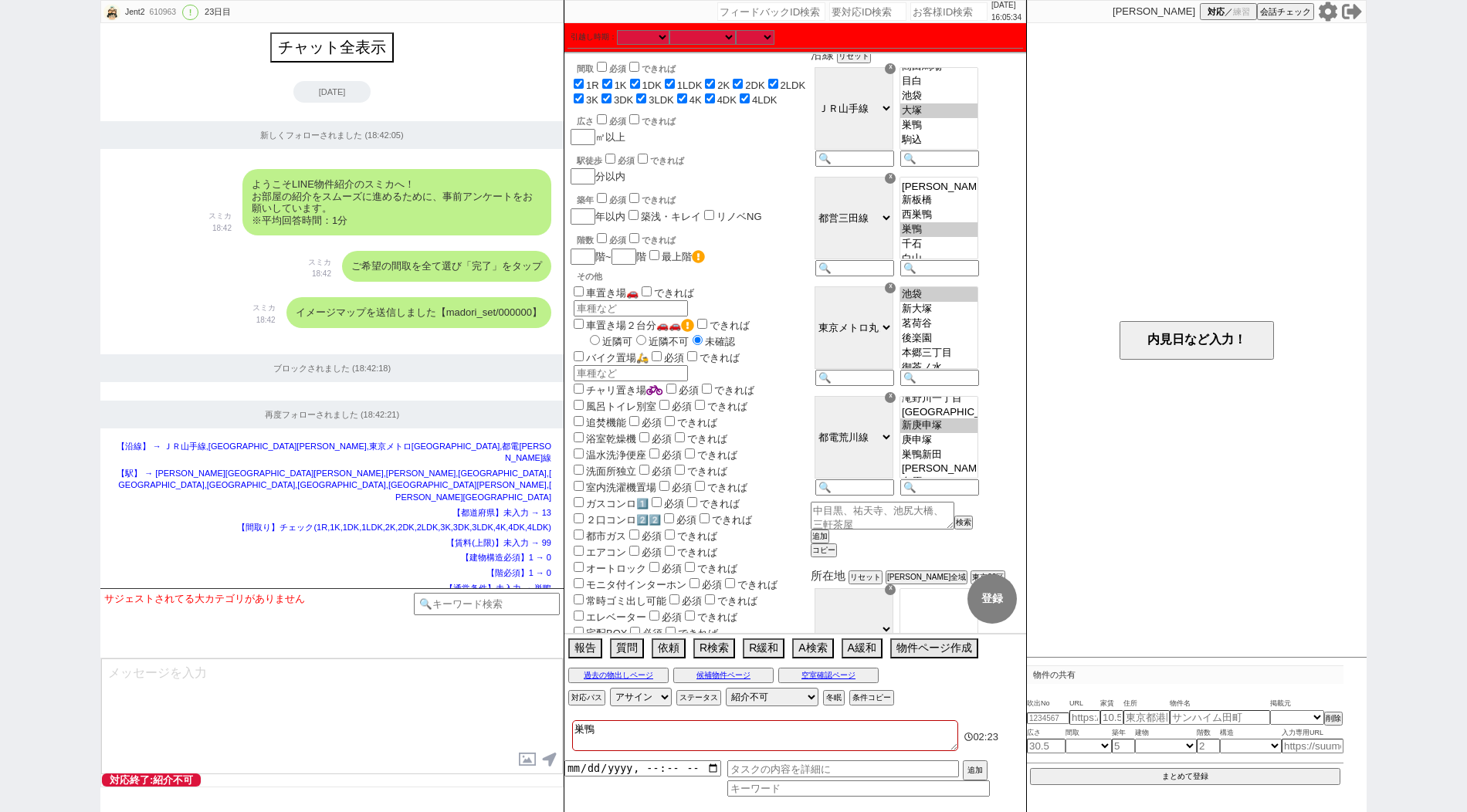
scroll to position [0, 0]
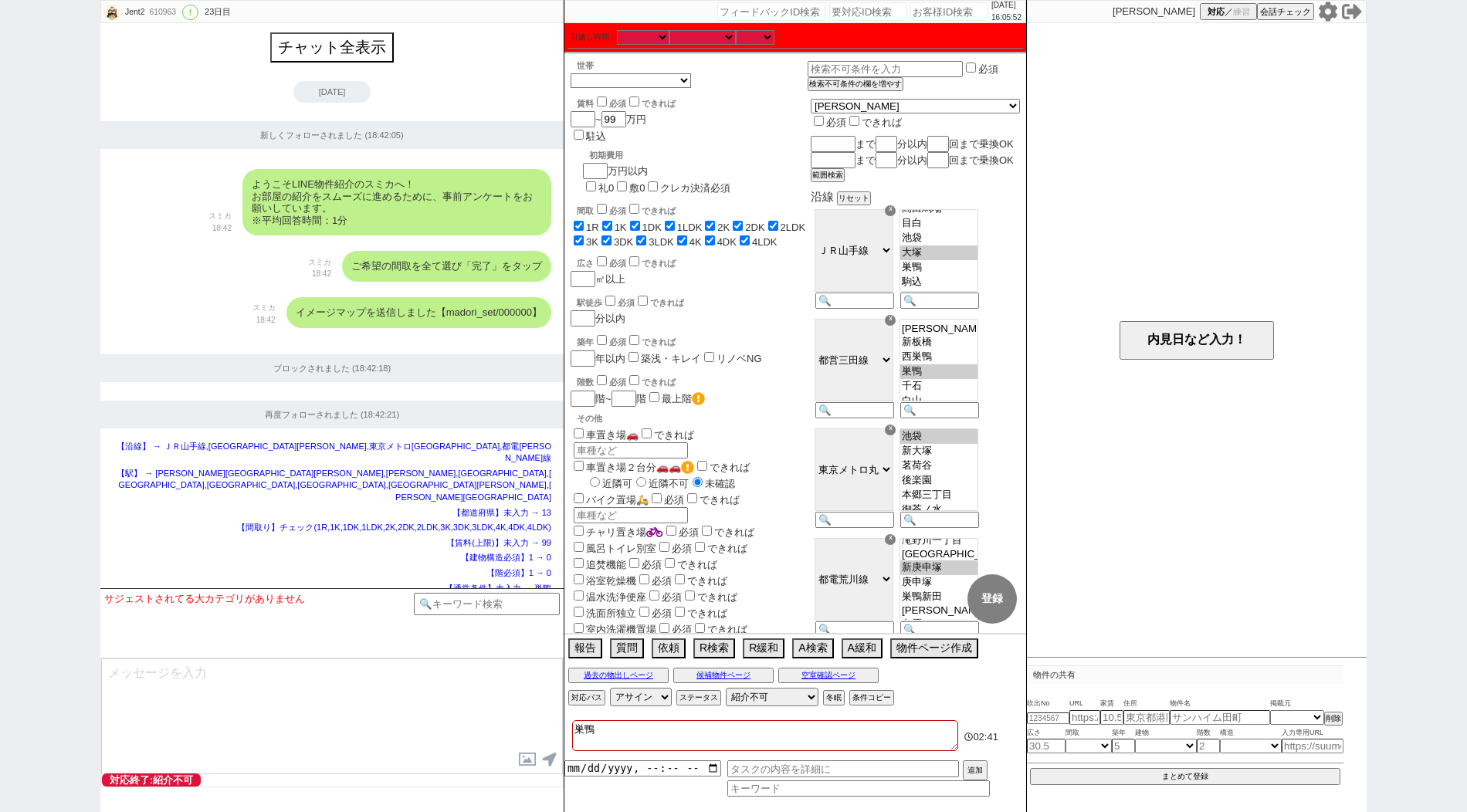
click at [152, 225] on div "ようこそLINE物件紹介のスミカへ！ お部屋の紹介をスムーズに進めるために、事前アンケートをお願いしています。 ※平均回答時間：1分 スミカ 18:42" at bounding box center [332, 202] width 463 height 82
paste input "610964"
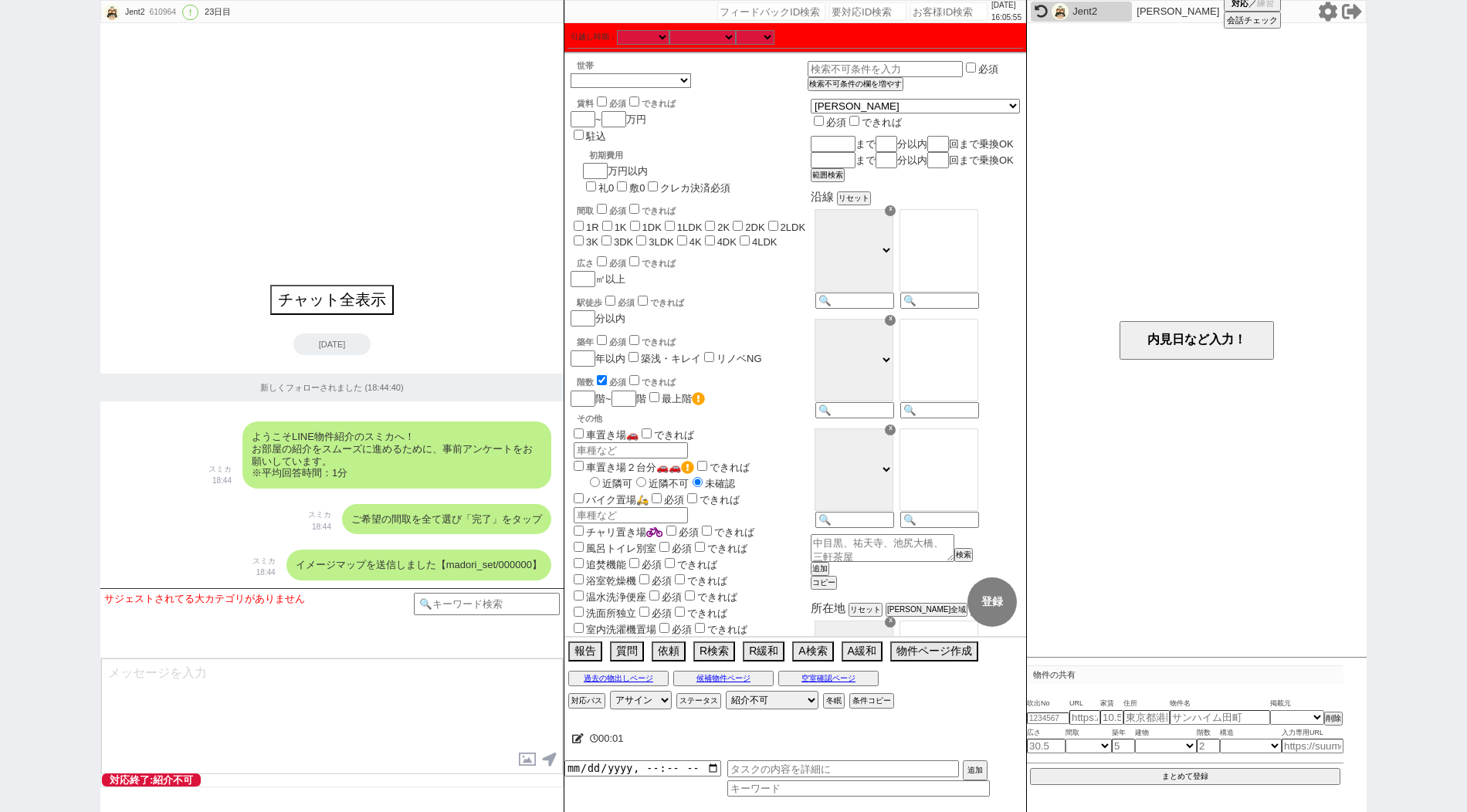
click at [573, 739] on icon at bounding box center [578, 738] width 12 height 10
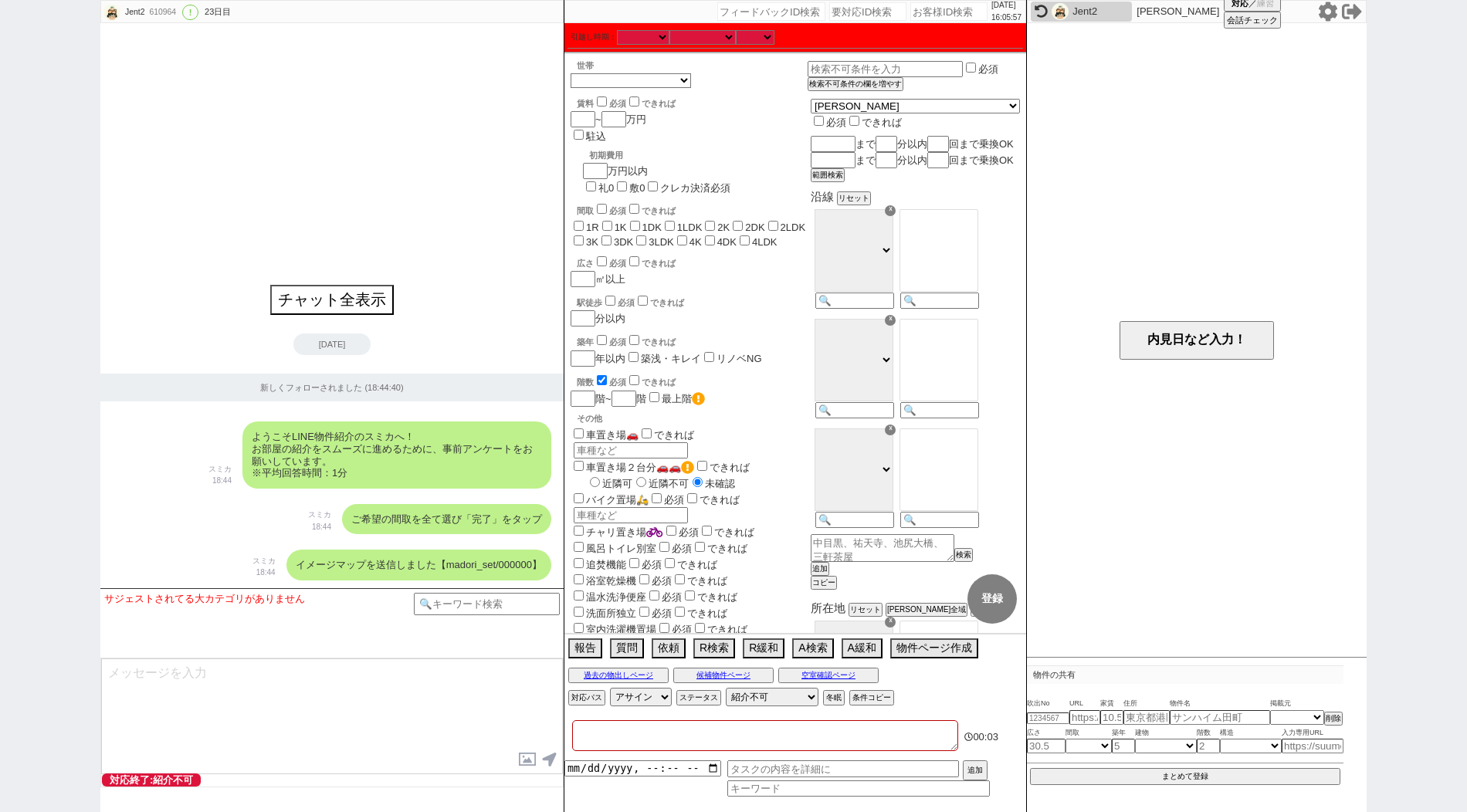
click at [607, 739] on textarea at bounding box center [765, 735] width 386 height 31
click at [85, 419] on div "Jent2 610964 ! 0 23日目 冬眠中 自社客 スミカ スミカ_BPO チャット全表示 [DATE] 新しくフォローされました (18:44:40…" at bounding box center [733, 406] width 1467 height 812
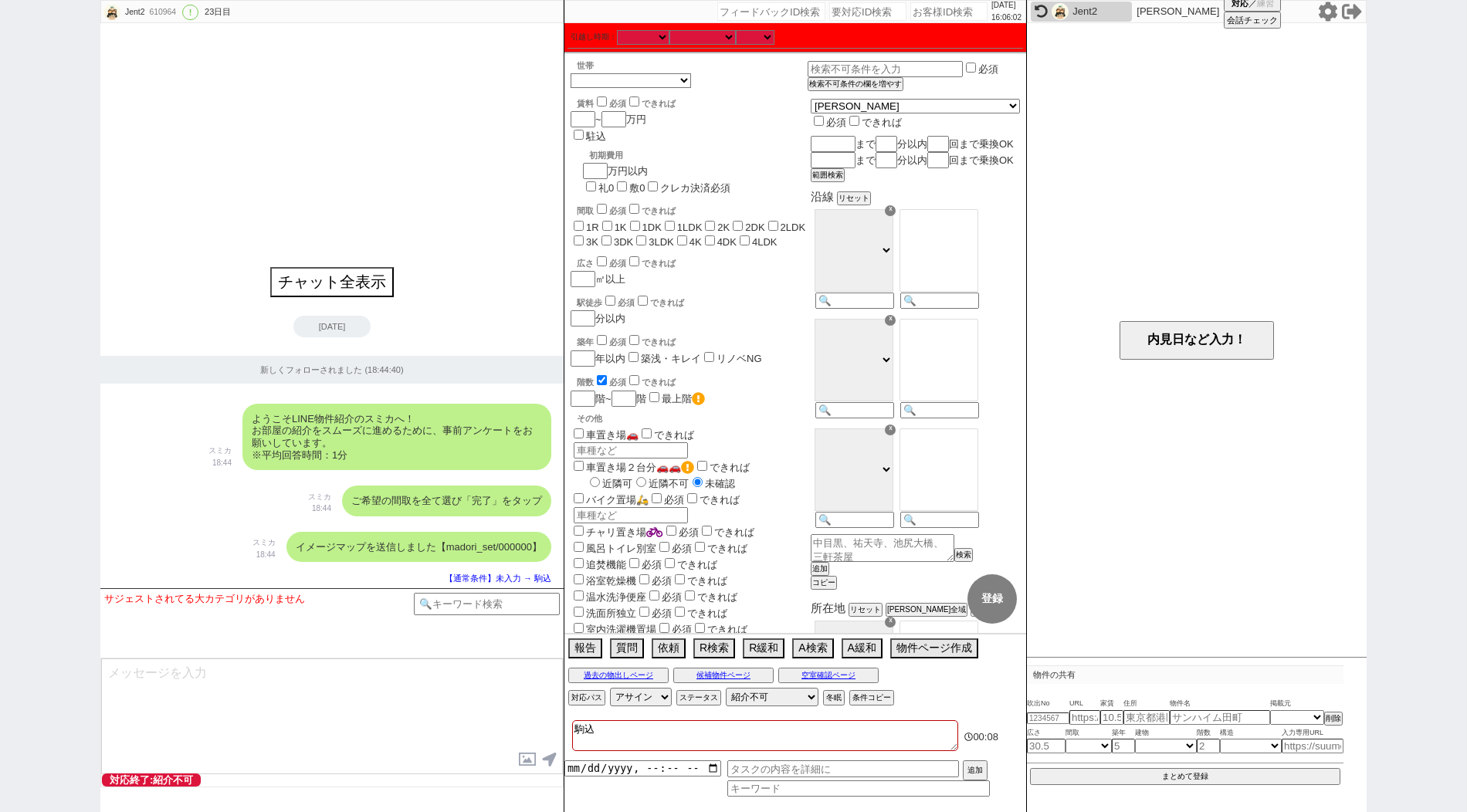
click at [578, 221] on input "1R" at bounding box center [578, 226] width 10 height 10
click at [624, 221] on label "1K" at bounding box center [620, 227] width 13 height 12
click at [612, 221] on input "1K" at bounding box center [607, 226] width 10 height 10
click at [640, 221] on input "1DK" at bounding box center [635, 226] width 10 height 10
click at [674, 221] on input "1LDK" at bounding box center [670, 226] width 10 height 10
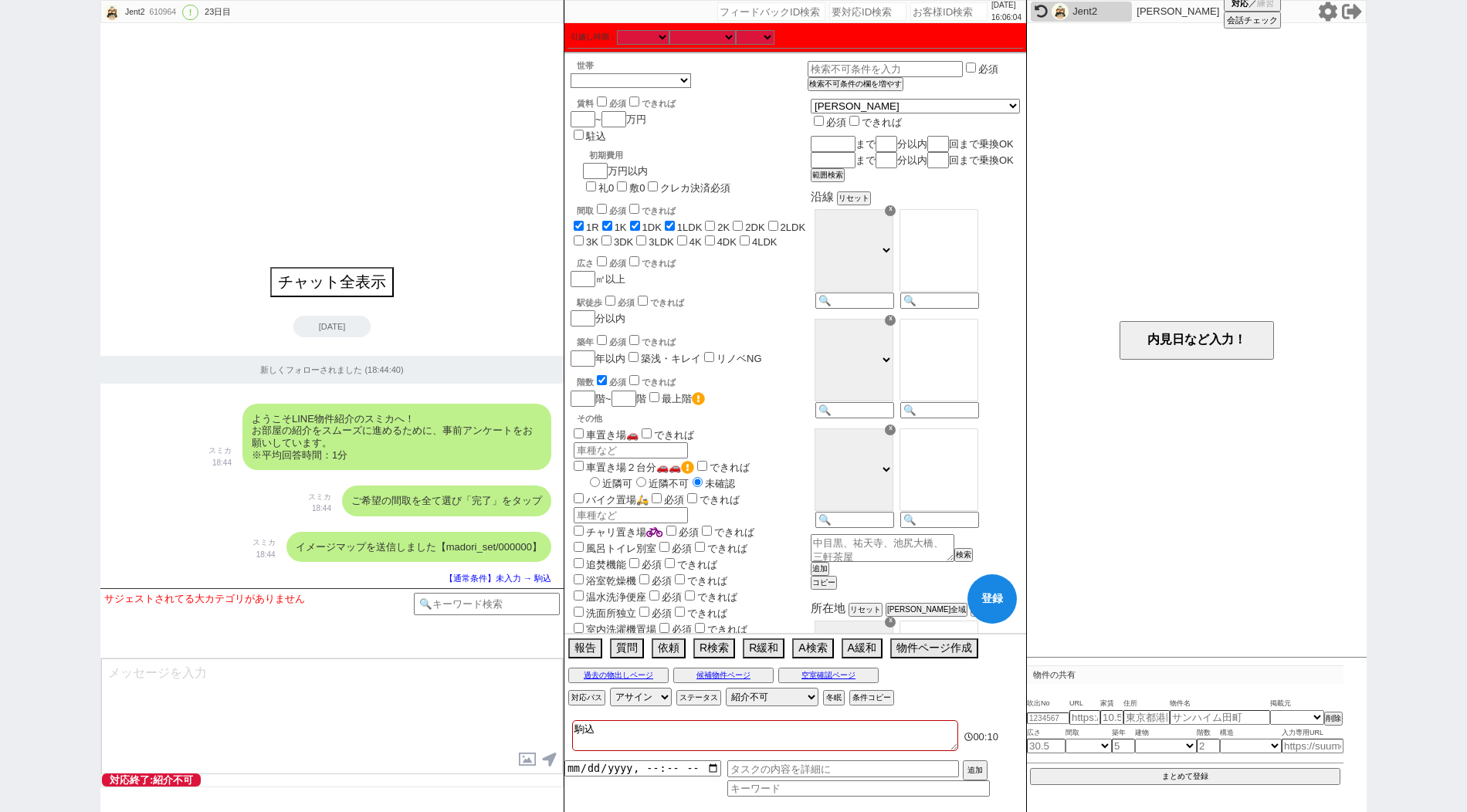
click at [715, 221] on input "2K" at bounding box center [710, 226] width 10 height 10
click at [742, 221] on input "2DK" at bounding box center [737, 226] width 10 height 10
click at [777, 221] on input "2LDK" at bounding box center [773, 226] width 10 height 10
click at [583, 236] on input "3K" at bounding box center [578, 241] width 10 height 10
click at [614, 236] on label "3DK" at bounding box center [623, 242] width 19 height 12
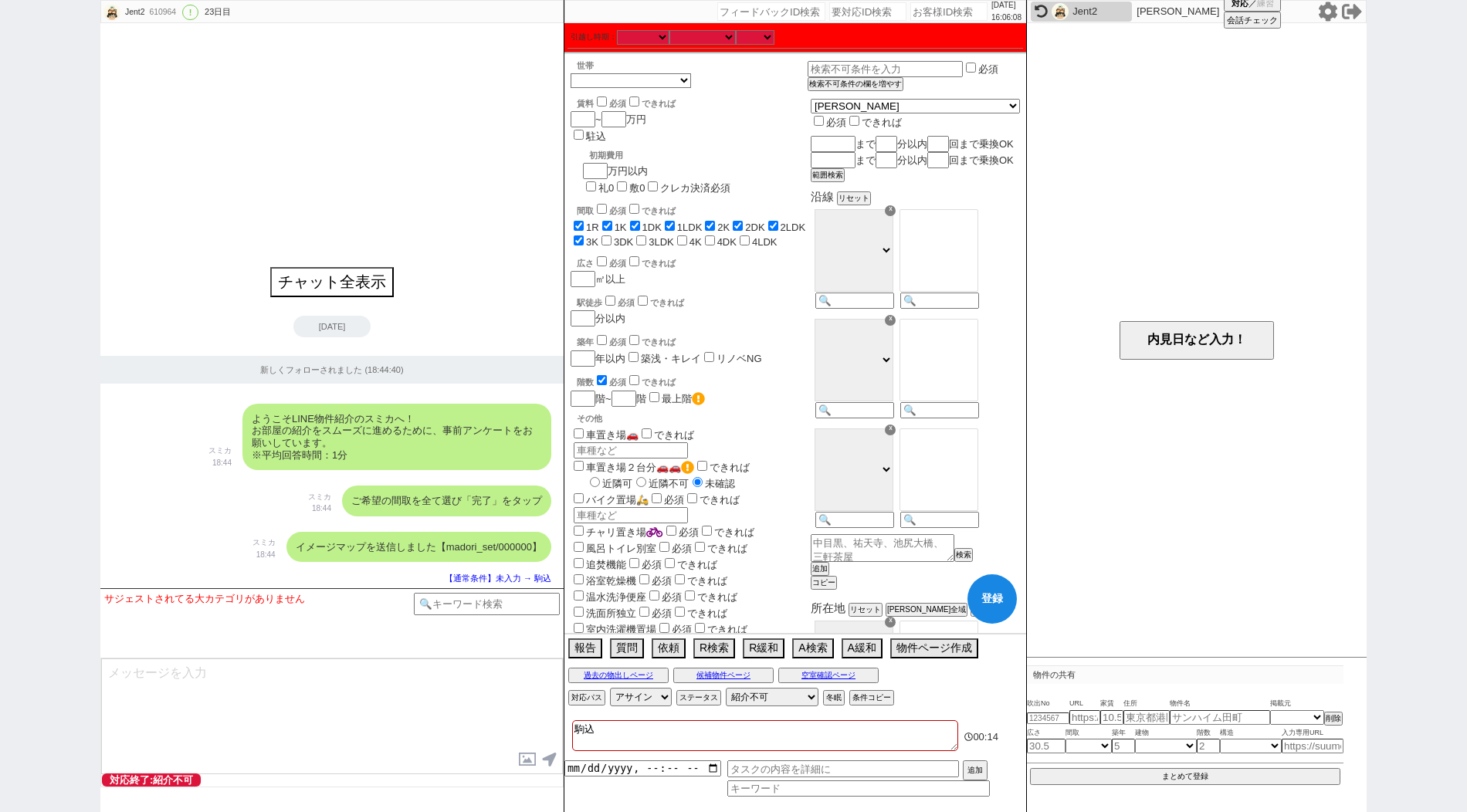
click at [601, 236] on input "3DK" at bounding box center [606, 241] width 10 height 10
click at [649, 236] on label "3LDK" at bounding box center [661, 242] width 25 height 12
click at [636, 236] on input "3LDK" at bounding box center [641, 241] width 10 height 10
click at [705, 236] on input "4DK" at bounding box center [710, 241] width 10 height 10
click at [662, 201] on div "間取 必須 できれば 1R 1K 1DK 1LDK 2K 2DK 2LDK 3K 3DK 3LDK 4K 4DK 4LDK" at bounding box center [689, 224] width 237 height 46
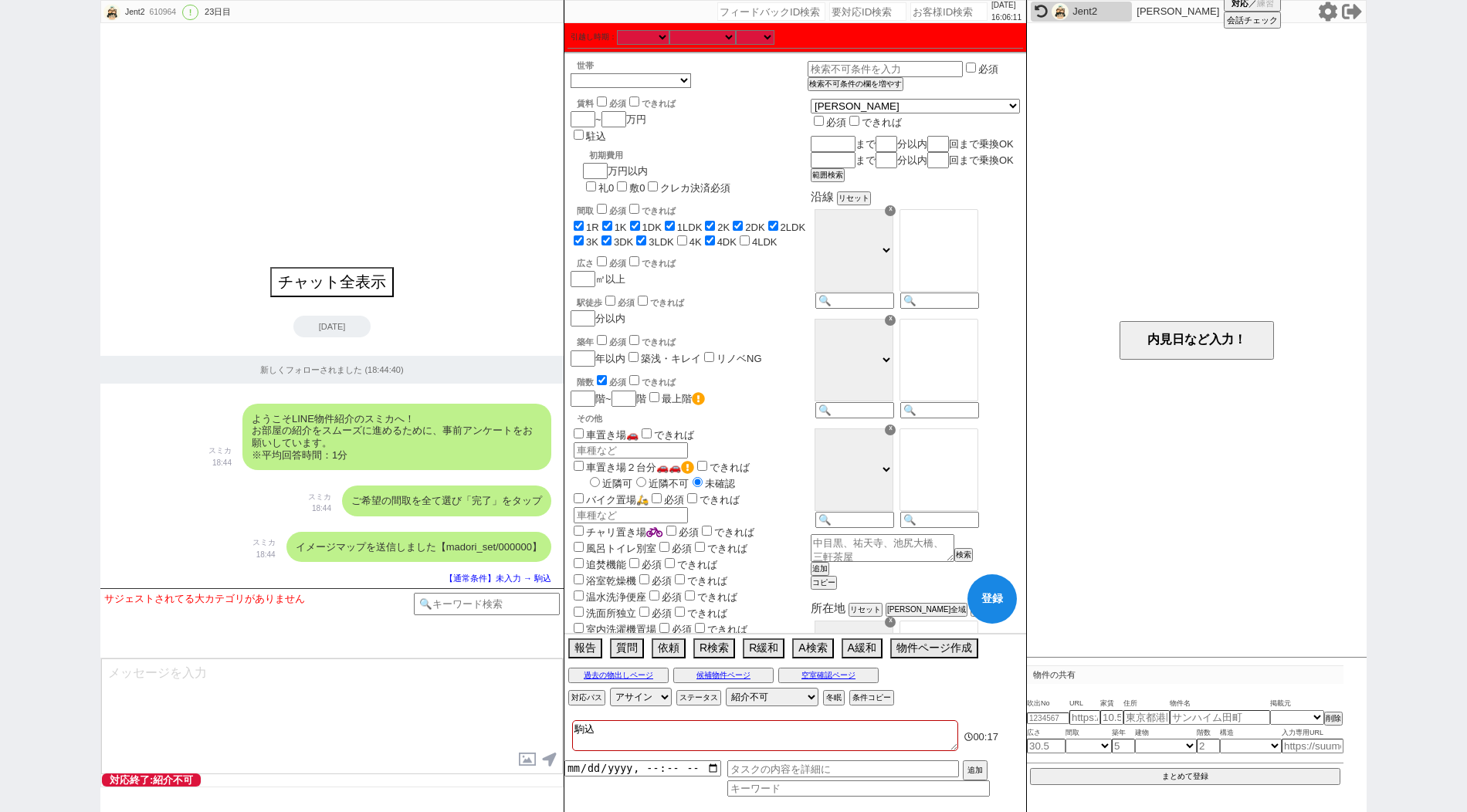
click at [677, 236] on input "4K" at bounding box center [682, 241] width 10 height 10
click at [751, 236] on label "4LDK" at bounding box center [764, 242] width 25 height 12
click at [740, 236] on input "4LDK" at bounding box center [745, 241] width 10 height 10
click at [610, 378] on span "必須" at bounding box center [618, 382] width 17 height 9
click at [602, 375] on input "checkbox" at bounding box center [602, 380] width 10 height 10
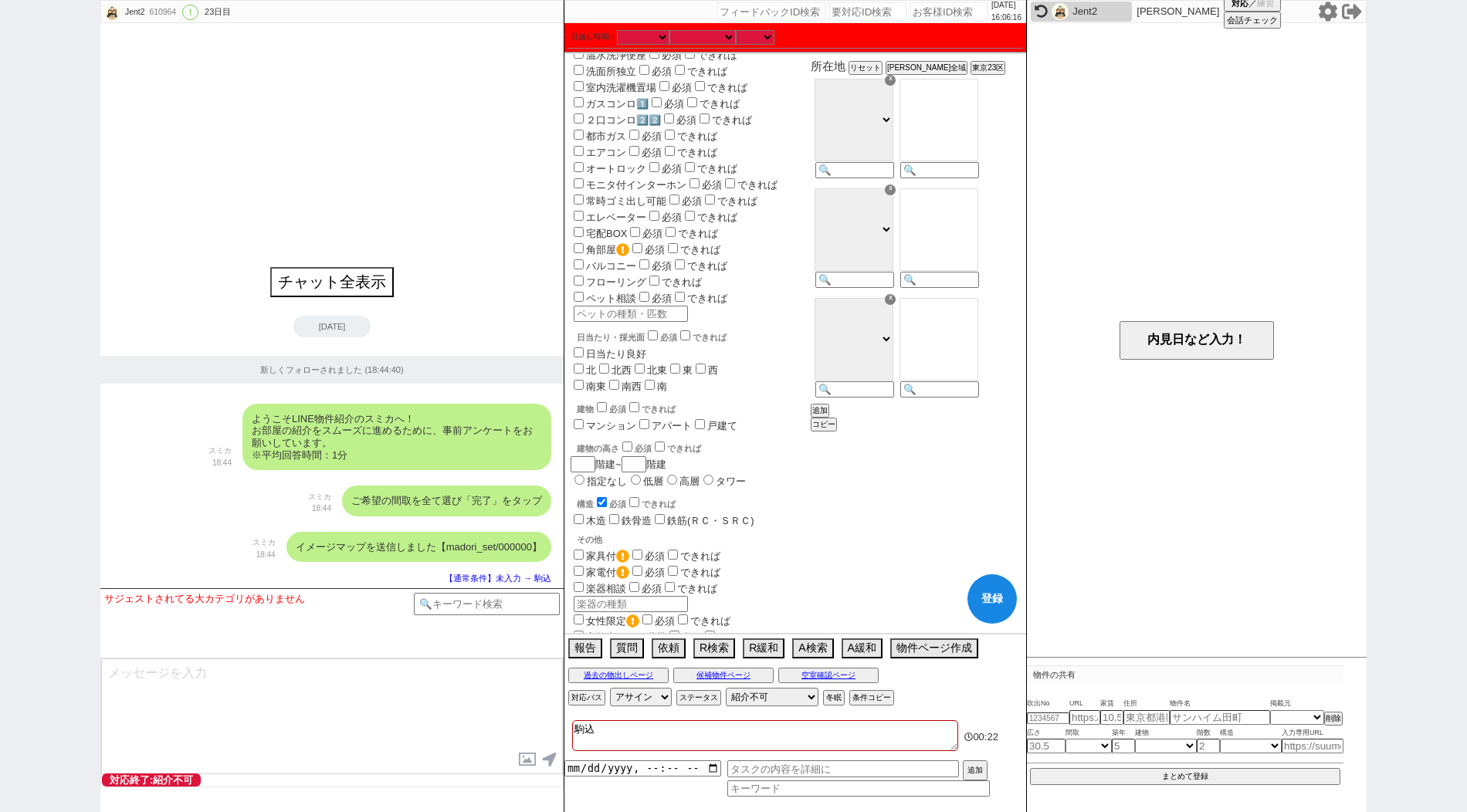
scroll to position [759, 0]
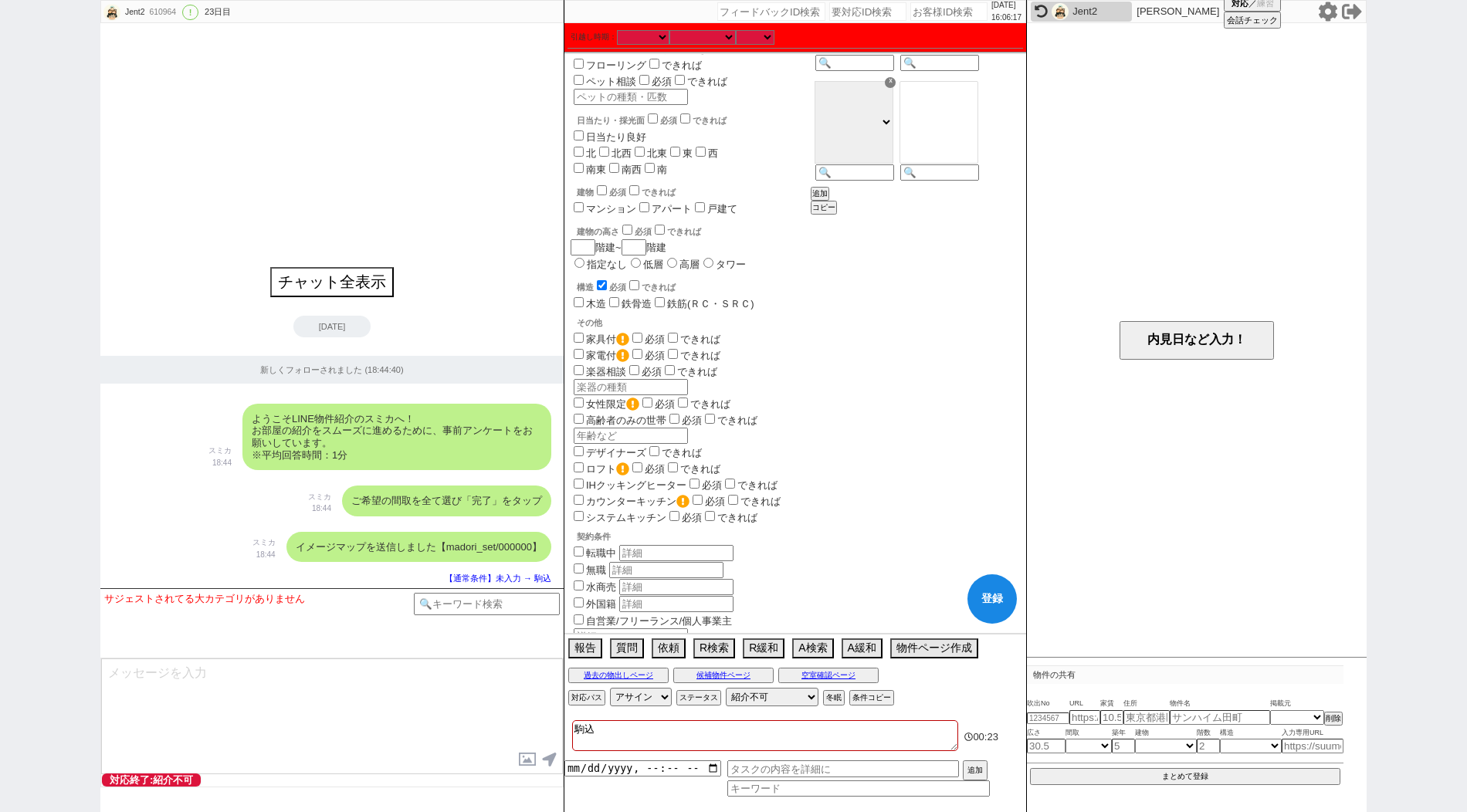
click at [603, 280] on input "checkbox" at bounding box center [602, 285] width 10 height 10
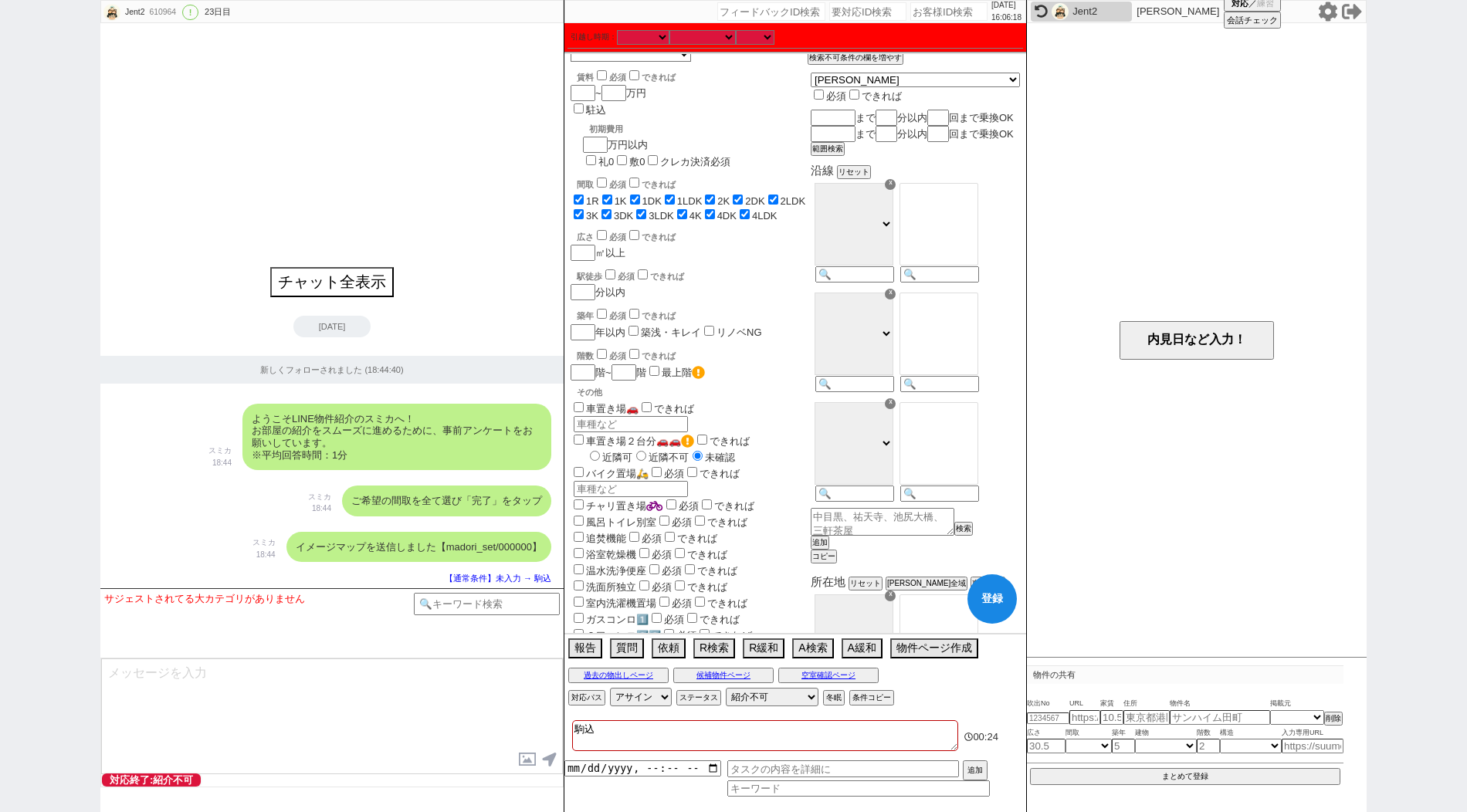
scroll to position [0, 0]
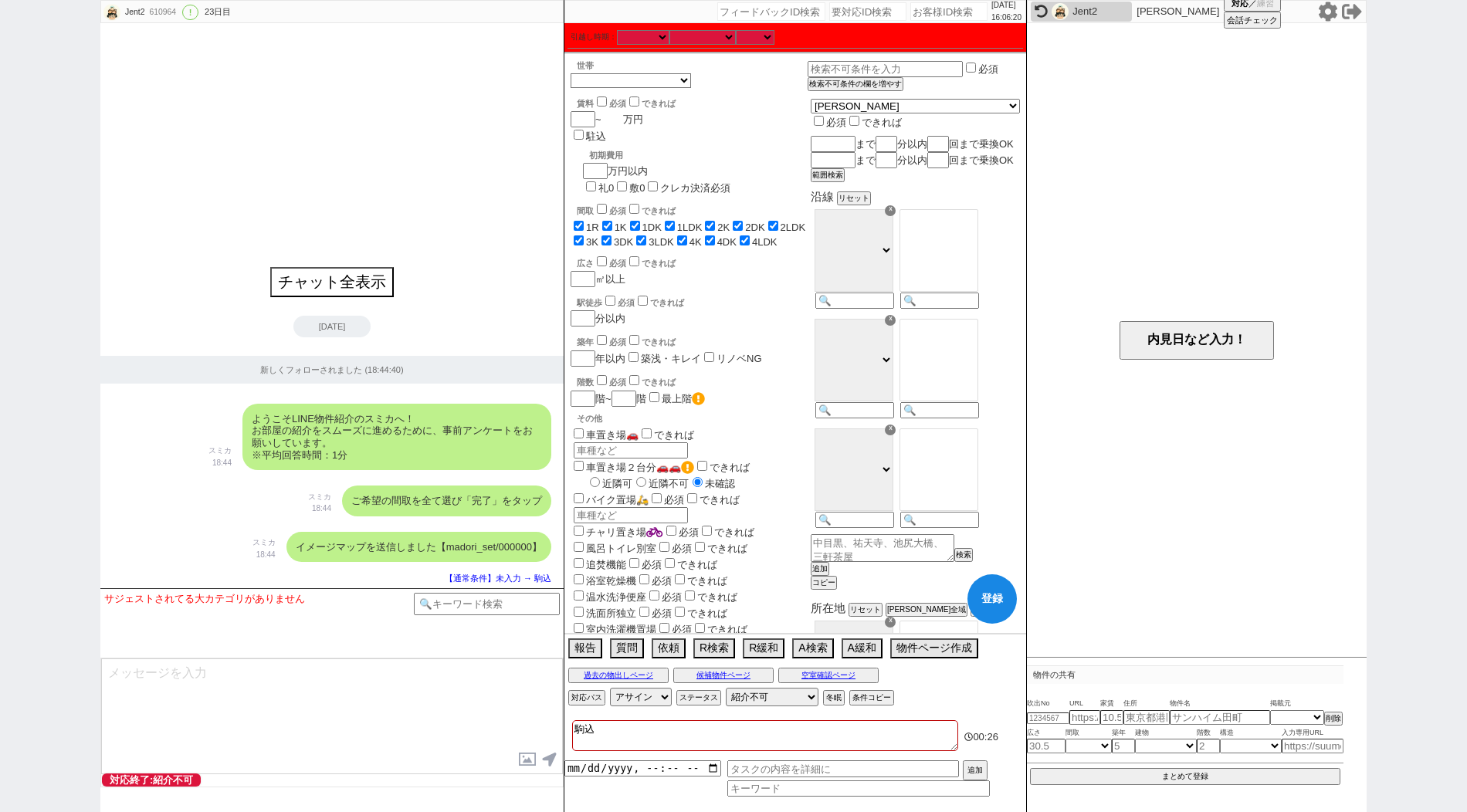
click at [612, 121] on input "number" at bounding box center [612, 119] width 22 height 13
click at [891, 308] on input at bounding box center [853, 302] width 76 height 13
paste input "山手"
click at [952, 278] on select "[GEOGRAPHIC_DATA][PERSON_NAME][PERSON_NAME][PERSON_NAME][PERSON_NAME][PERSON_NA…" at bounding box center [939, 250] width 79 height 83
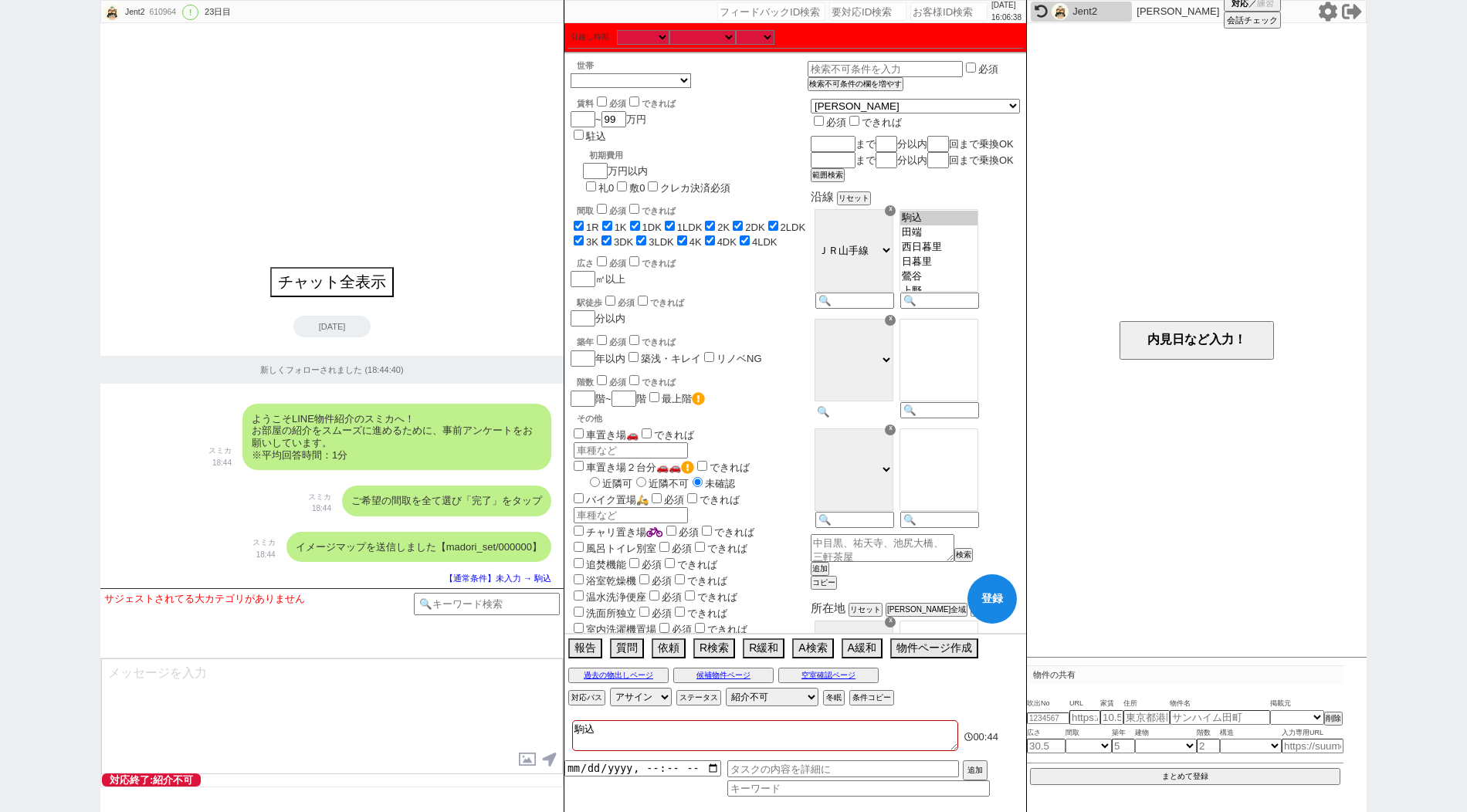
click at [891, 419] on input at bounding box center [853, 412] width 76 height 13
paste input "京浜東北"
click at [954, 343] on option "上中里" at bounding box center [939, 336] width 77 height 15
click at [891, 528] on input at bounding box center [853, 521] width 76 height 13
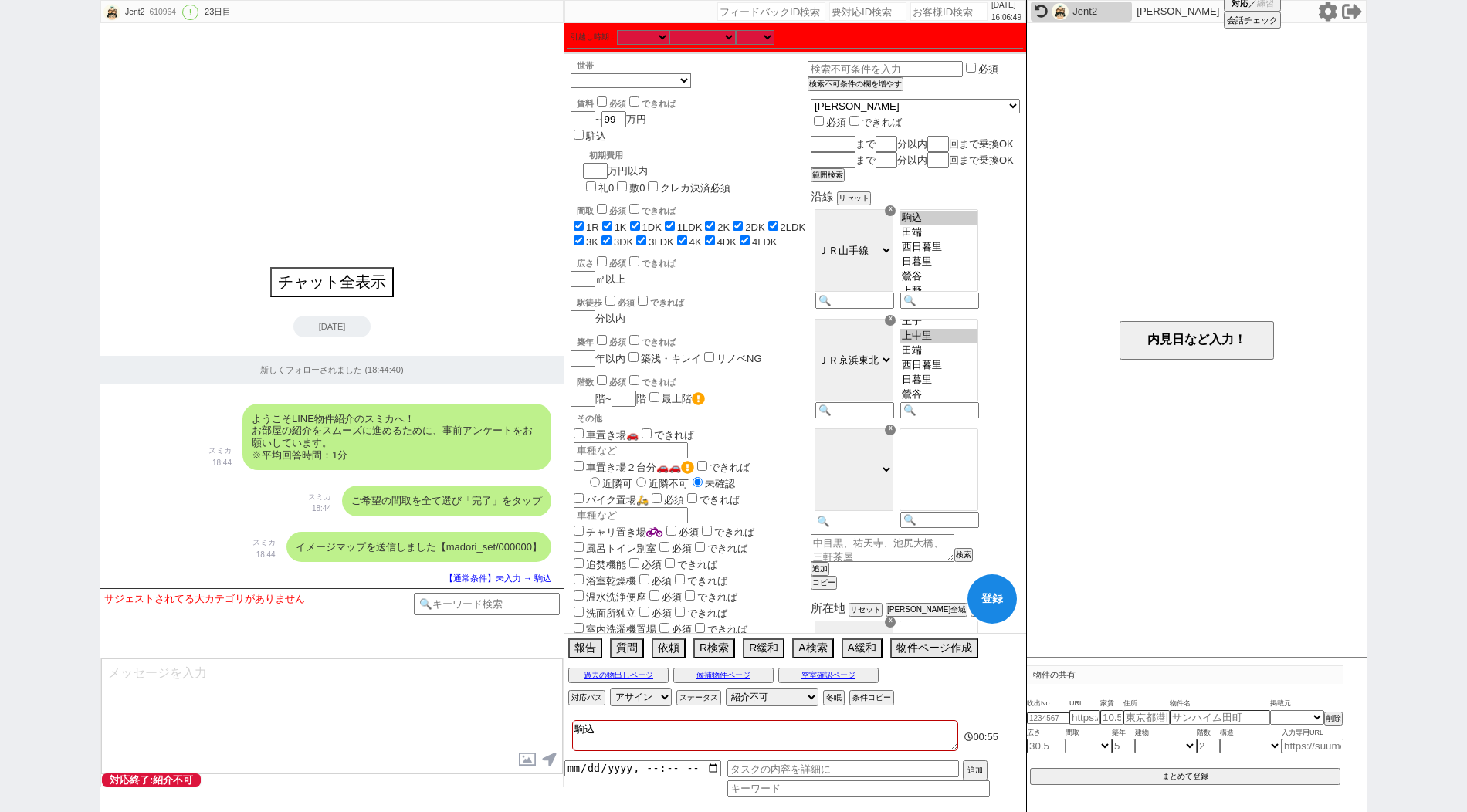
paste input "高崎"
click at [826, 574] on button "追加" at bounding box center [818, 568] width 15 height 11
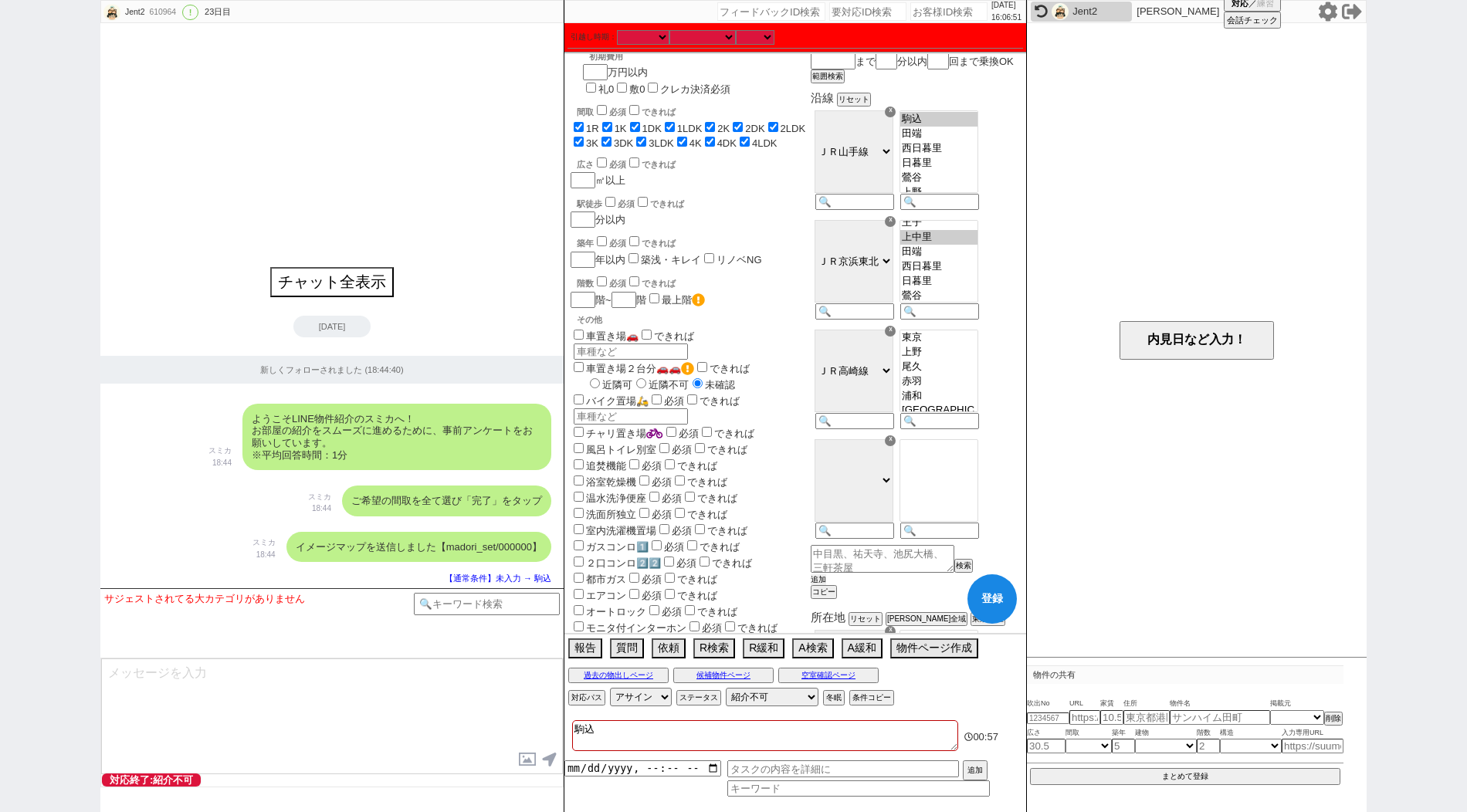
scroll to position [139, 0]
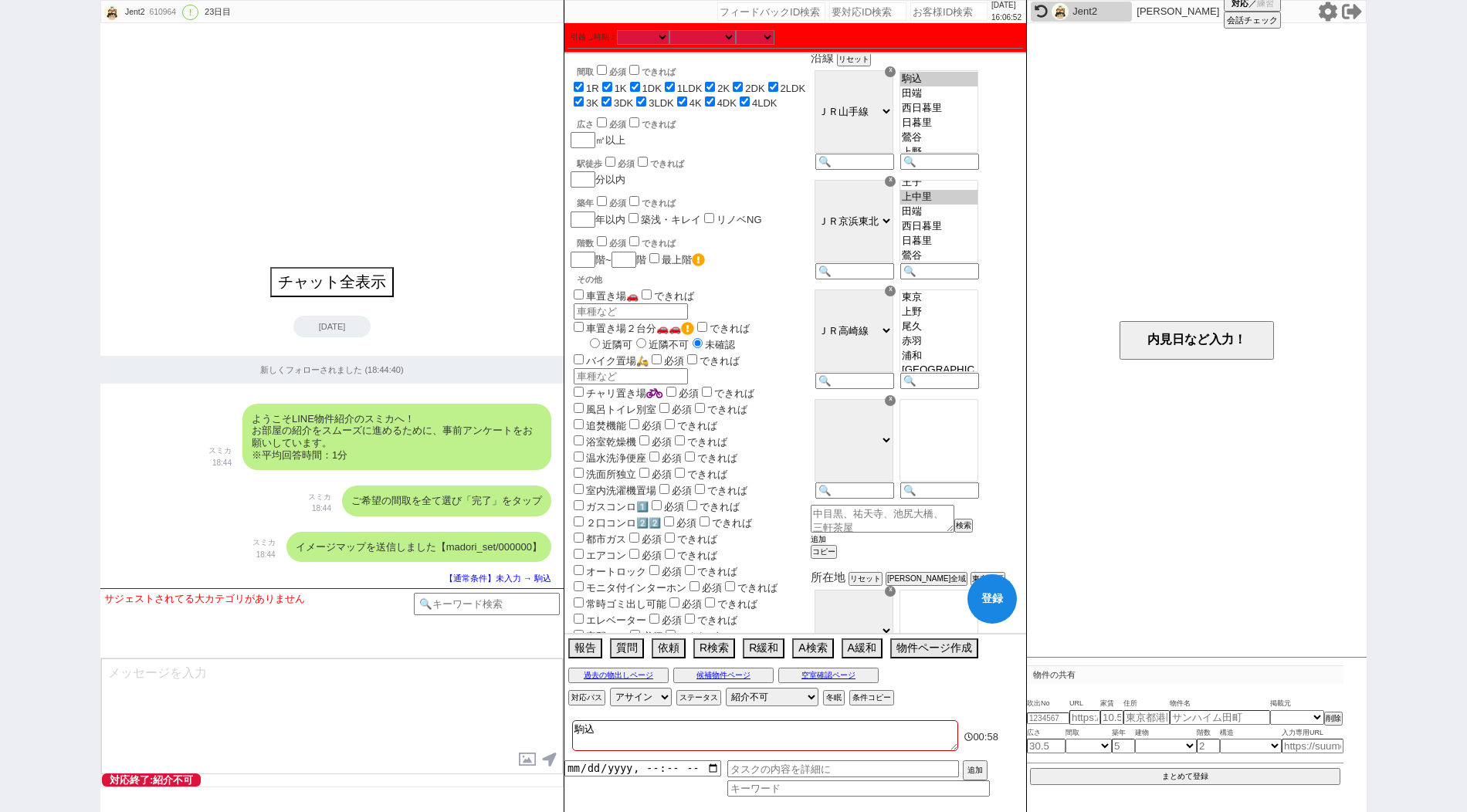
click at [826, 545] on button "追加" at bounding box center [818, 539] width 15 height 11
click at [965, 334] on option "尾久" at bounding box center [939, 327] width 77 height 15
click at [891, 499] on input at bounding box center [853, 492] width 76 height 13
paste input "[GEOGRAPHIC_DATA]"
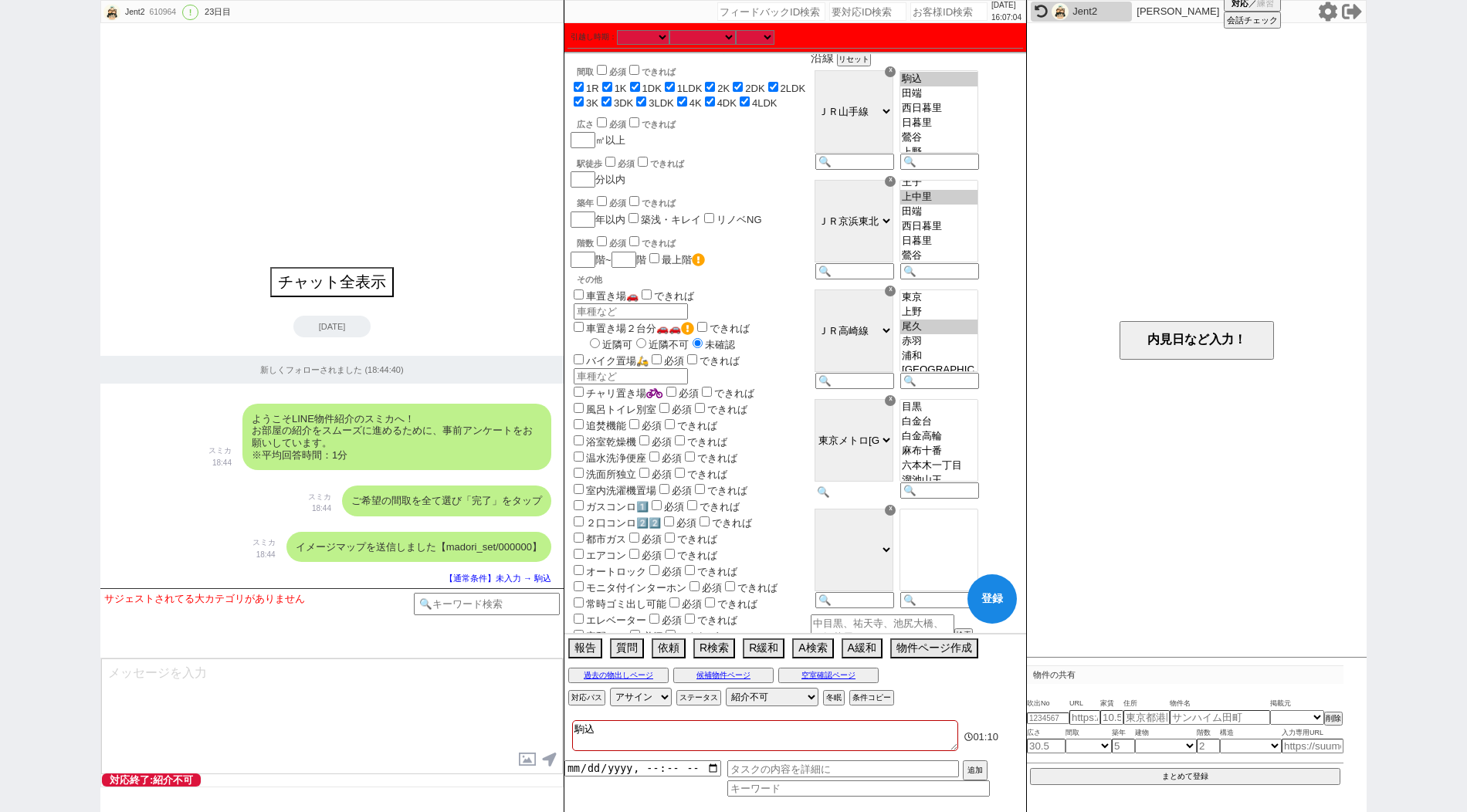
paste input "西ヶ原"
click at [951, 411] on option "駒込" at bounding box center [939, 404] width 77 height 15
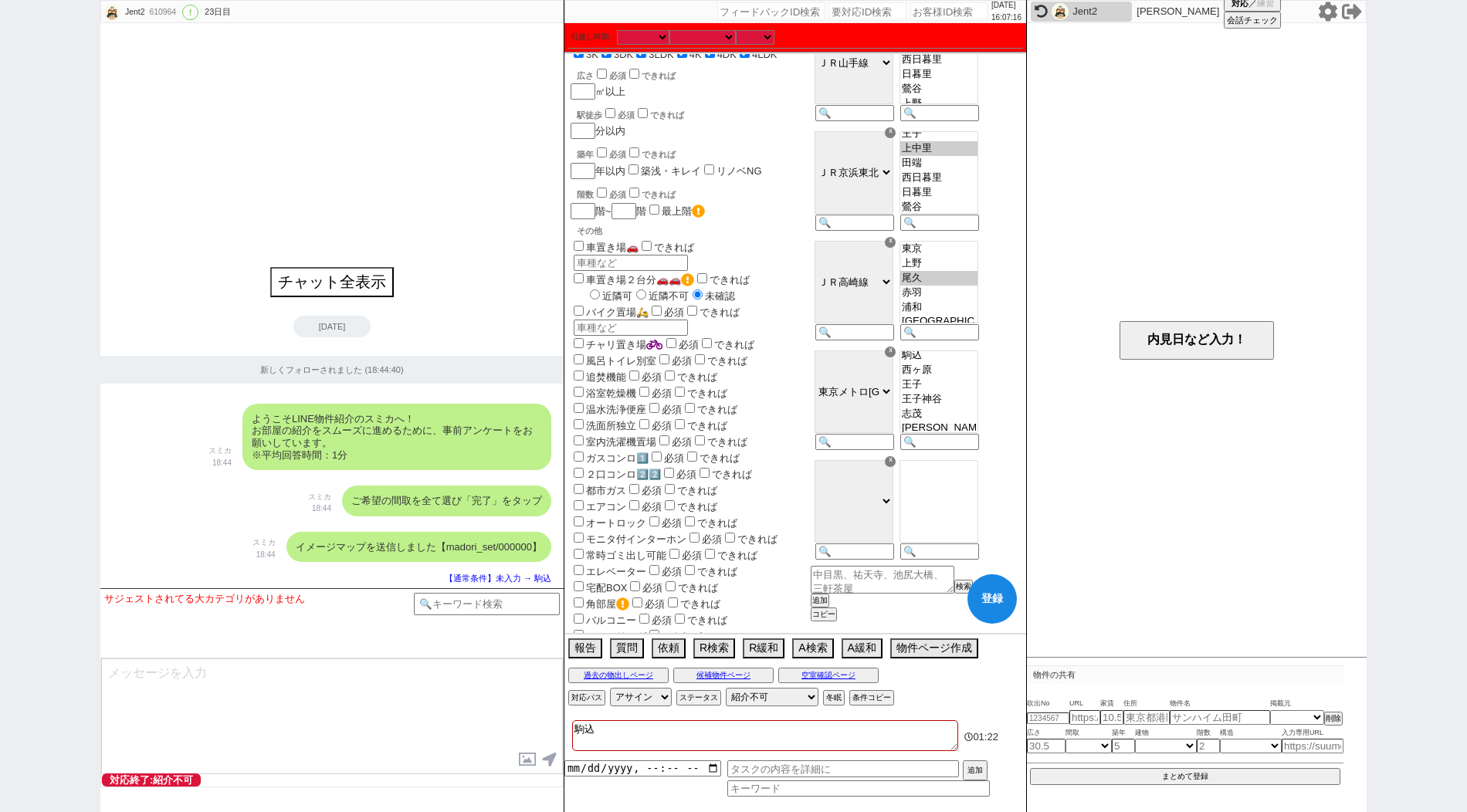
scroll to position [210, 0]
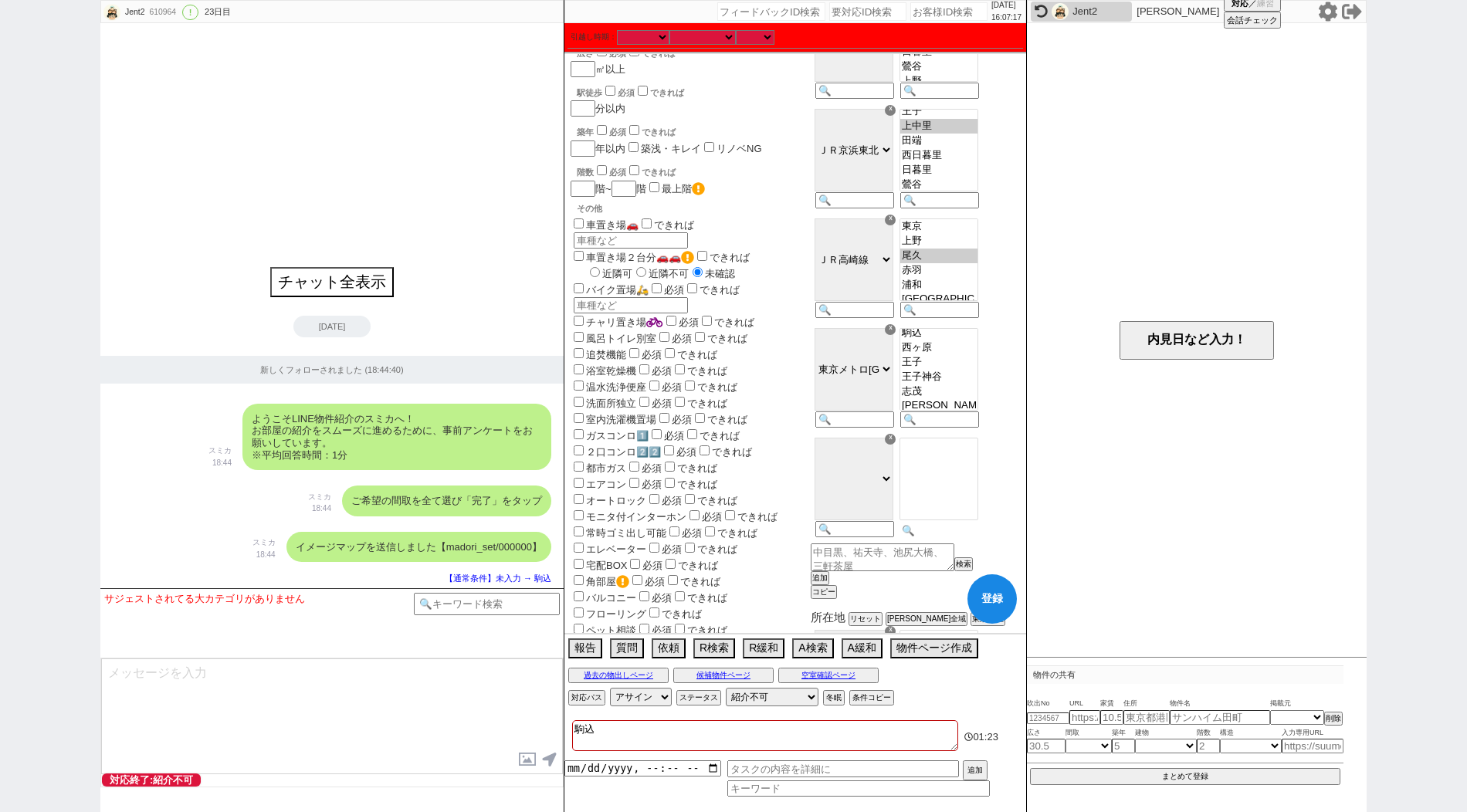
click at [963, 537] on input at bounding box center [938, 530] width 76 height 13
click at [891, 537] on input at bounding box center [853, 530] width 76 height 13
paste input "[GEOGRAPHIC_DATA]"
click at [975, 537] on input at bounding box center [938, 530] width 76 height 13
paste input "[GEOGRAPHIC_DATA]"
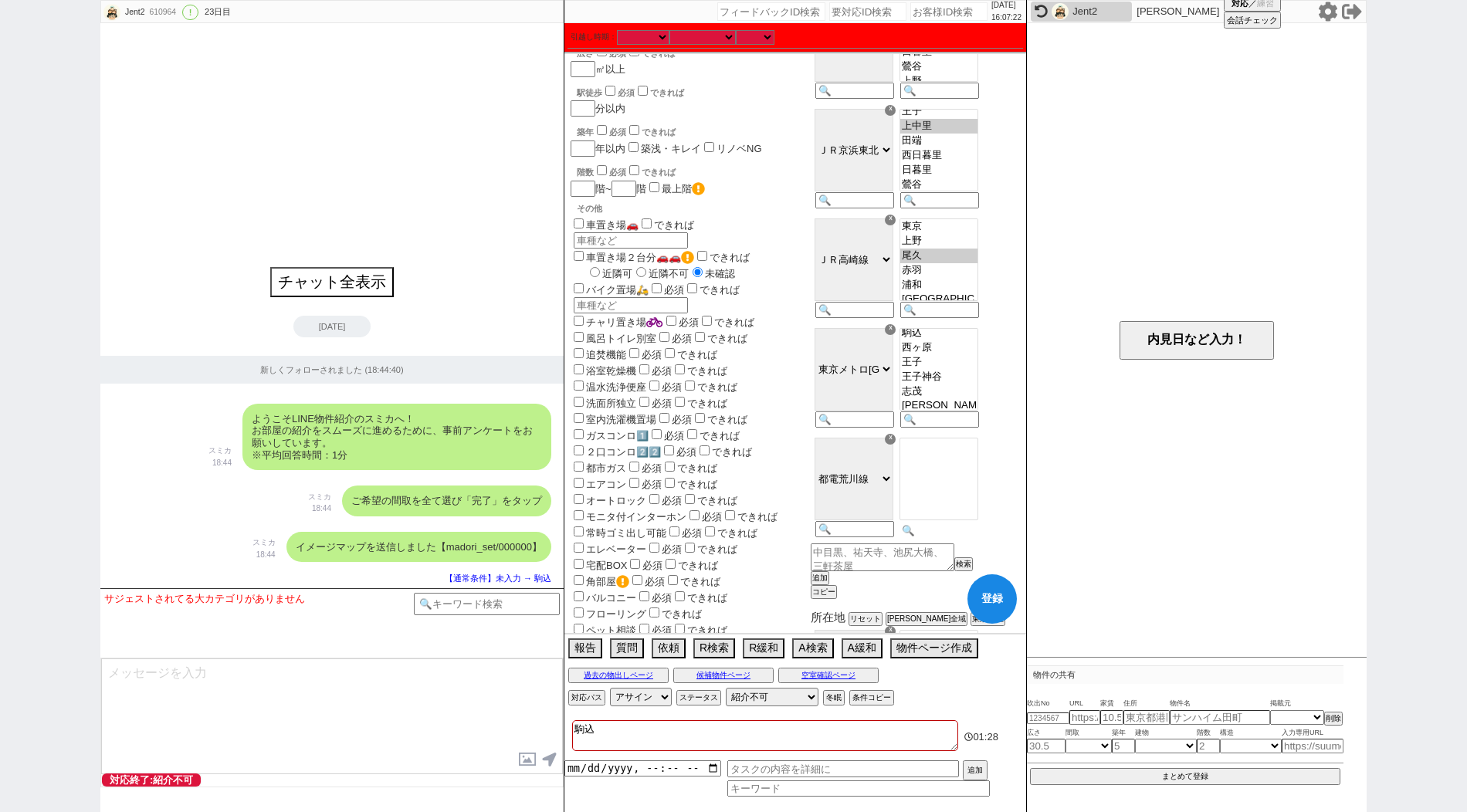
scroll to position [226, 0]
click at [977, 464] on option "滝野川一丁目" at bounding box center [939, 457] width 77 height 15
click at [991, 607] on button "登録" at bounding box center [991, 598] width 49 height 49
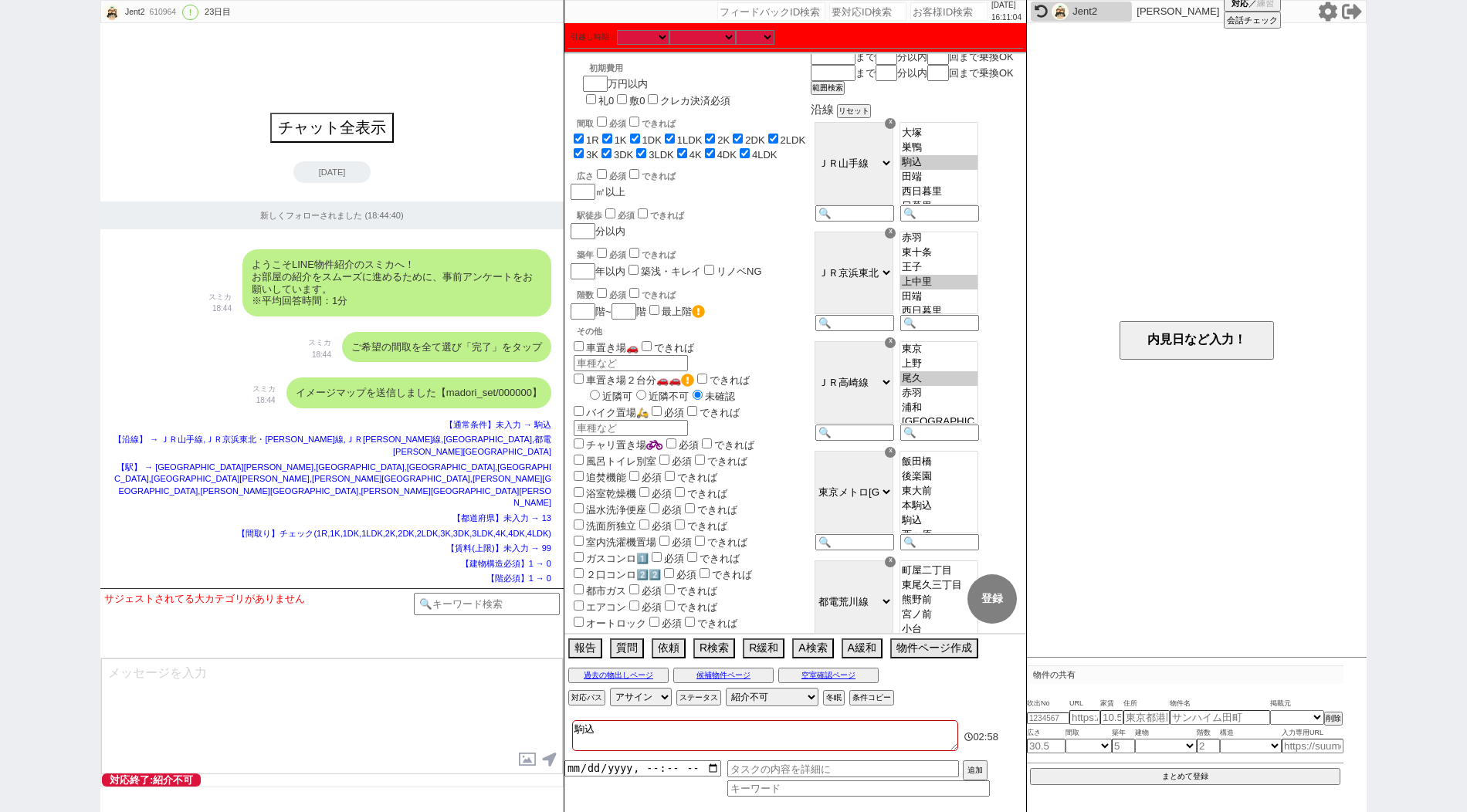
scroll to position [0, 0]
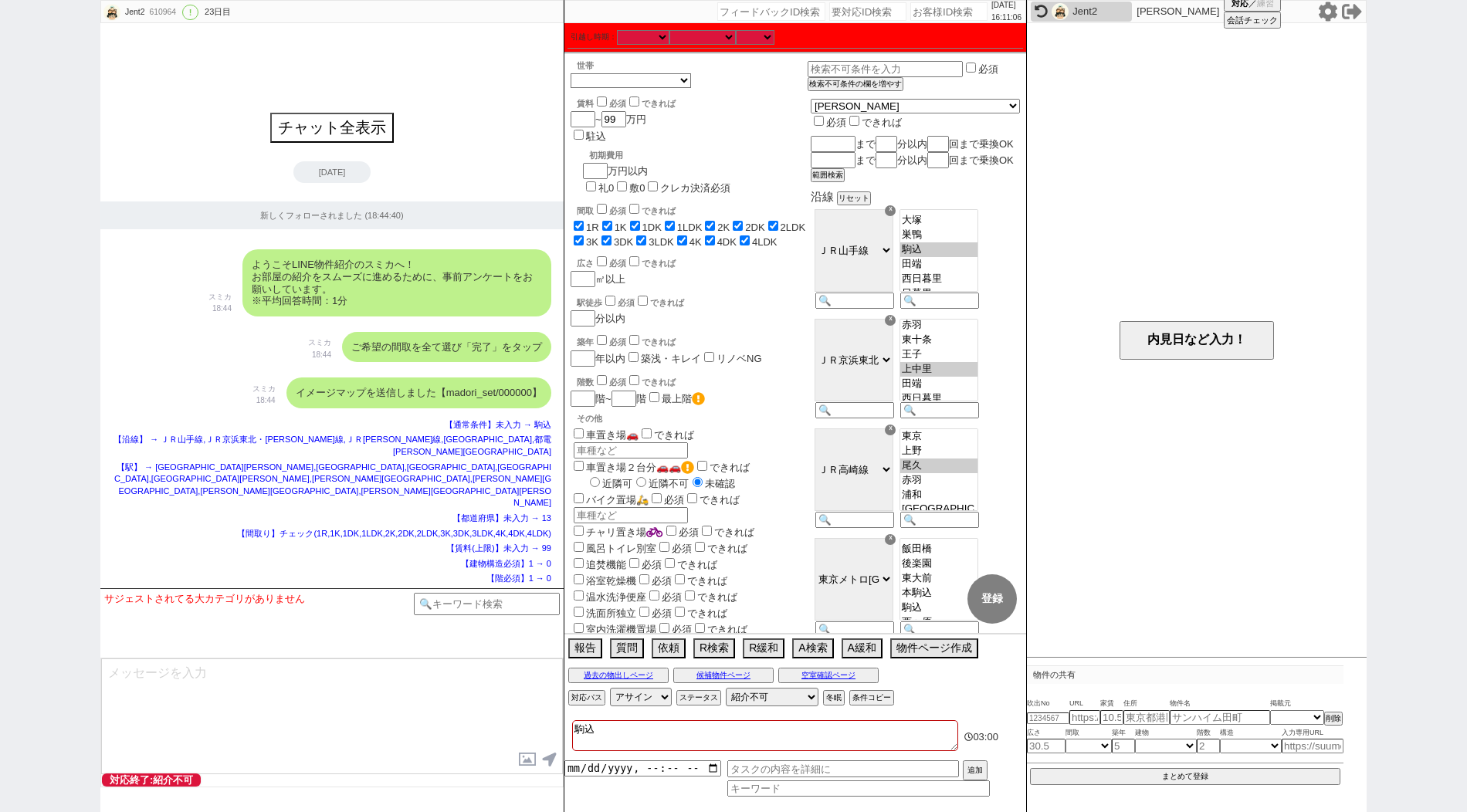
click at [232, 370] on div "ご希望の間取を全て選び「完了」をタップ スミカ 18:44" at bounding box center [332, 347] width 463 height 46
